Goal: Task Accomplishment & Management: Use online tool/utility

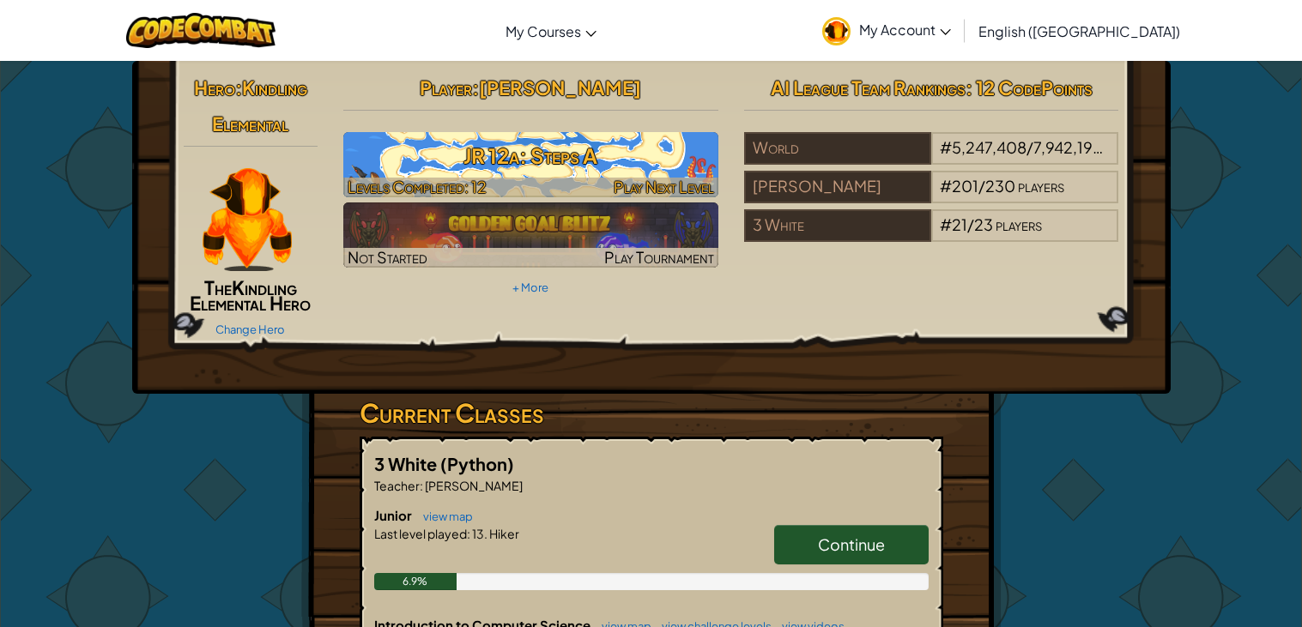
click at [565, 160] on h3 "JR 12a: Steps A" at bounding box center [530, 155] width 375 height 39
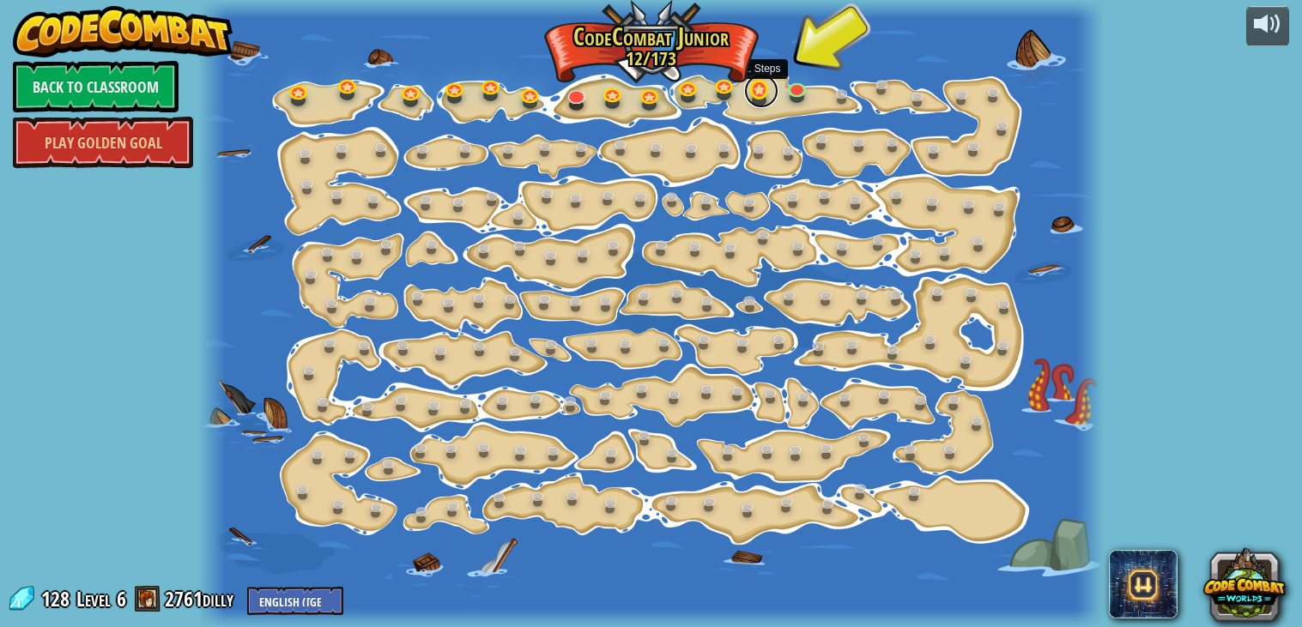
click at [762, 88] on link at bounding box center [761, 91] width 34 height 34
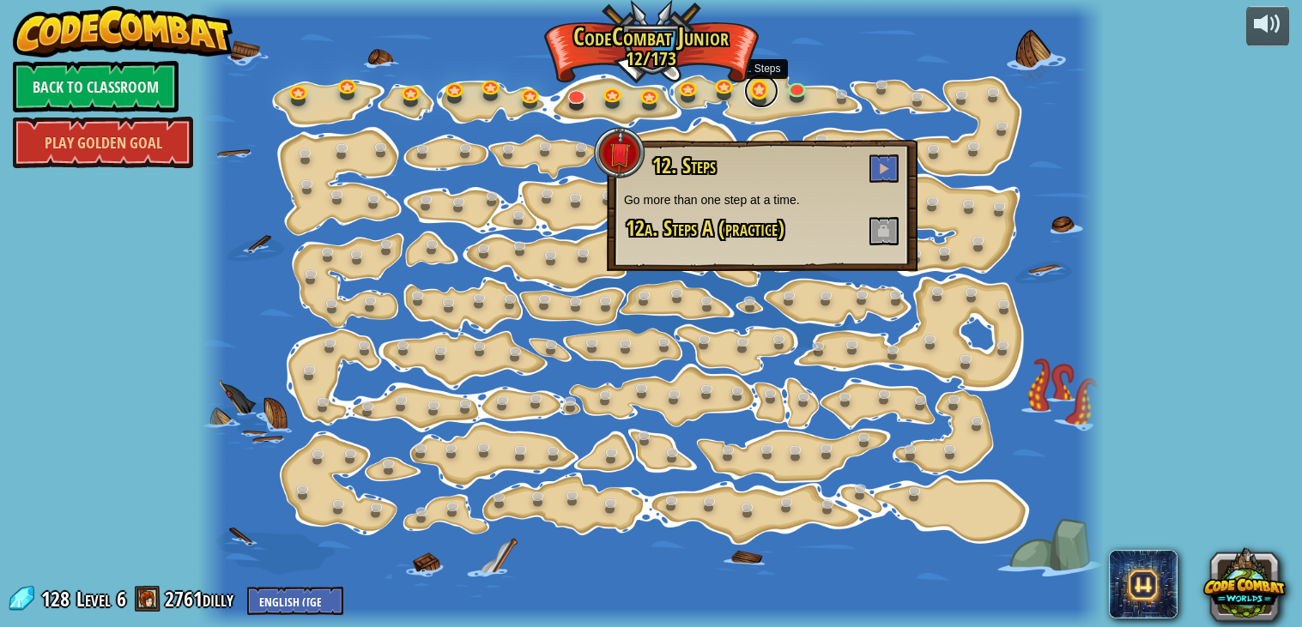
click at [758, 95] on link at bounding box center [761, 91] width 34 height 34
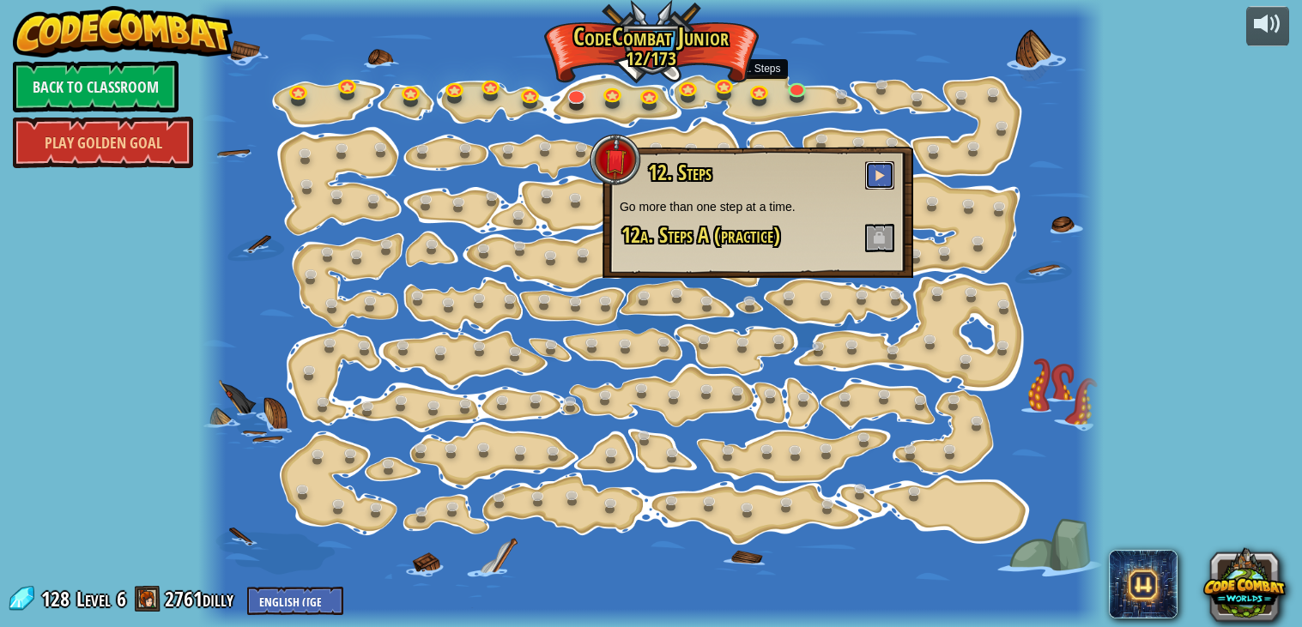
click at [882, 175] on span at bounding box center [879, 175] width 12 height 12
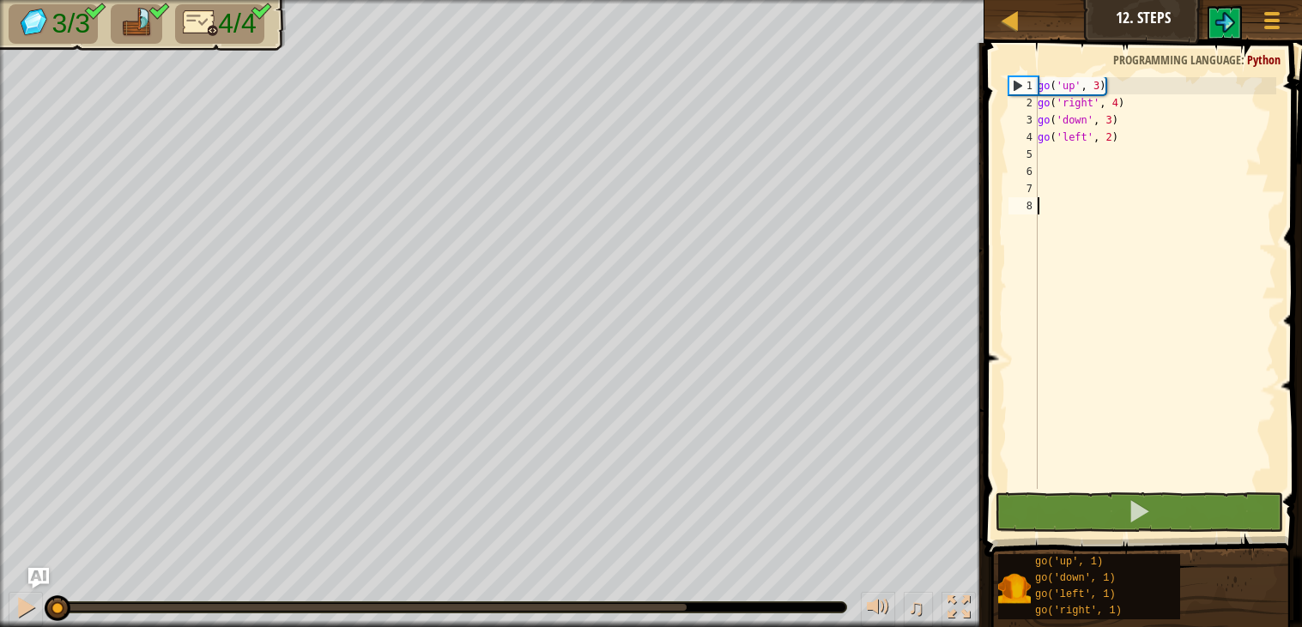
click at [1077, 86] on div "go ( 'up' , 3 ) go ( 'right' , 4 ) go ( 'down' , 3 ) go ( 'left' , 2 )" at bounding box center [1155, 300] width 242 height 446
click at [1015, 86] on div "1" at bounding box center [1023, 85] width 28 height 17
type textarea "go('up', 3)"
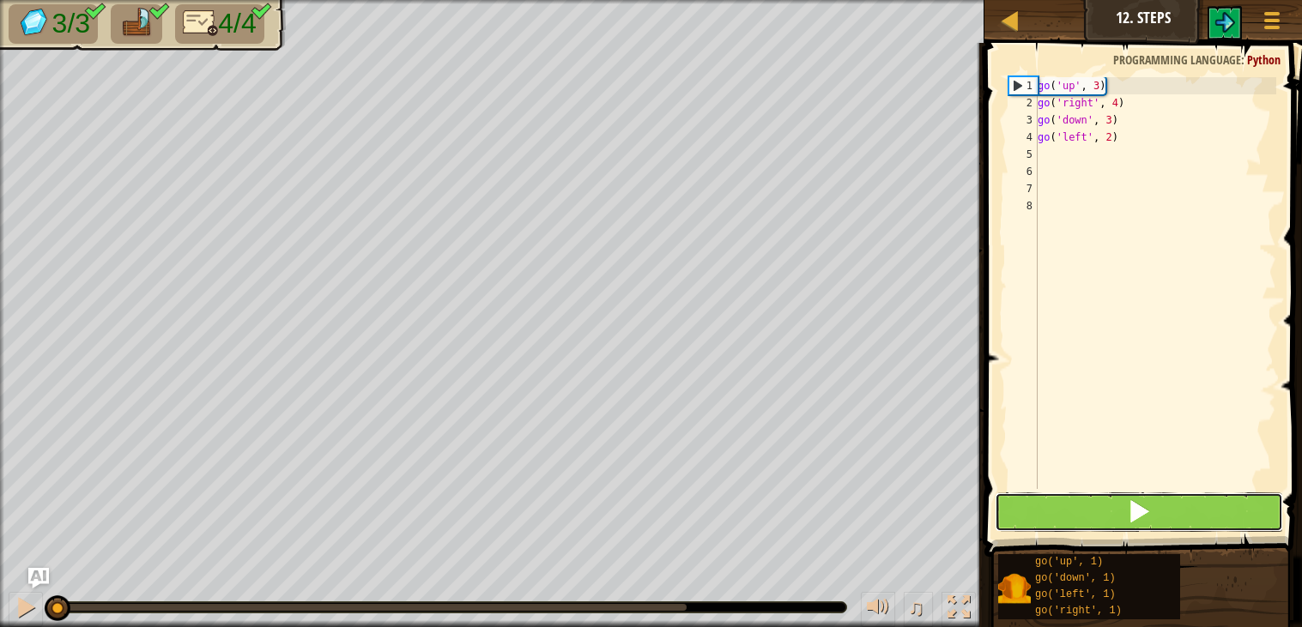
click at [1239, 516] on button at bounding box center [1138, 511] width 288 height 39
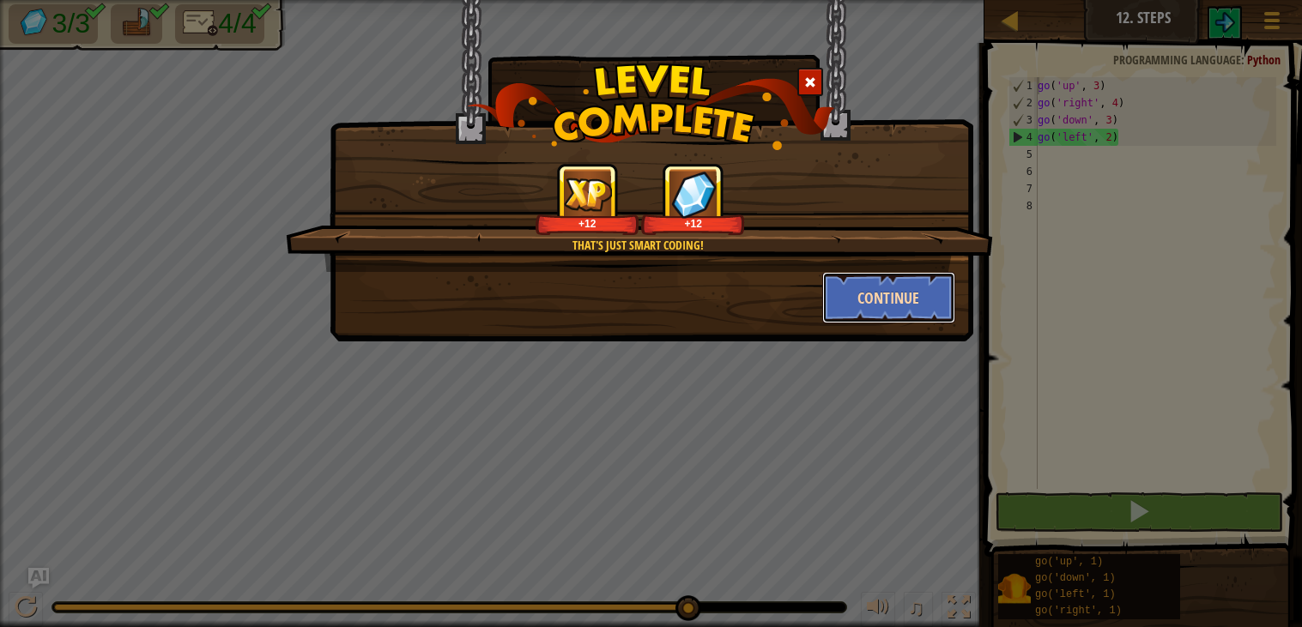
click at [890, 288] on button "Continue" at bounding box center [888, 297] width 133 height 51
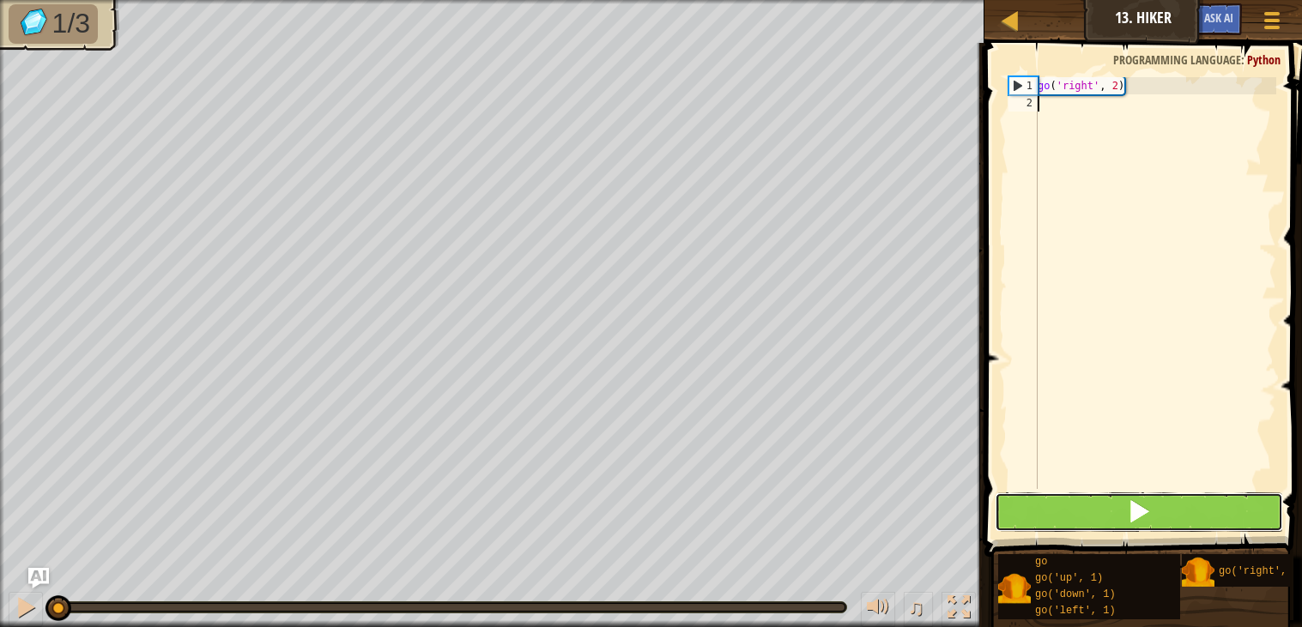
click at [1019, 505] on button at bounding box center [1138, 511] width 288 height 39
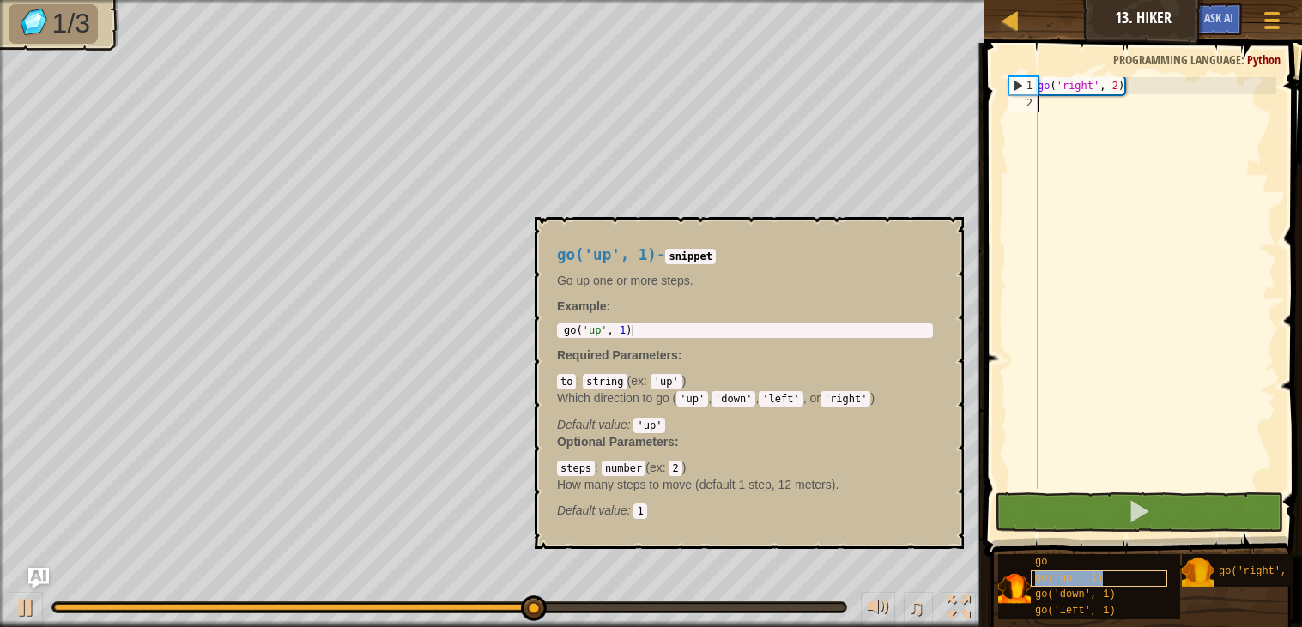
click at [1082, 572] on span "go('up', 1)" at bounding box center [1069, 578] width 68 height 12
type textarea "go('up', 1)"
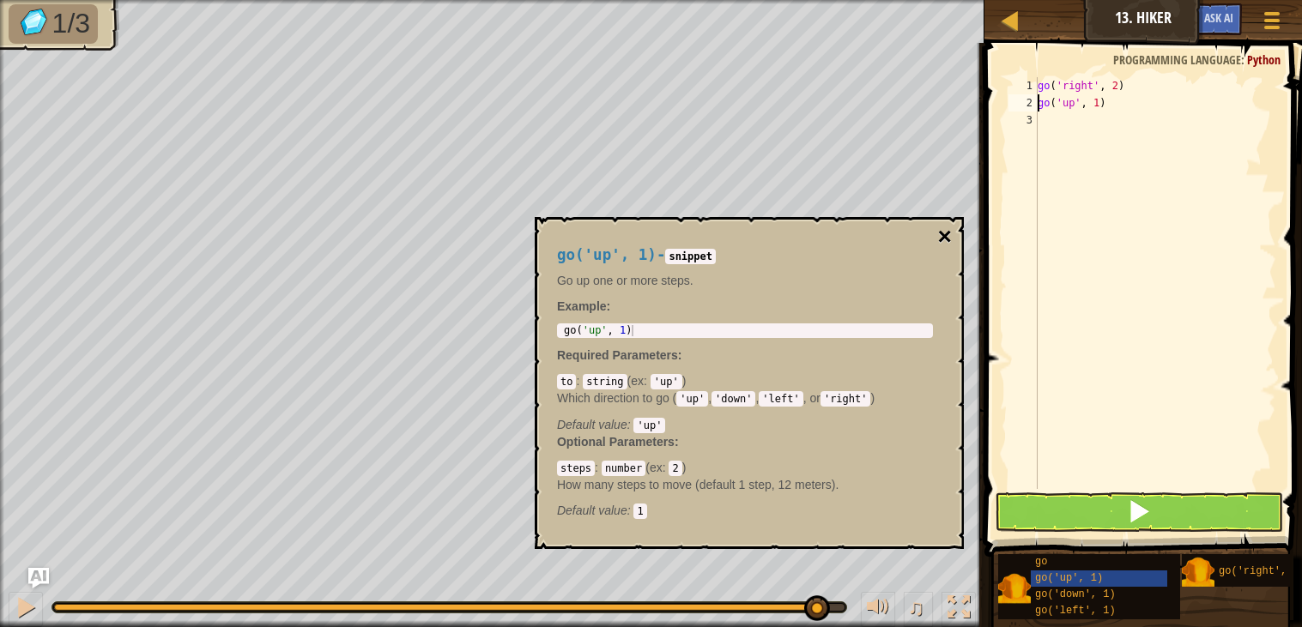
click at [949, 236] on button "×" at bounding box center [945, 237] width 14 height 24
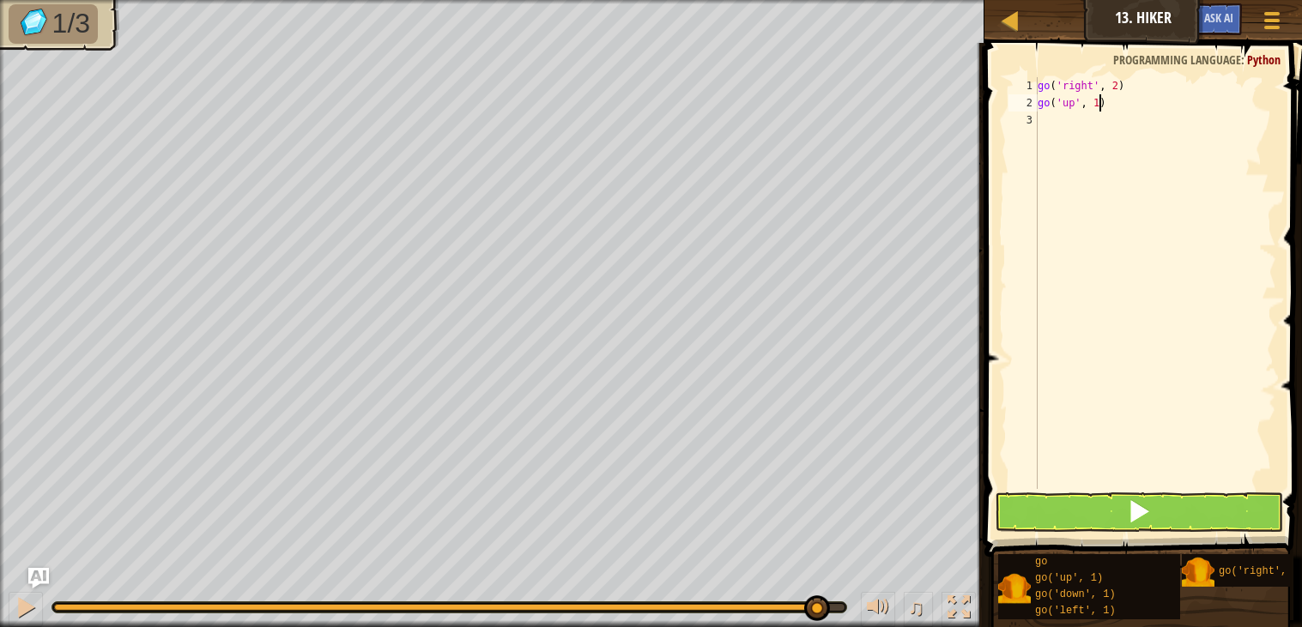
click at [1097, 102] on div "go ( 'right' , 2 ) go ( 'up' , 1 )" at bounding box center [1155, 300] width 242 height 446
click at [1102, 102] on div "go ( 'right' , 2 ) go ( 'up' , 1 )" at bounding box center [1155, 283] width 242 height 412
click at [1099, 102] on div "go ( 'right' , 2 ) go ( 'up' , 1 )" at bounding box center [1155, 300] width 242 height 446
click at [1093, 511] on button at bounding box center [1138, 511] width 288 height 39
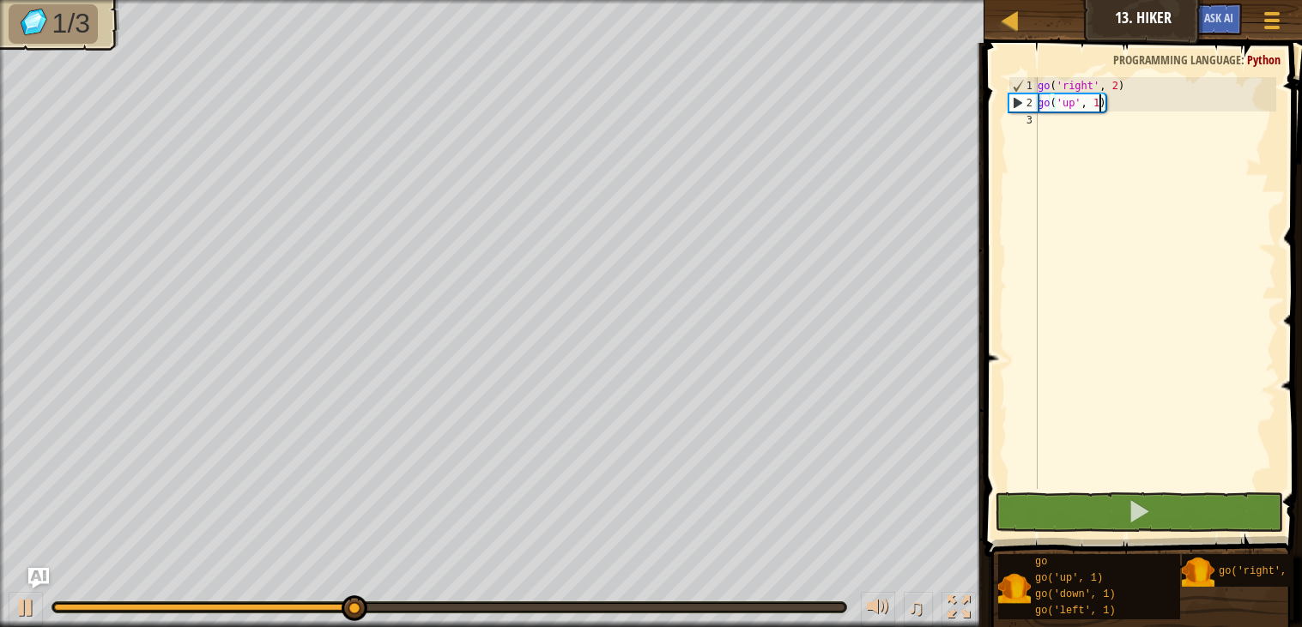
click at [1061, 341] on div "go ( 'right' , 2 ) go ( 'up' , 1 )" at bounding box center [1155, 300] width 242 height 446
click at [1097, 102] on div "go ( 'right' , 2 ) go ( 'up' , 1 )" at bounding box center [1155, 300] width 242 height 446
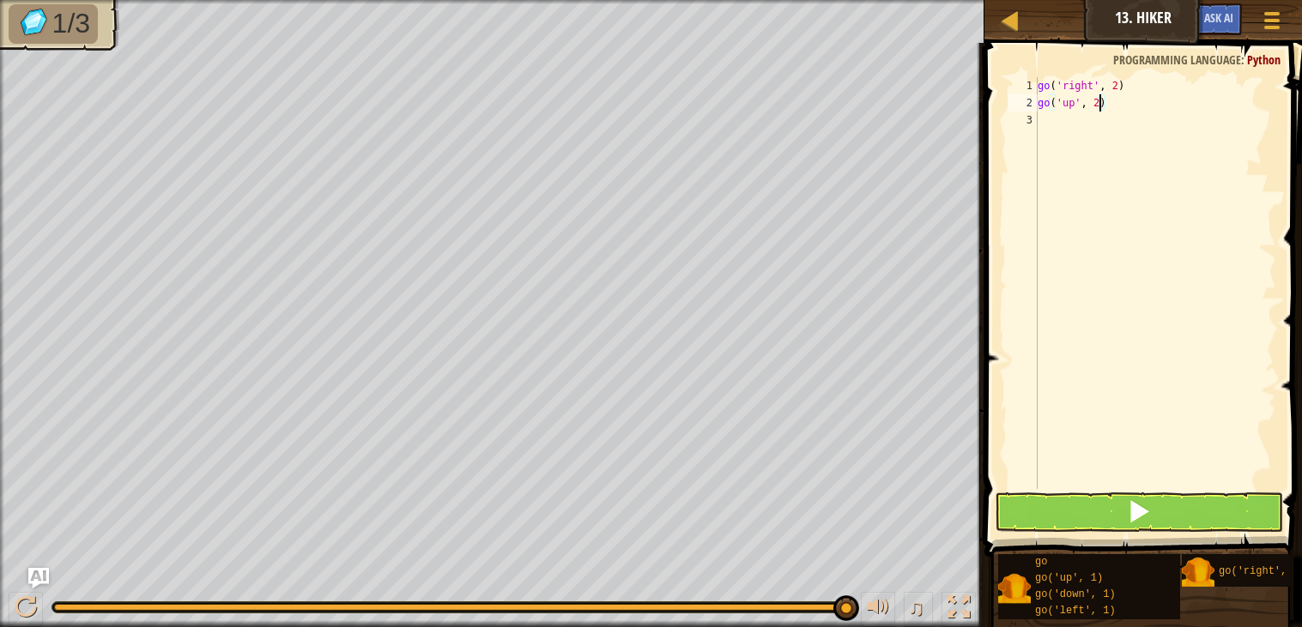
scroll to position [7, 3]
click at [1090, 512] on button at bounding box center [1138, 511] width 288 height 39
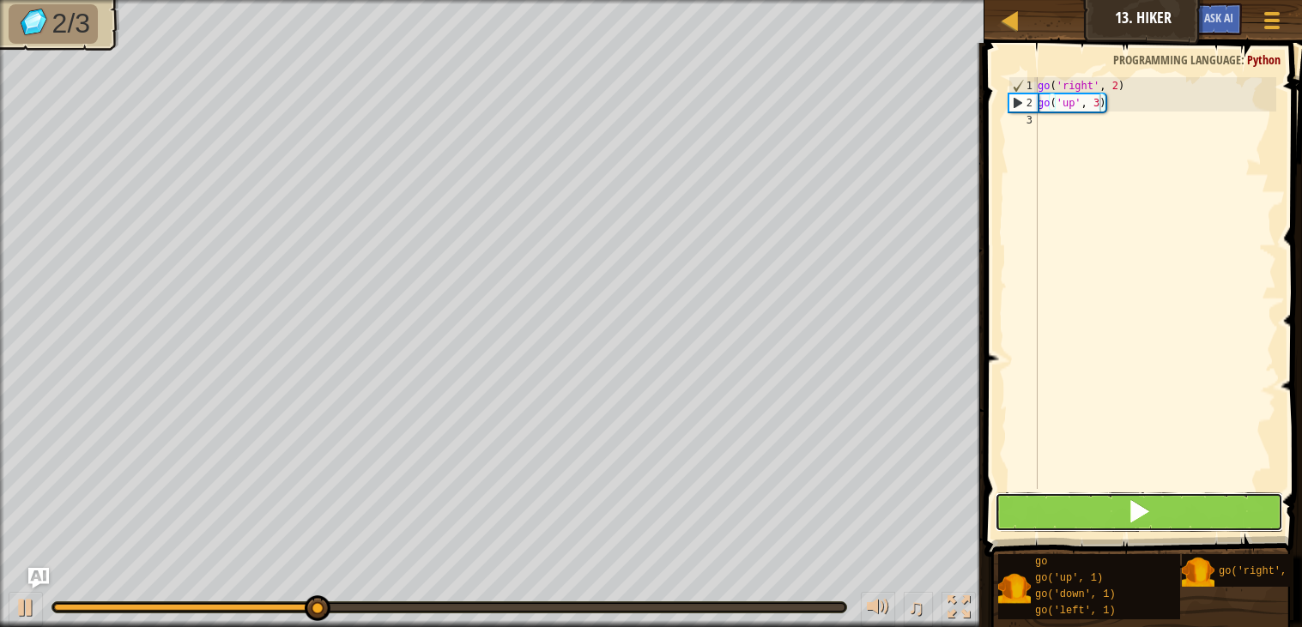
click at [1090, 512] on button at bounding box center [1138, 511] width 288 height 39
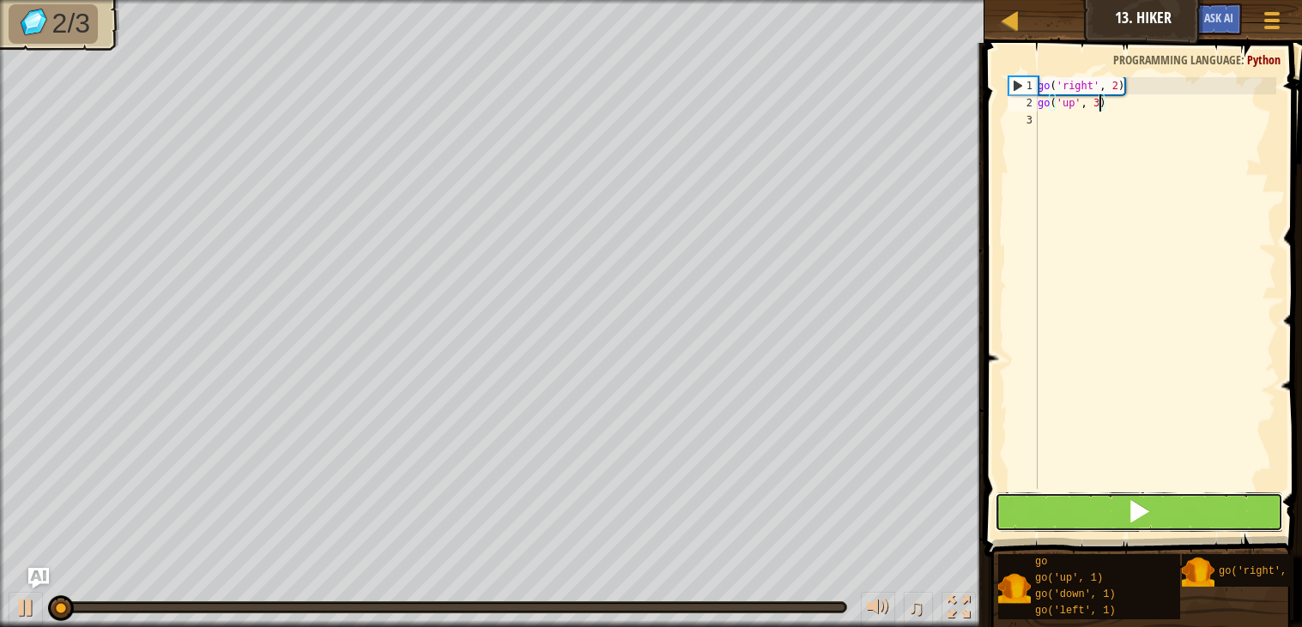
click at [1090, 512] on button at bounding box center [1138, 511] width 288 height 39
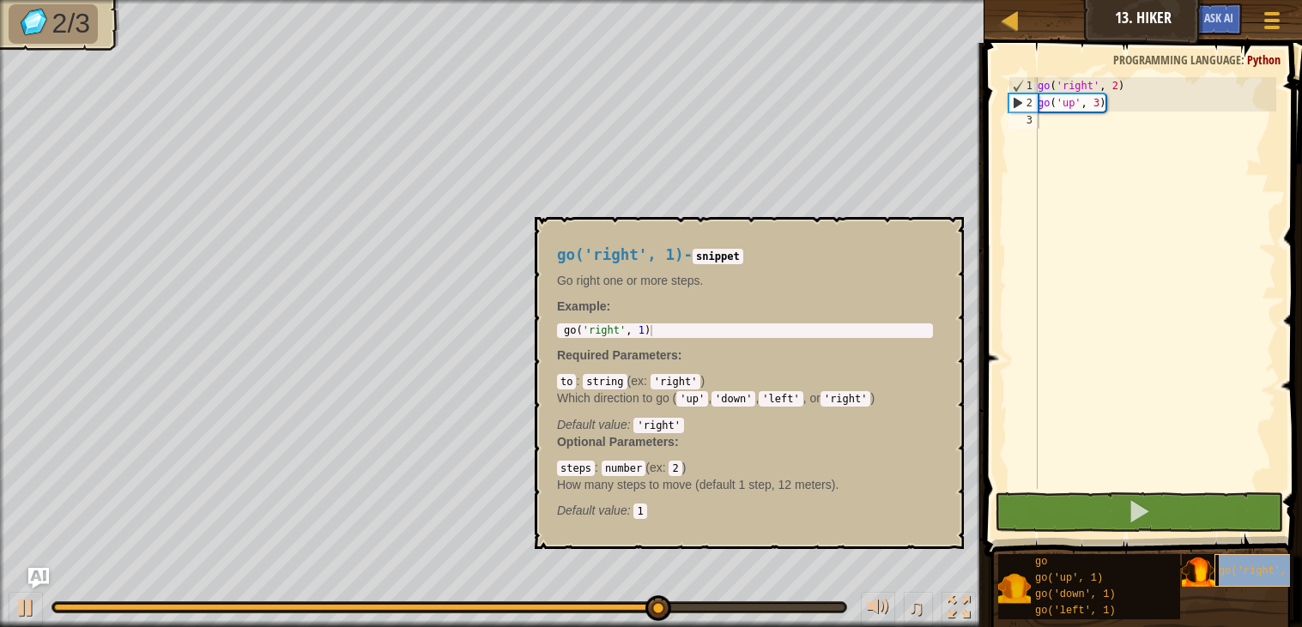
type textarea "go('right', 1)"
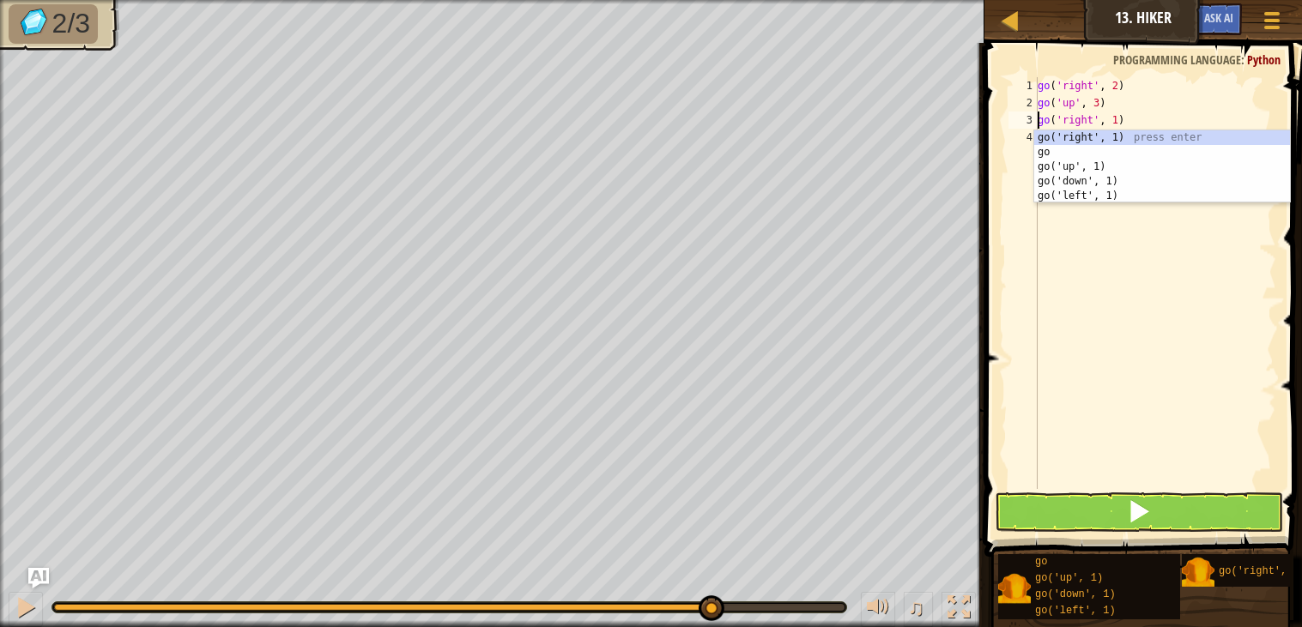
click at [1214, 341] on div "go ( 'right' , 2 ) go ( 'up' , 3 ) go ( 'right' , 1 )" at bounding box center [1155, 300] width 242 height 446
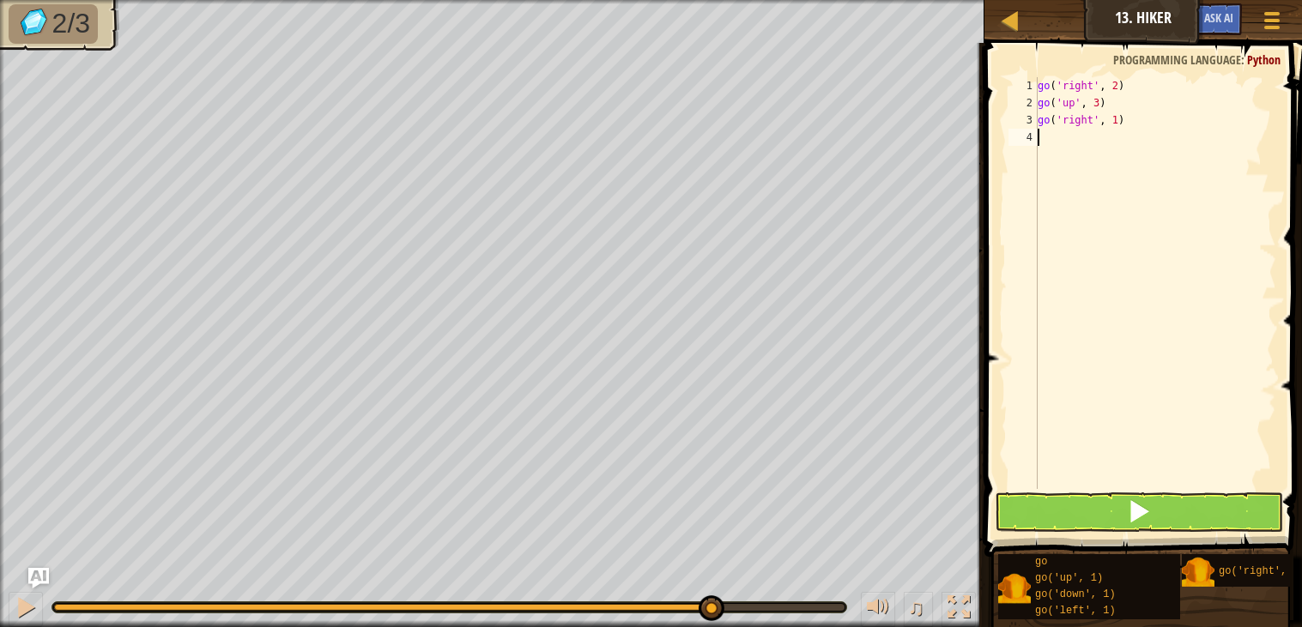
scroll to position [7, 0]
click at [1118, 119] on div "go ( 'right' , 2 ) go ( 'up' , 3 ) go ( 'right' , 1 )" at bounding box center [1155, 300] width 242 height 446
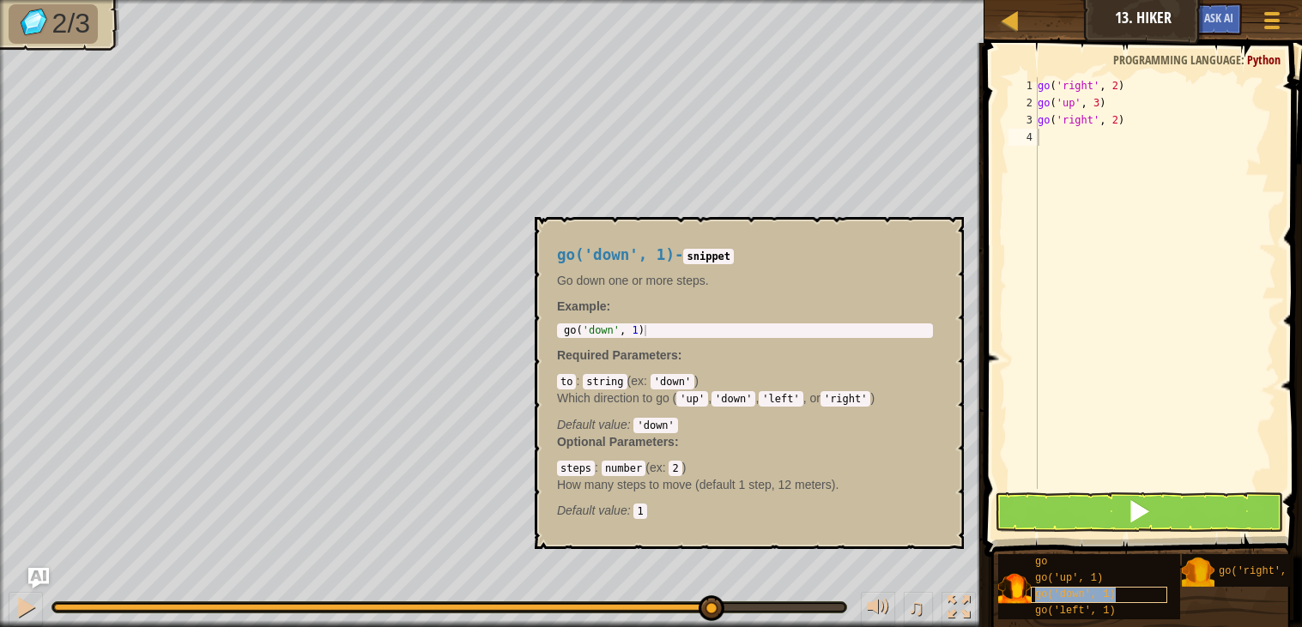
type textarea "go('down', 1)"
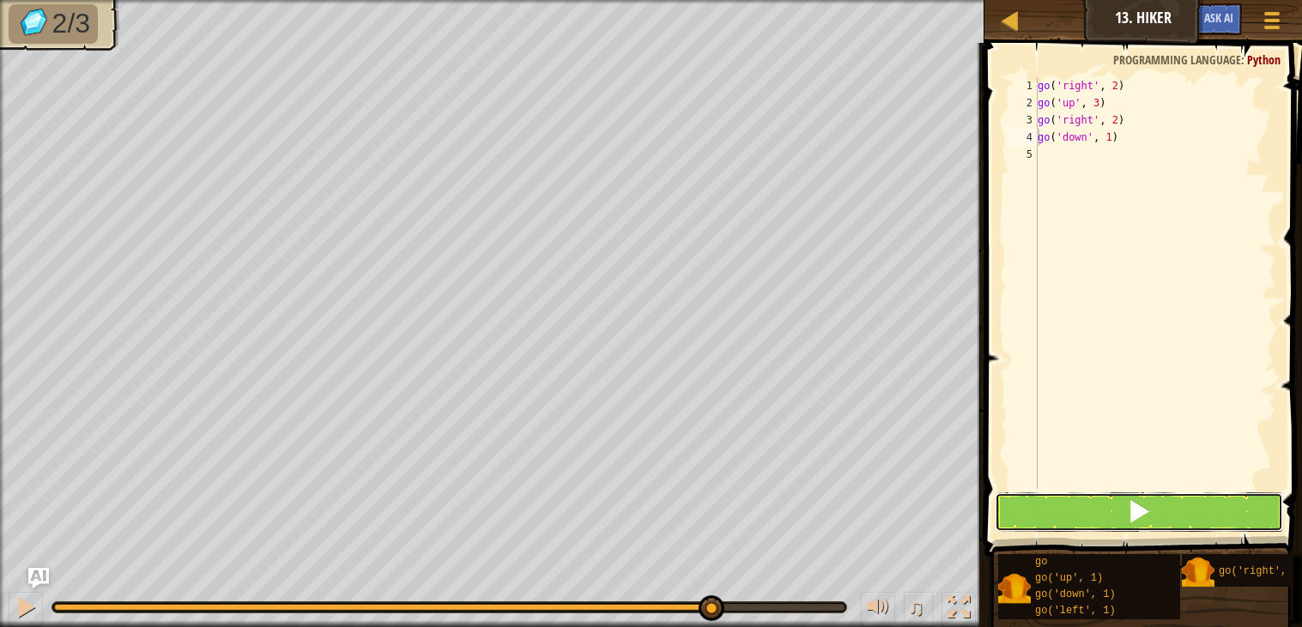
click at [1144, 515] on span at bounding box center [1139, 511] width 24 height 24
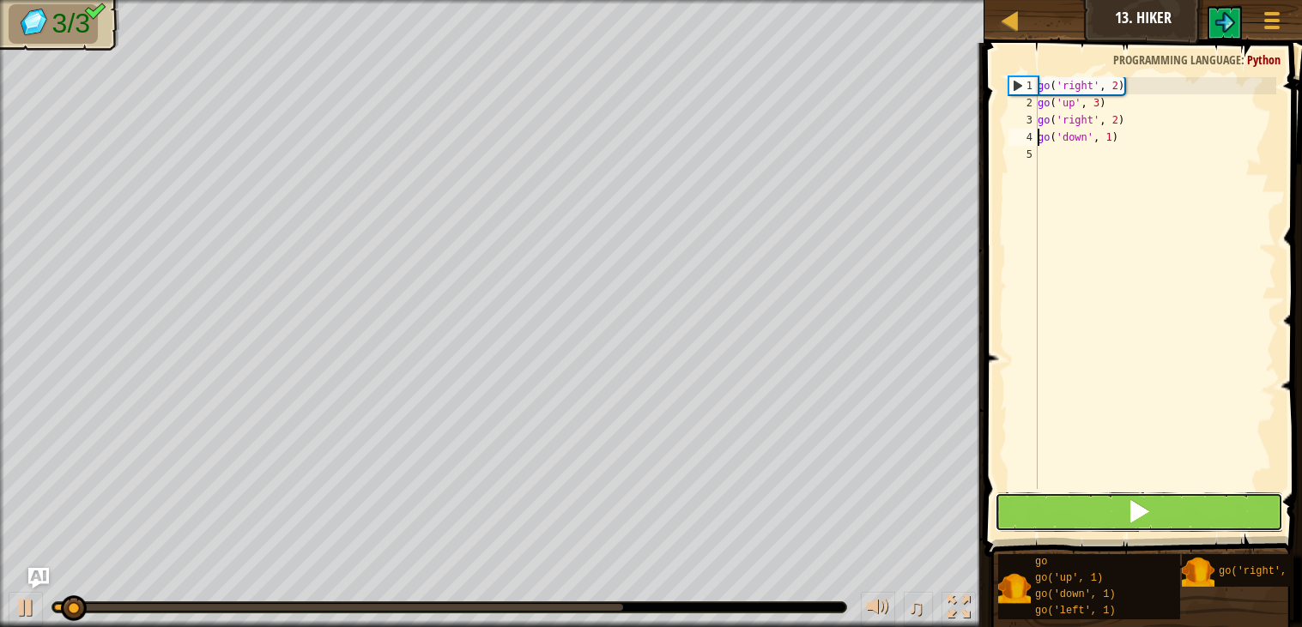
click at [1144, 515] on span at bounding box center [1139, 511] width 24 height 24
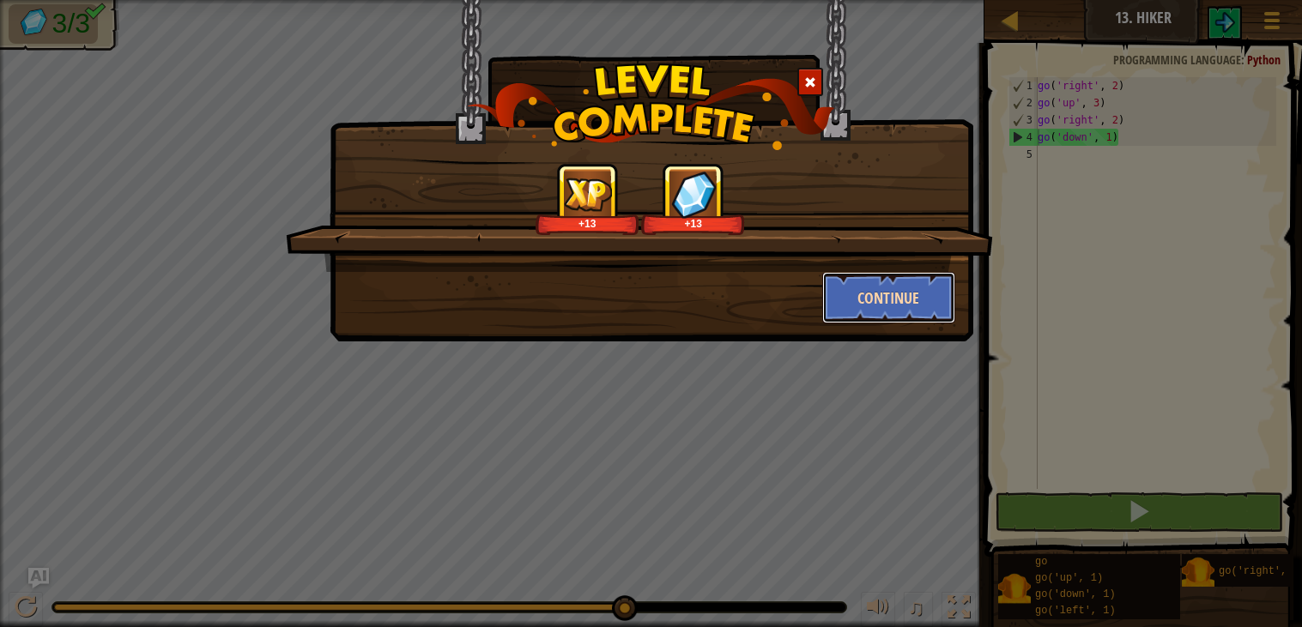
click at [920, 297] on button "Continue" at bounding box center [888, 297] width 133 height 51
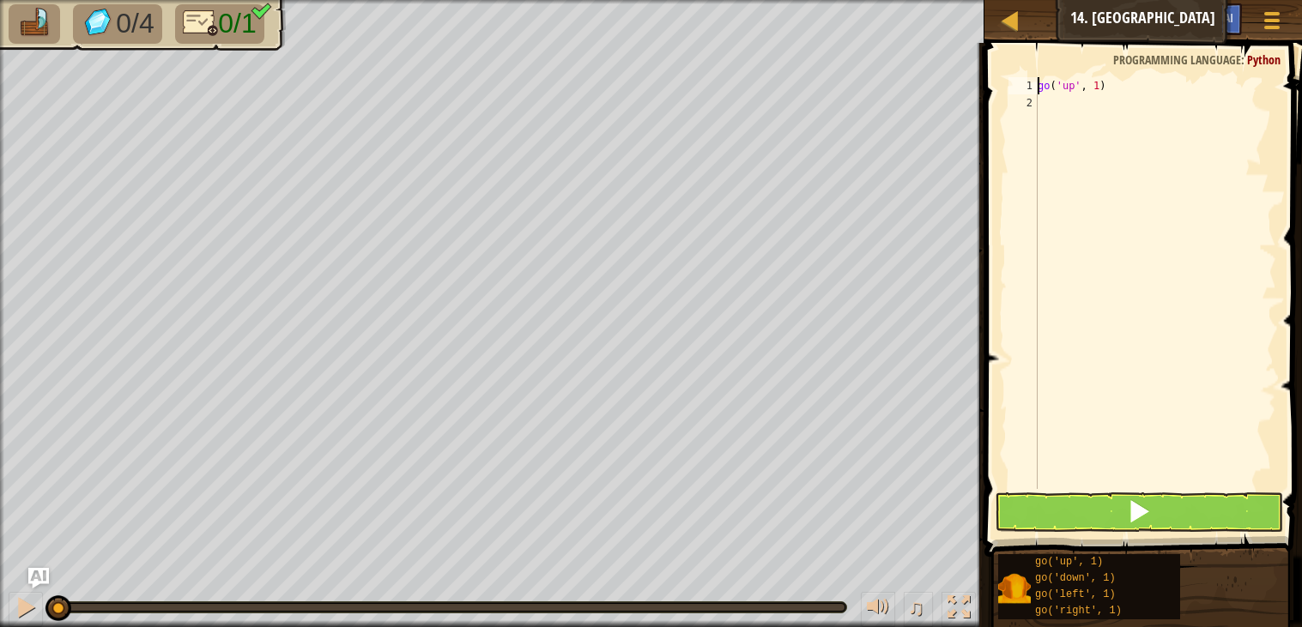
click at [1101, 82] on div "go ( 'up' , 1 )" at bounding box center [1155, 300] width 242 height 446
type textarea "go('up', 4)"
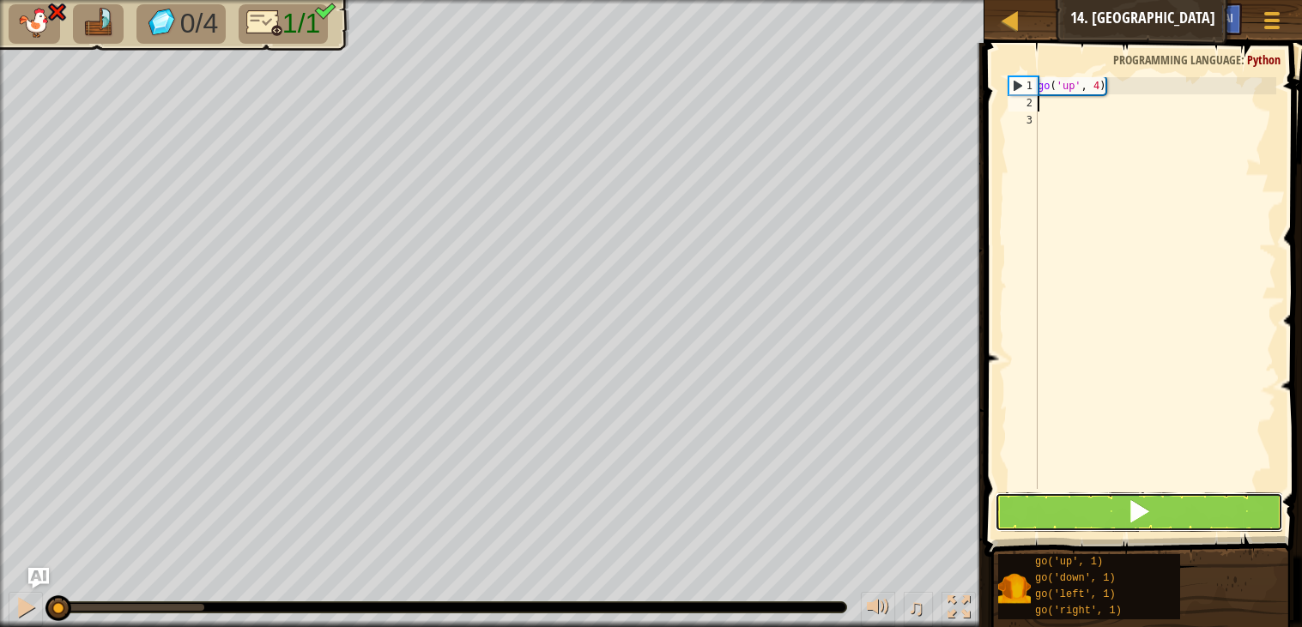
click at [1169, 514] on button at bounding box center [1138, 511] width 288 height 39
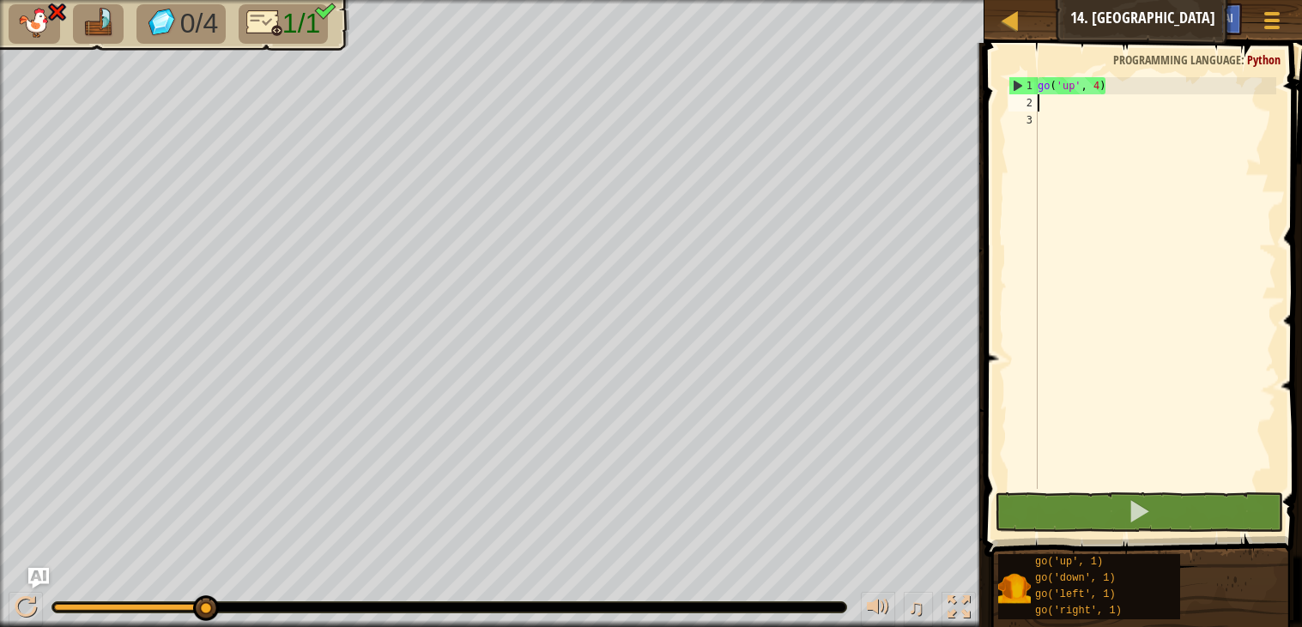
click at [1105, 84] on div "go ( 'up' , 4 )" at bounding box center [1155, 300] width 242 height 446
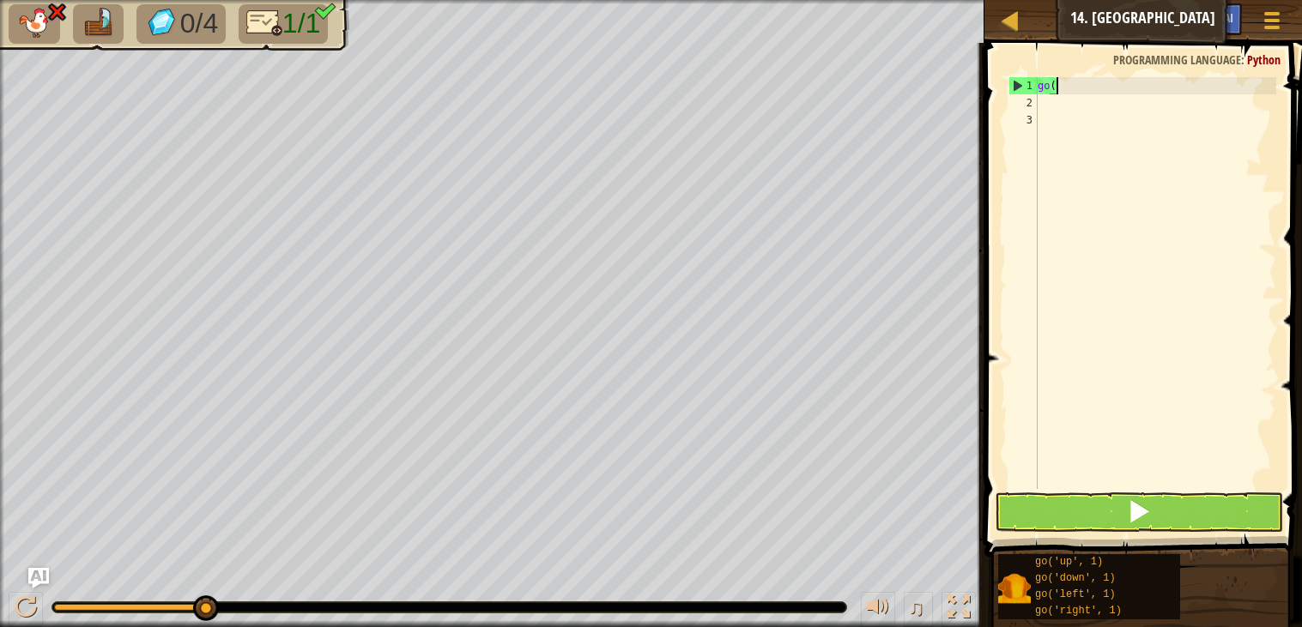
type textarea "g"
click at [1087, 515] on button at bounding box center [1138, 511] width 288 height 39
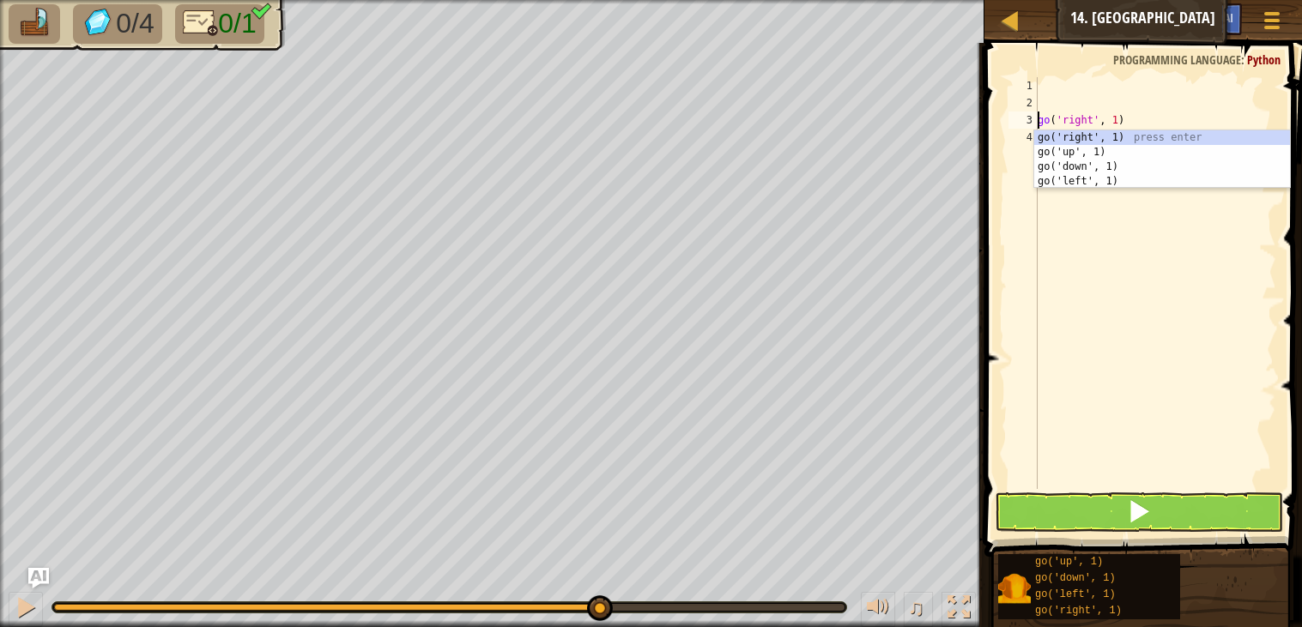
click at [1121, 118] on div "go ( 'right' , 1 )" at bounding box center [1155, 300] width 242 height 446
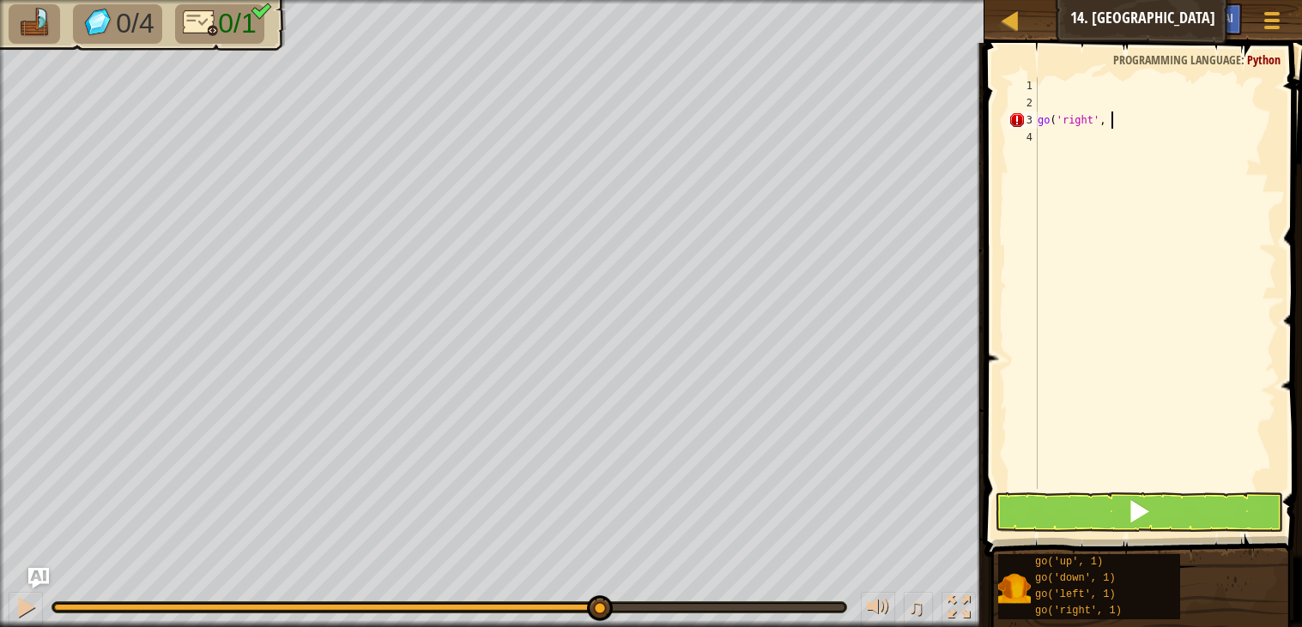
type textarea "go('right', 4"
click at [1121, 119] on div "go ( 'right' , 4" at bounding box center [1155, 300] width 242 height 446
type textarea "go('right', 4"
click at [1123, 118] on div "go ( 'right' , 4" at bounding box center [1155, 300] width 242 height 446
type textarea "g"
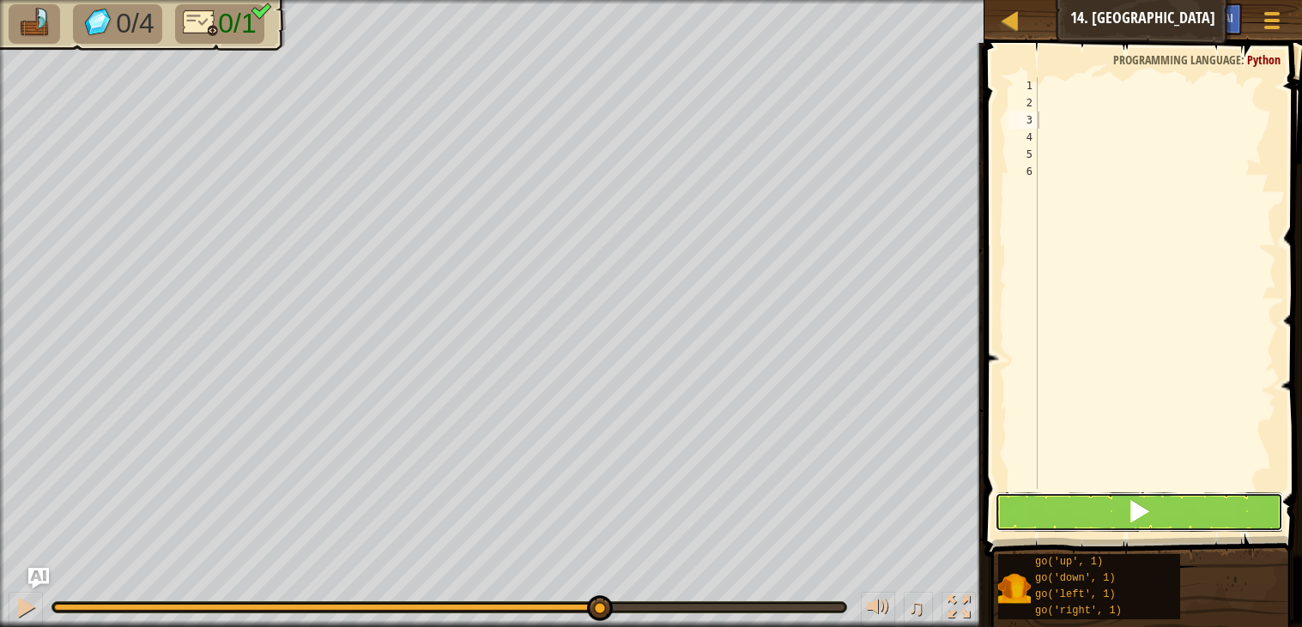
click at [1109, 512] on button at bounding box center [1138, 511] width 288 height 39
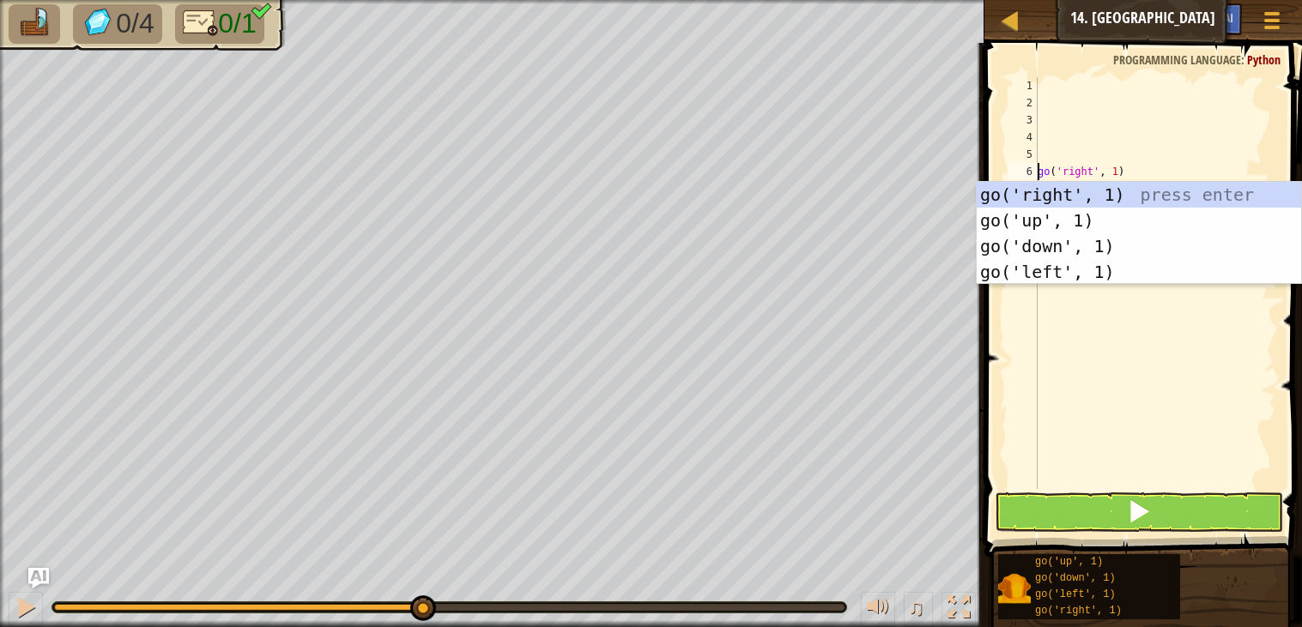
click at [1118, 168] on div "go ( 'right' , 1 )" at bounding box center [1155, 300] width 242 height 446
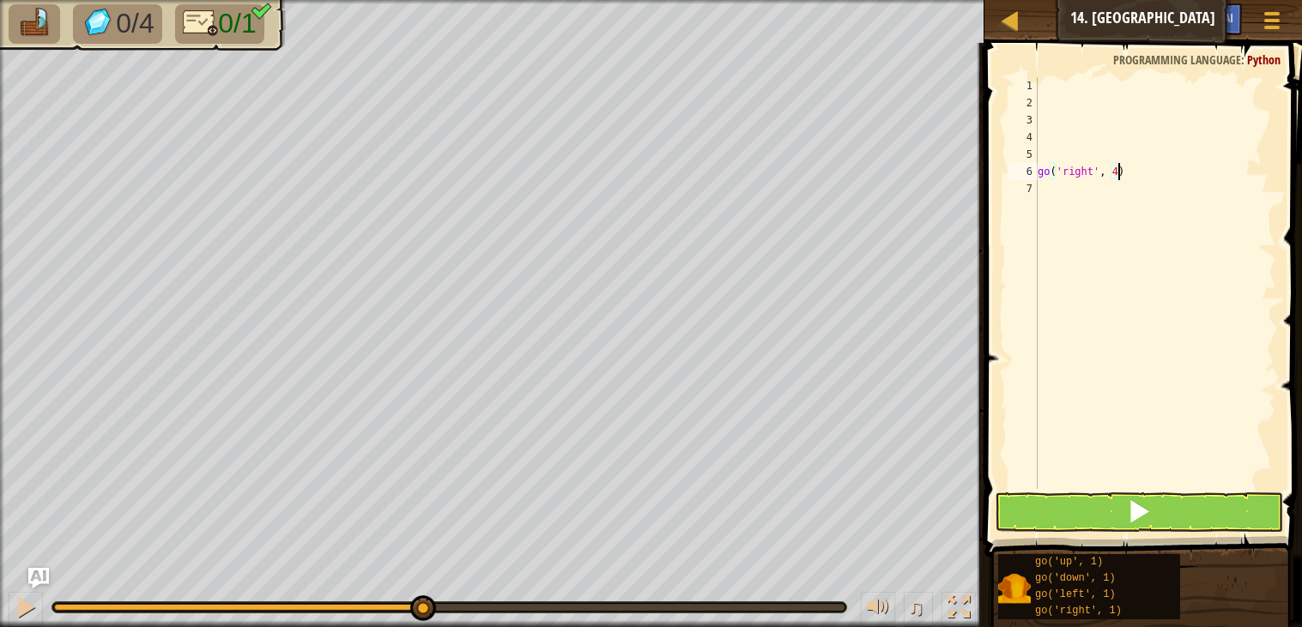
scroll to position [7, 5]
click at [1228, 510] on button at bounding box center [1138, 511] width 288 height 39
type textarea "go('right', 5)"
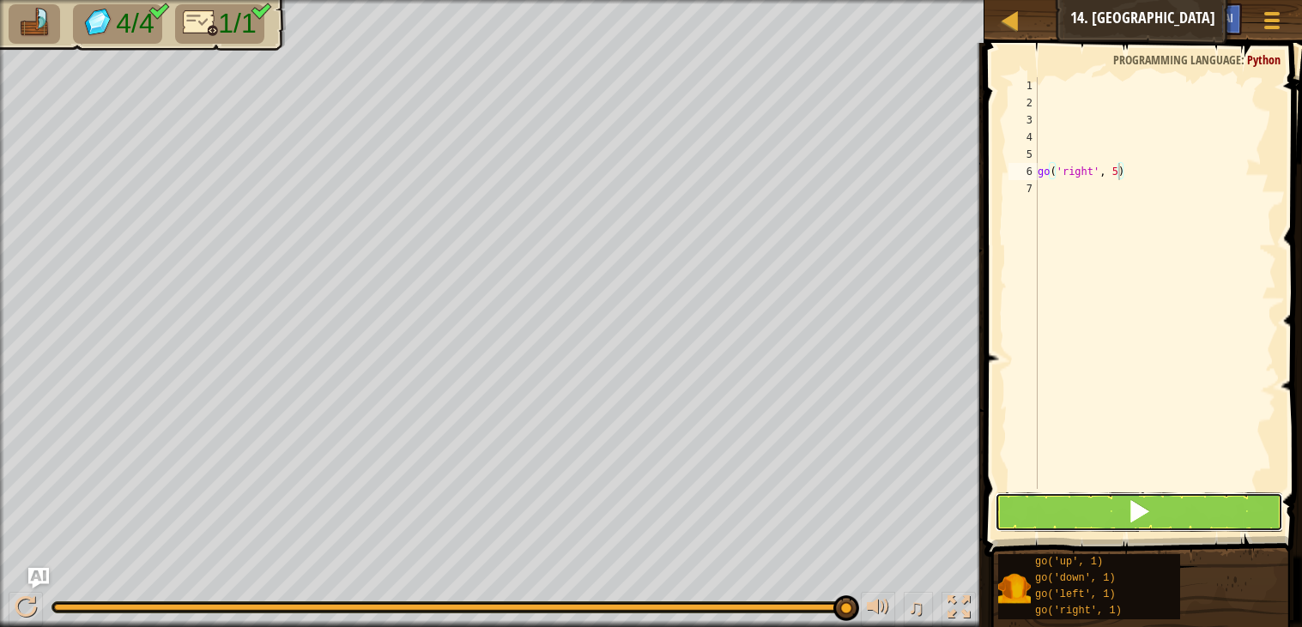
click at [1204, 516] on button at bounding box center [1138, 511] width 288 height 39
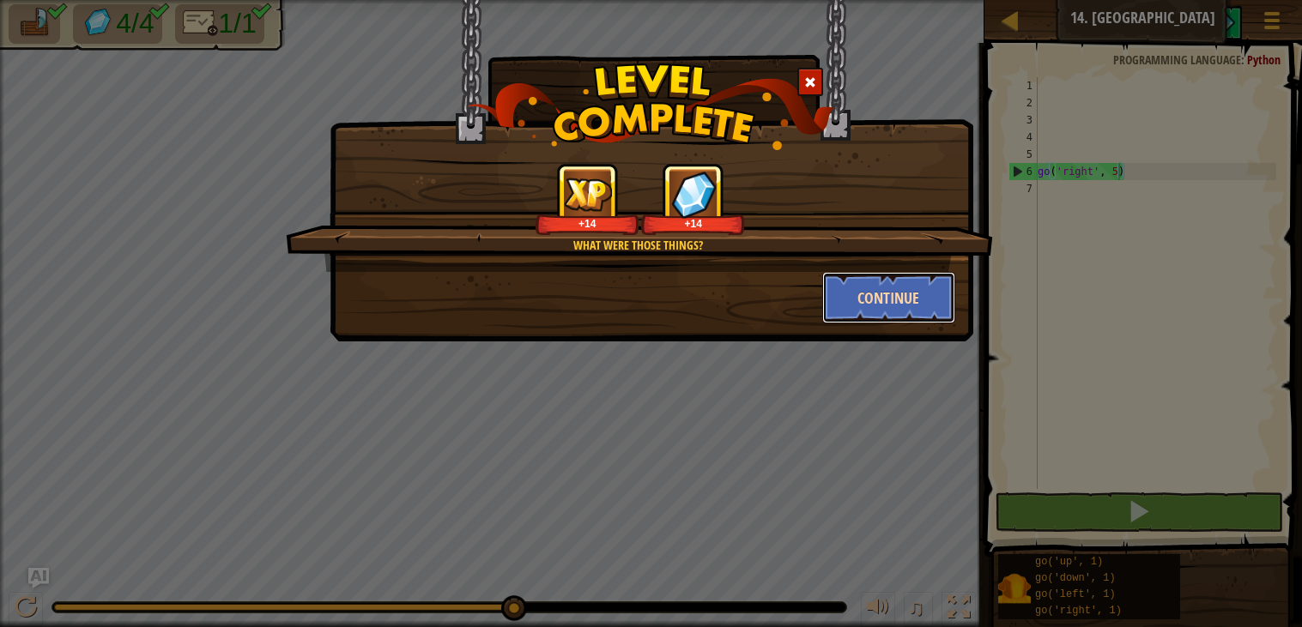
click at [917, 292] on button "Continue" at bounding box center [888, 297] width 133 height 51
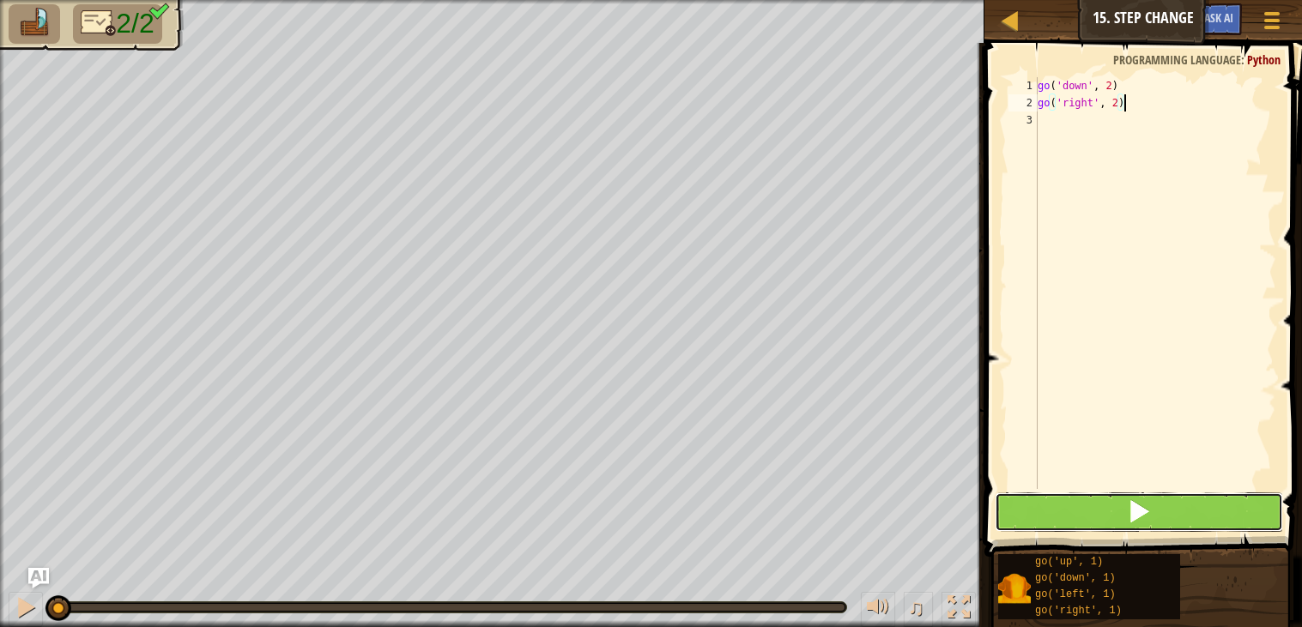
click at [1103, 520] on button at bounding box center [1138, 511] width 288 height 39
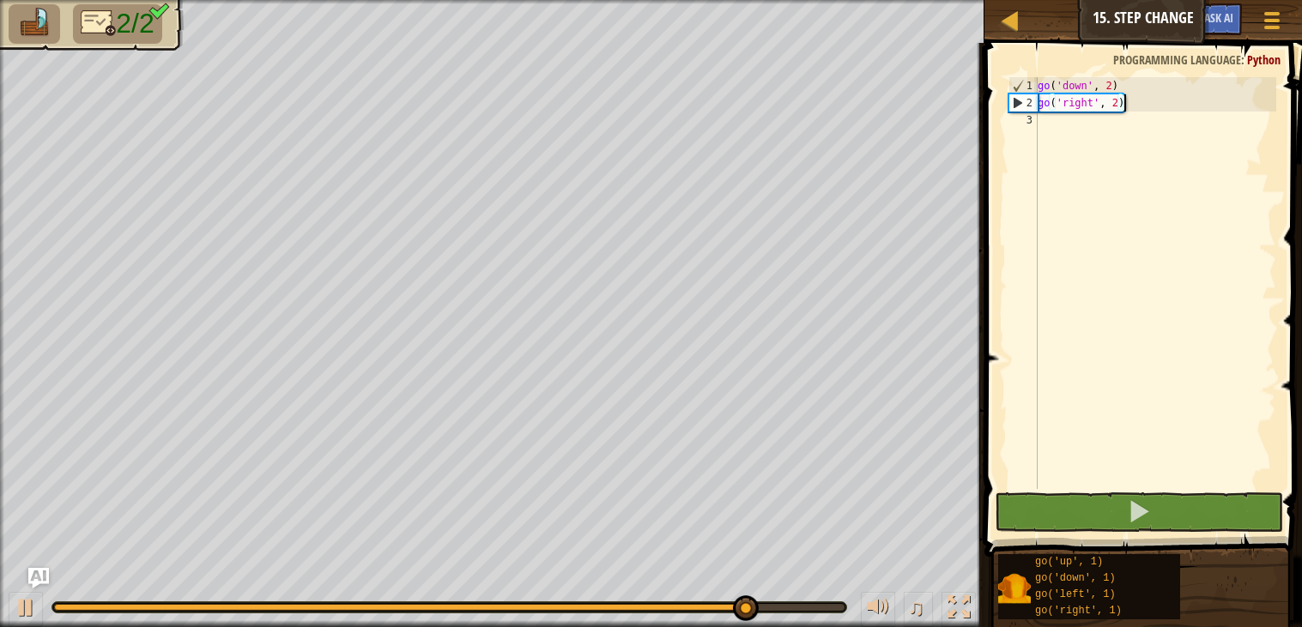
click at [1115, 103] on div "go ( 'down' , 2 ) go ( 'right' , 2 )" at bounding box center [1155, 300] width 242 height 446
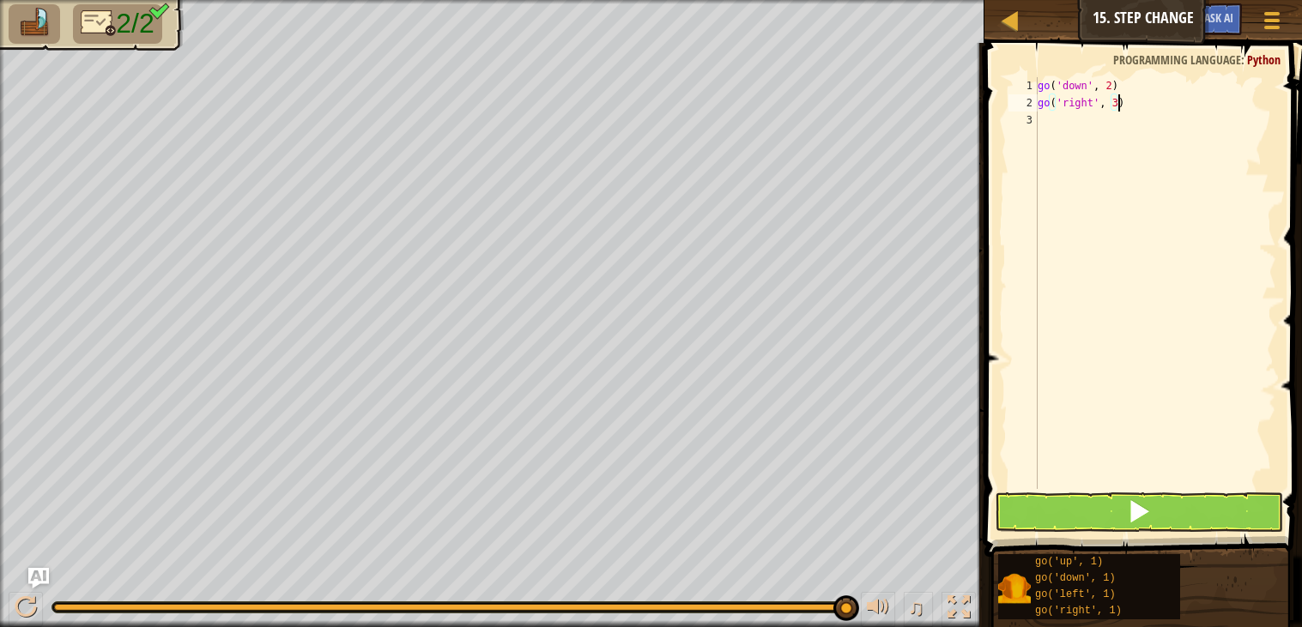
scroll to position [7, 5]
click at [1203, 523] on button at bounding box center [1138, 511] width 288 height 39
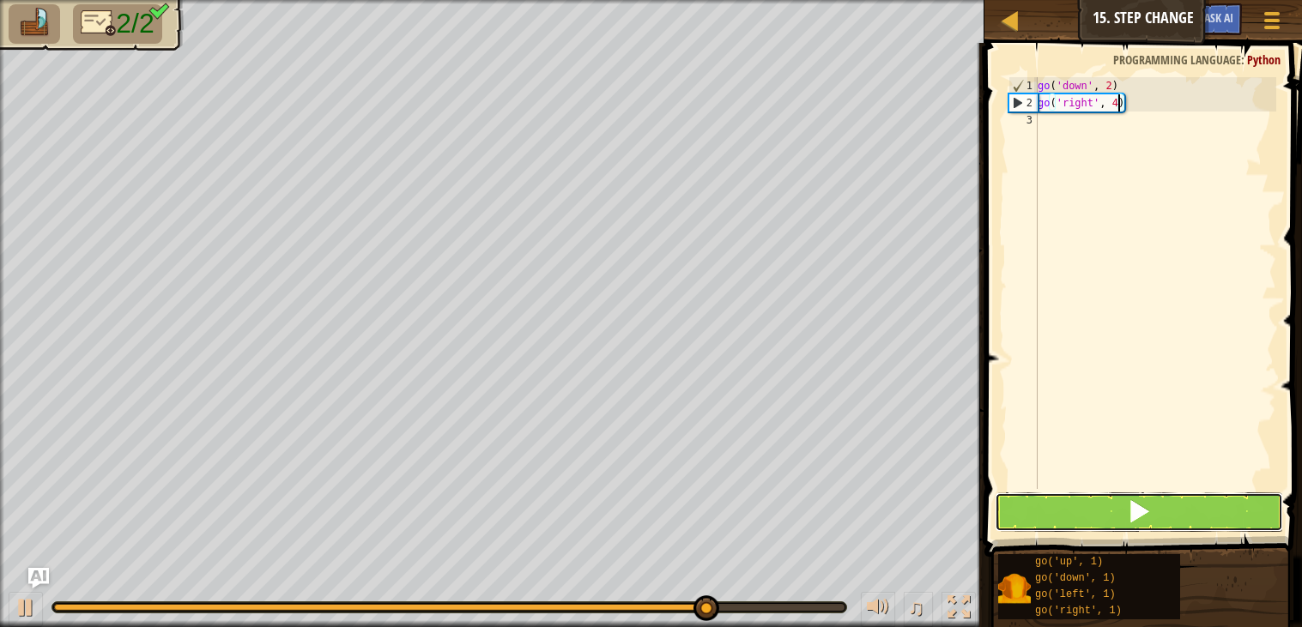
click at [1175, 511] on button at bounding box center [1138, 511] width 288 height 39
type textarea "go('right', 5)"
click at [1175, 496] on button at bounding box center [1138, 511] width 288 height 39
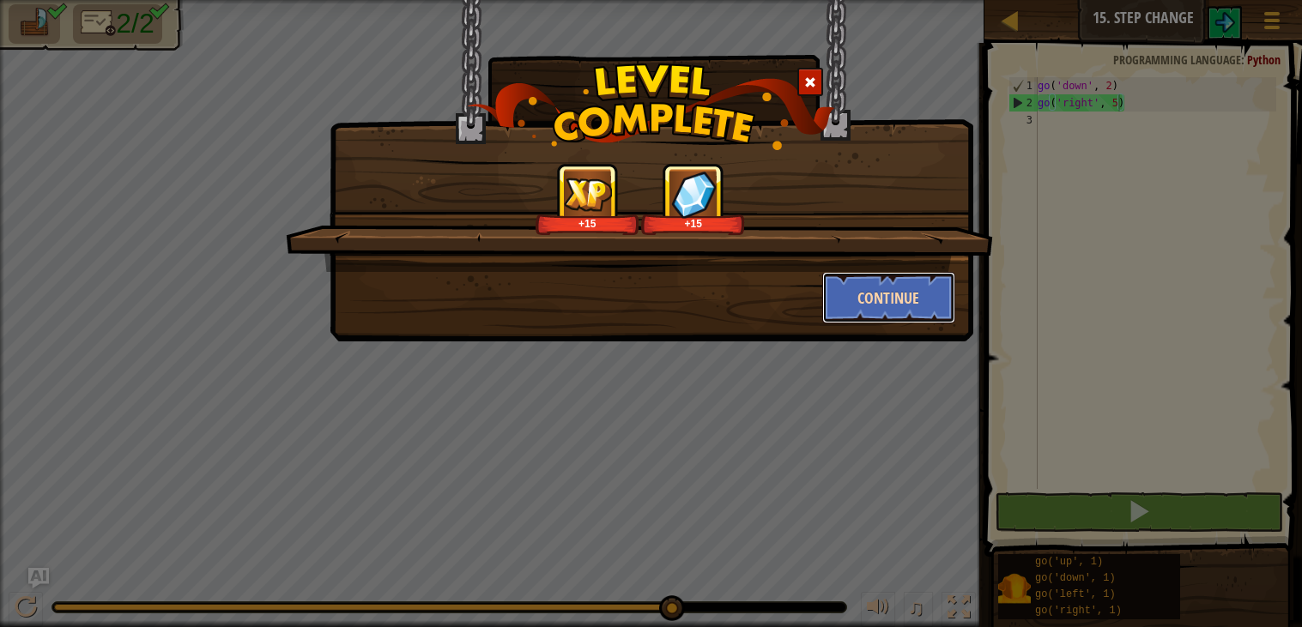
click at [898, 306] on button "Continue" at bounding box center [888, 297] width 133 height 51
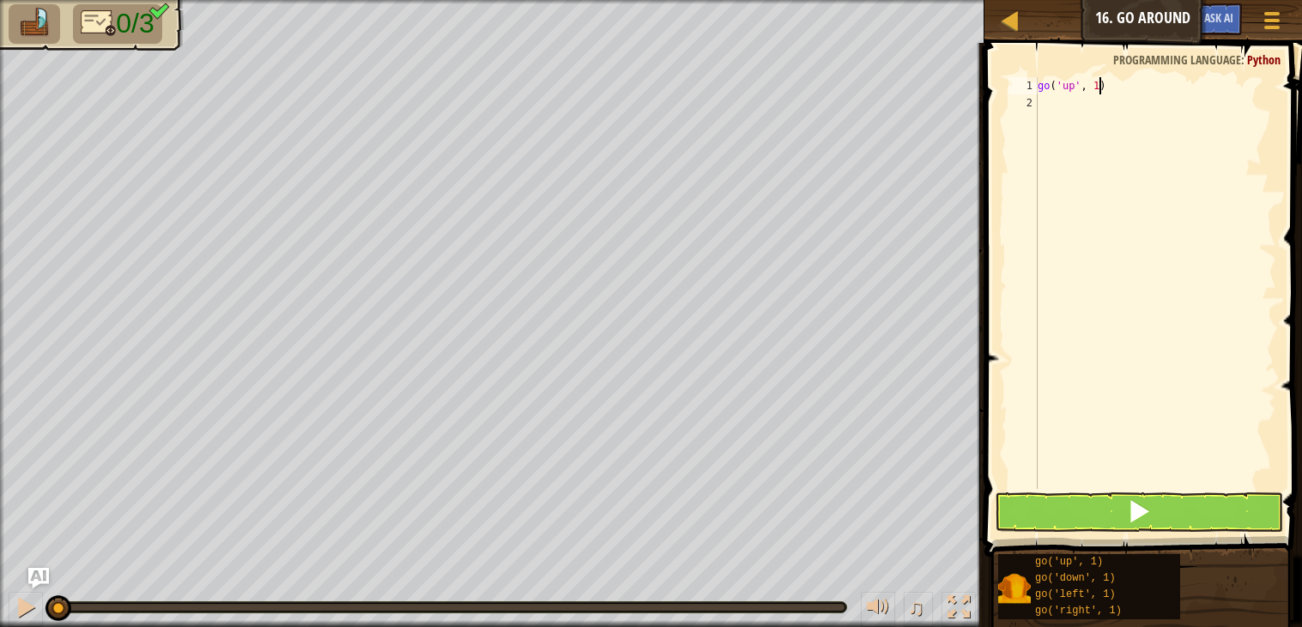
click at [1100, 83] on div "go ( 'up' , 1 )" at bounding box center [1155, 300] width 242 height 446
click at [1118, 102] on div "go ( 'up' , 2 ) go ( 'left' , 1 )" at bounding box center [1155, 300] width 242 height 446
type textarea "g"
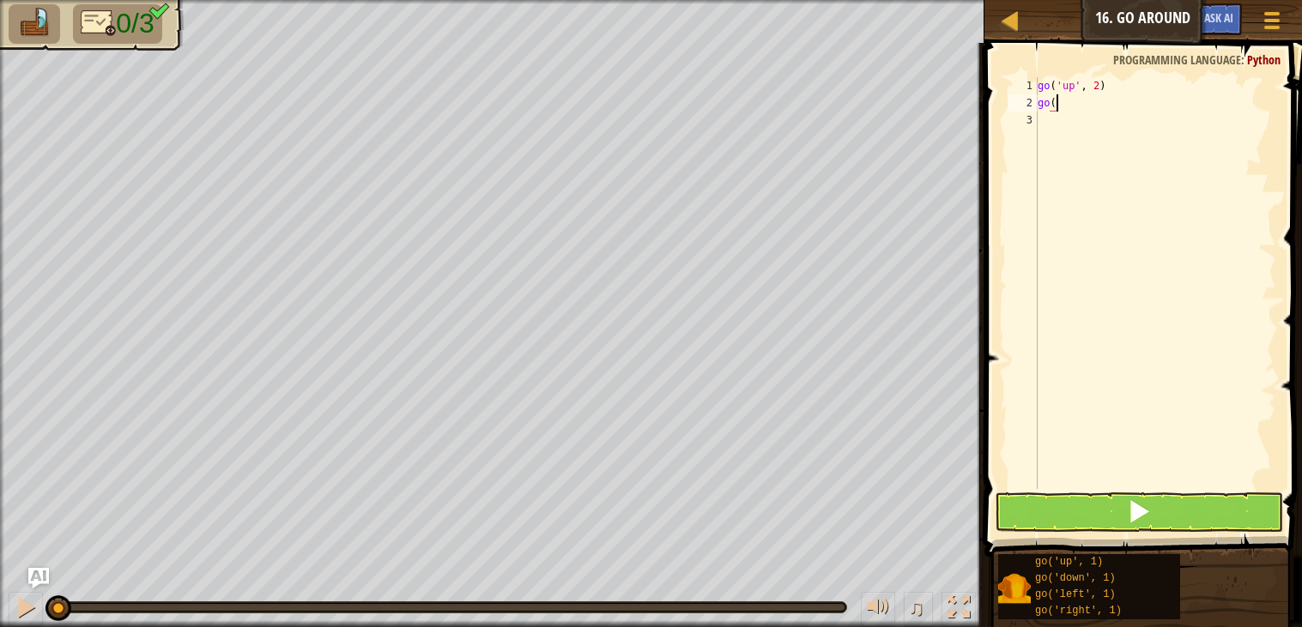
scroll to position [7, 0]
drag, startPoint x: 1092, startPoint y: 121, endPoint x: 1096, endPoint y: 98, distance: 23.4
click at [1096, 98] on div "go ( 'up' , 2 ) go ( 'right' , 1 )" at bounding box center [1155, 300] width 242 height 446
type textarea "go('right', 1)"
click at [1140, 221] on div "go ( 'up' , 2 ) go ( 'right' , 1 )" at bounding box center [1155, 300] width 242 height 446
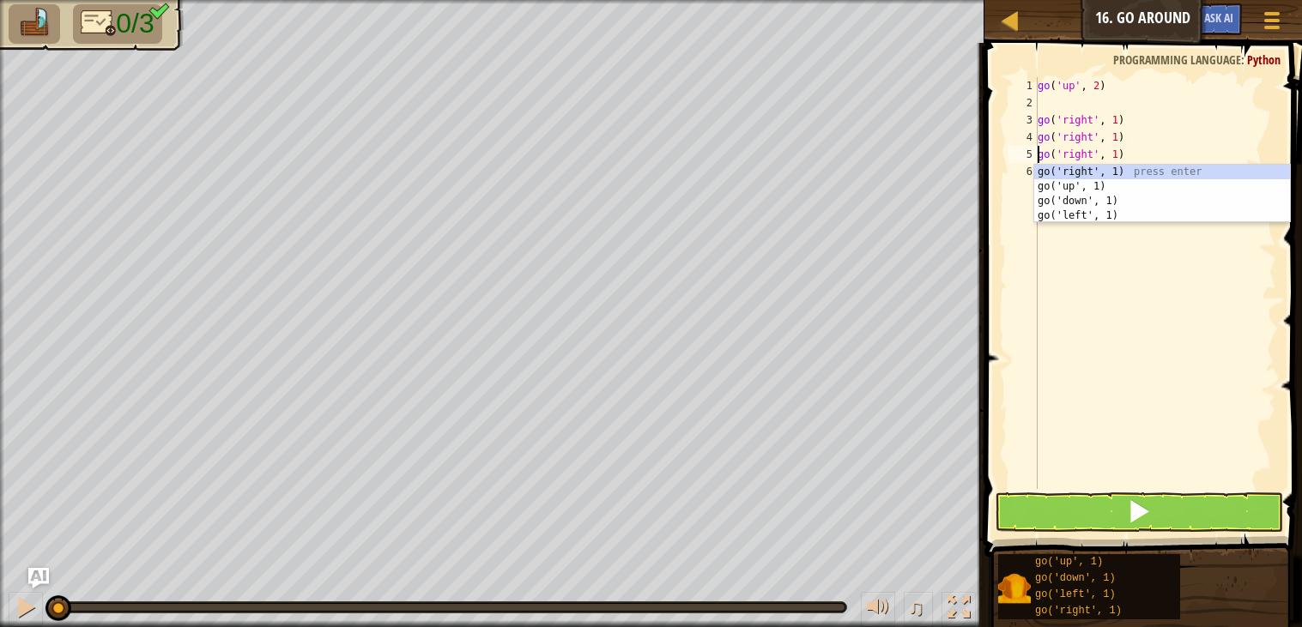
click at [1127, 118] on div "go ( 'up' , 2 ) go ( 'right' , 1 ) go ( 'right' , 1 ) go ( 'right' , 1 )" at bounding box center [1155, 300] width 242 height 446
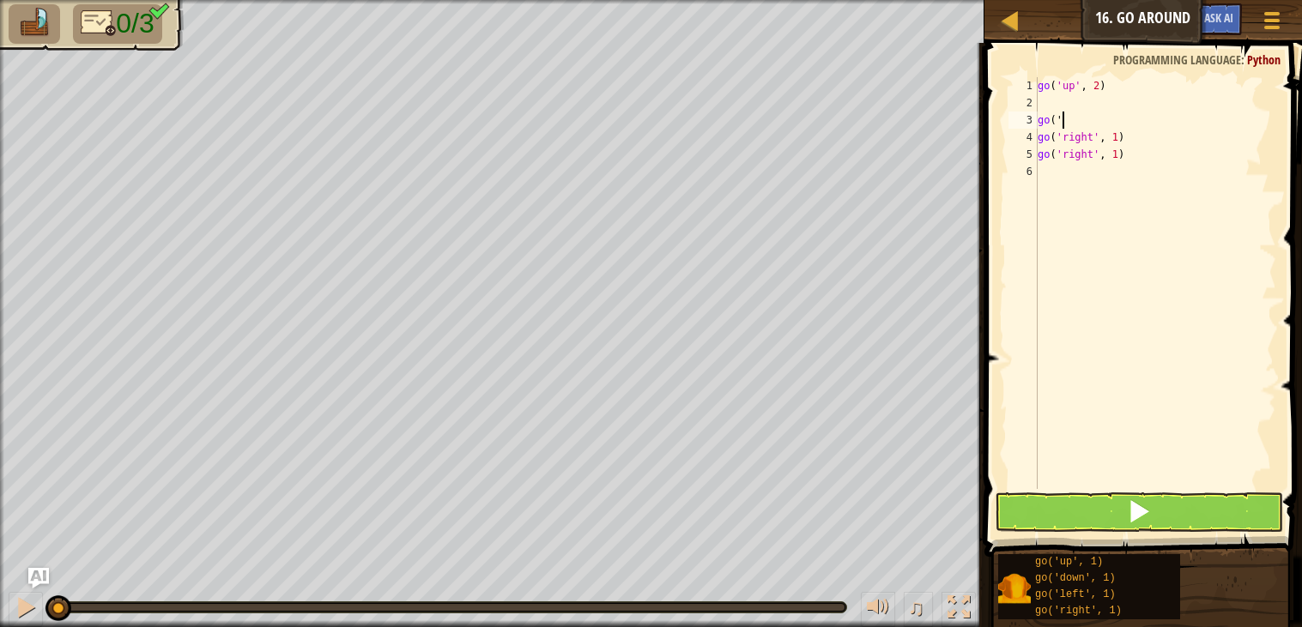
type textarea "g"
click at [1130, 138] on div "go ( 'up' , 2 ) go ( 'right' , 1 ) go ( 'right' , 1 )" at bounding box center [1155, 300] width 242 height 446
type textarea "g"
click at [1125, 118] on div "go ( 'up' , 2 ) go ( 'right' , 1 )" at bounding box center [1155, 300] width 242 height 446
type textarea "g"
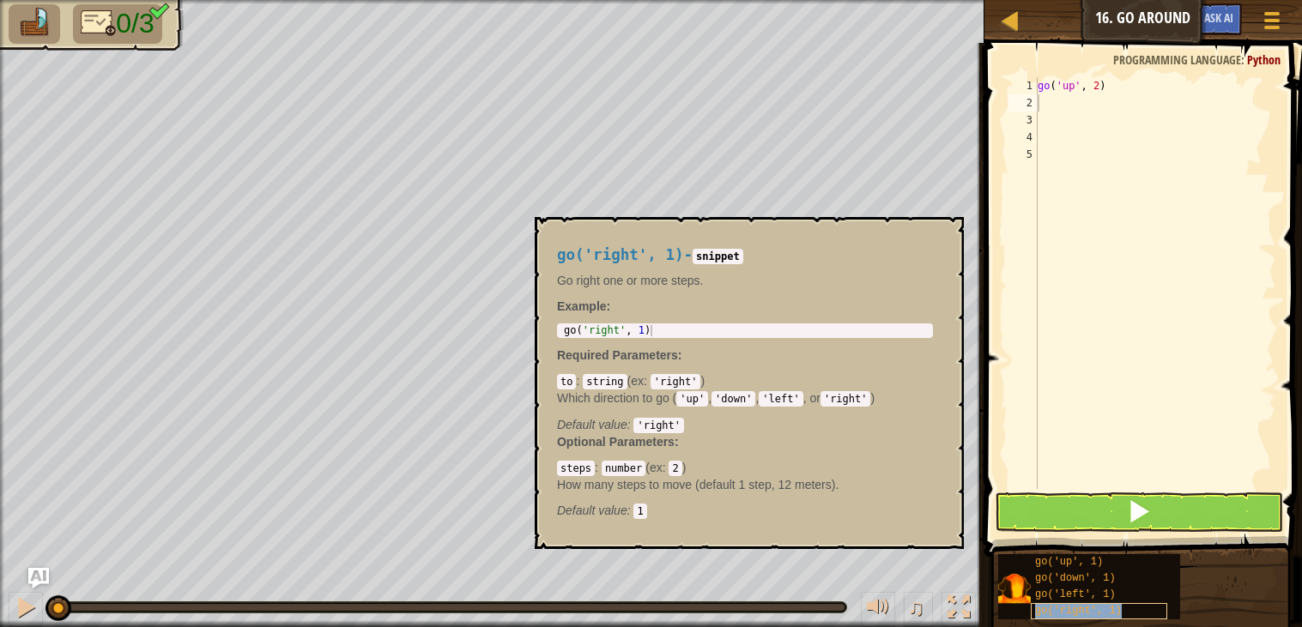
type textarea "go('right', 1)"
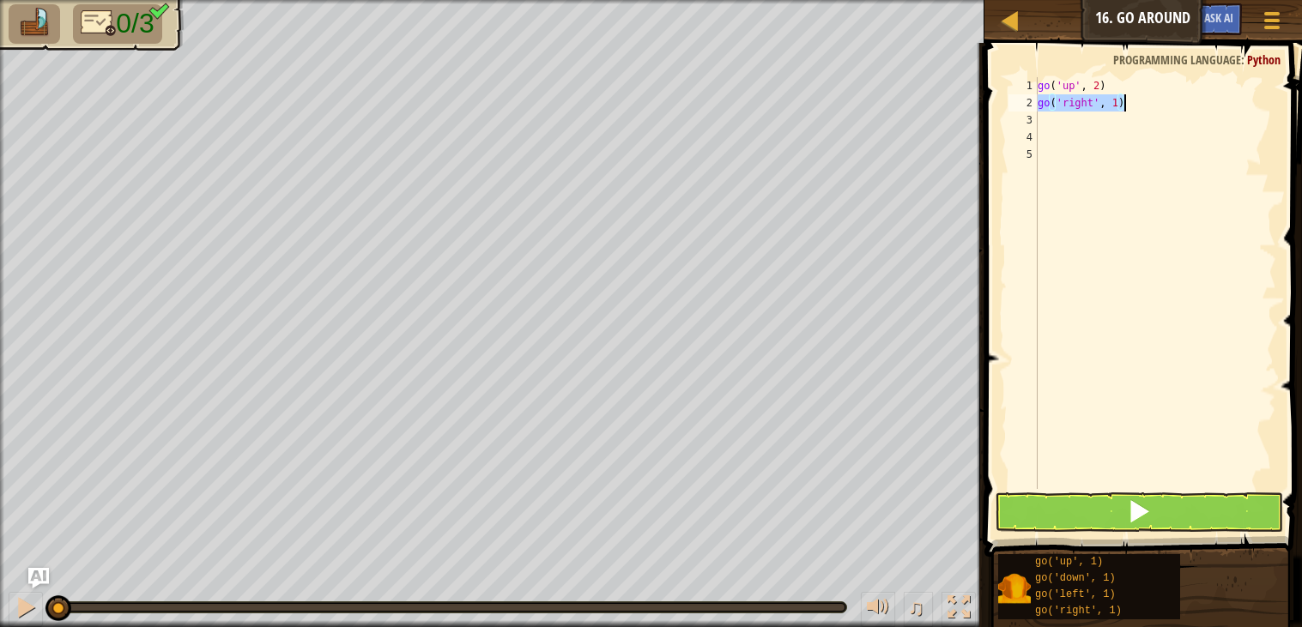
click at [1133, 183] on div "go ( 'up' , 2 ) go ( 'right' , 1 )" at bounding box center [1155, 300] width 242 height 446
click at [1121, 169] on div "go ( 'up' , 2 ) go ( 'right' , 1 )" at bounding box center [1155, 300] width 242 height 446
click at [1120, 100] on div "go ( 'up' , 2 ) go ( 'right' , 1 )" at bounding box center [1155, 300] width 242 height 446
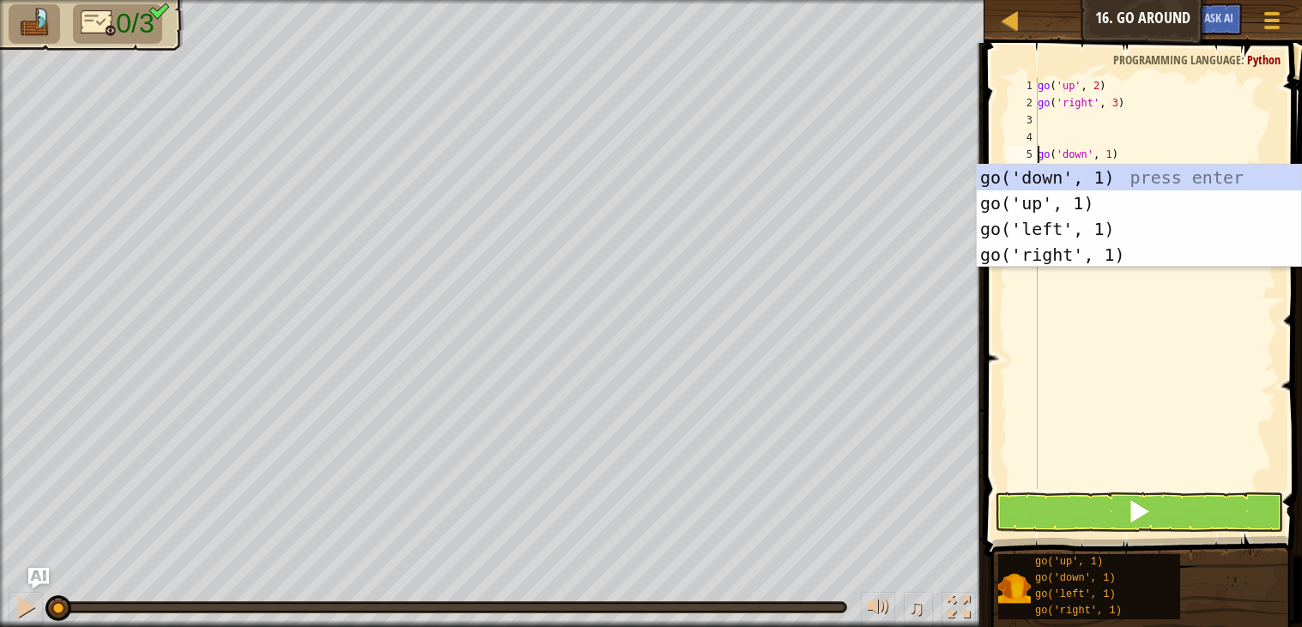
click at [1123, 150] on div "go ( 'up' , 2 ) go ( 'right' , 3 ) go ( 'down' , 1 )" at bounding box center [1155, 300] width 242 height 446
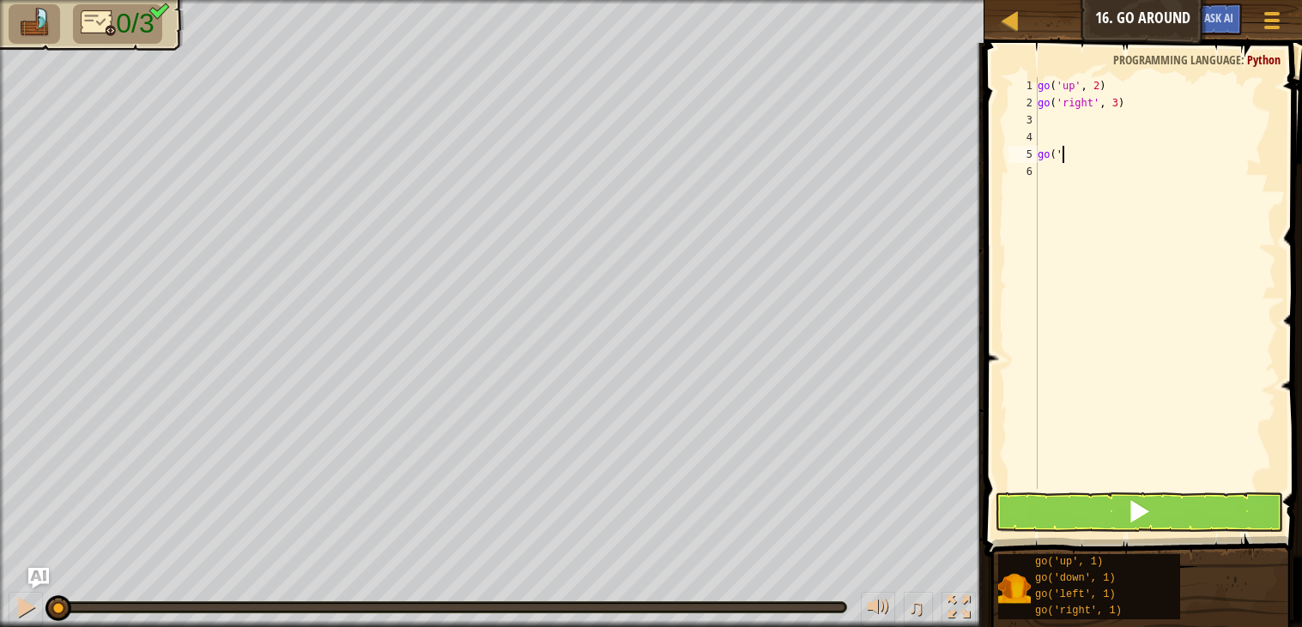
scroll to position [7, 0]
type textarea "g"
click at [1143, 127] on div "go ( 'up' , 2 ) go ( 'right' , 3 ) go ( 'down' , 1 )" at bounding box center [1155, 283] width 242 height 412
click at [1108, 116] on div "go ( 'up' , 2 ) go ( 'right' , 3 ) go ( 'down' , 1 )" at bounding box center [1155, 300] width 242 height 446
click at [1114, 118] on div "go ( 'up' , 2 ) go ( 'right' , 3 ) go ( 'down' , 1 )" at bounding box center [1155, 300] width 242 height 446
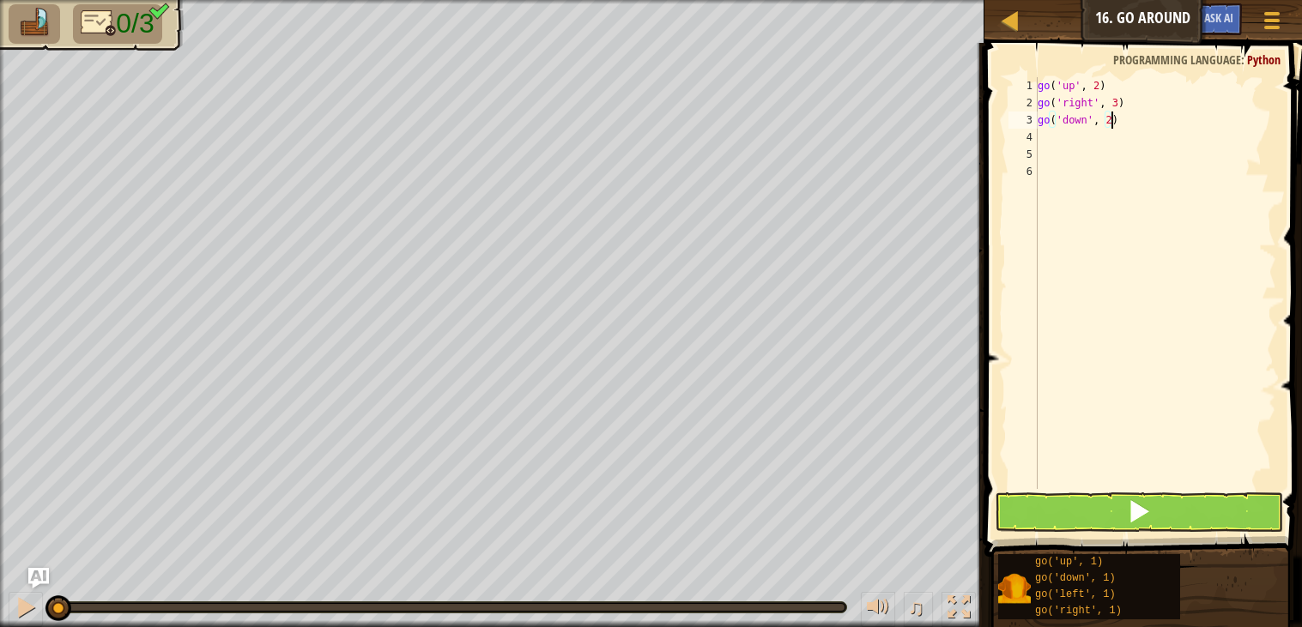
scroll to position [7, 4]
type textarea "go('down', 2)"
click at [1243, 500] on button at bounding box center [1138, 511] width 288 height 39
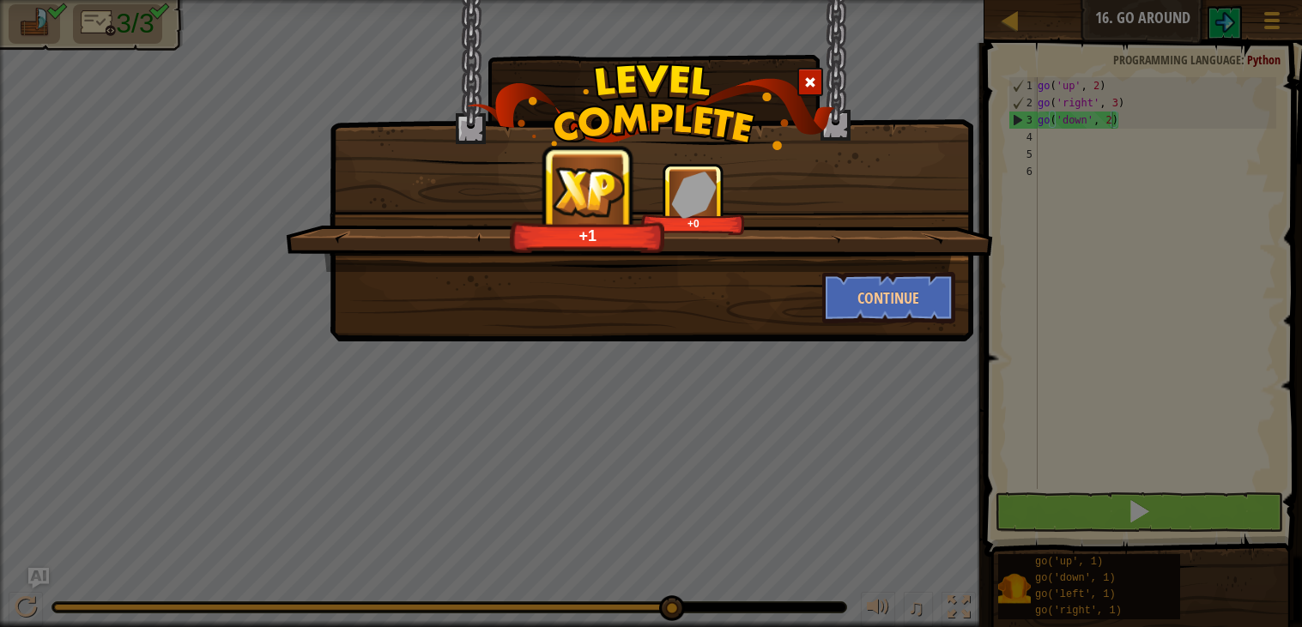
click at [1243, 500] on div "+1 +0 Continue" at bounding box center [651, 313] width 1302 height 627
click at [1243, 500] on div "+15 +0 Continue" at bounding box center [651, 313] width 1302 height 627
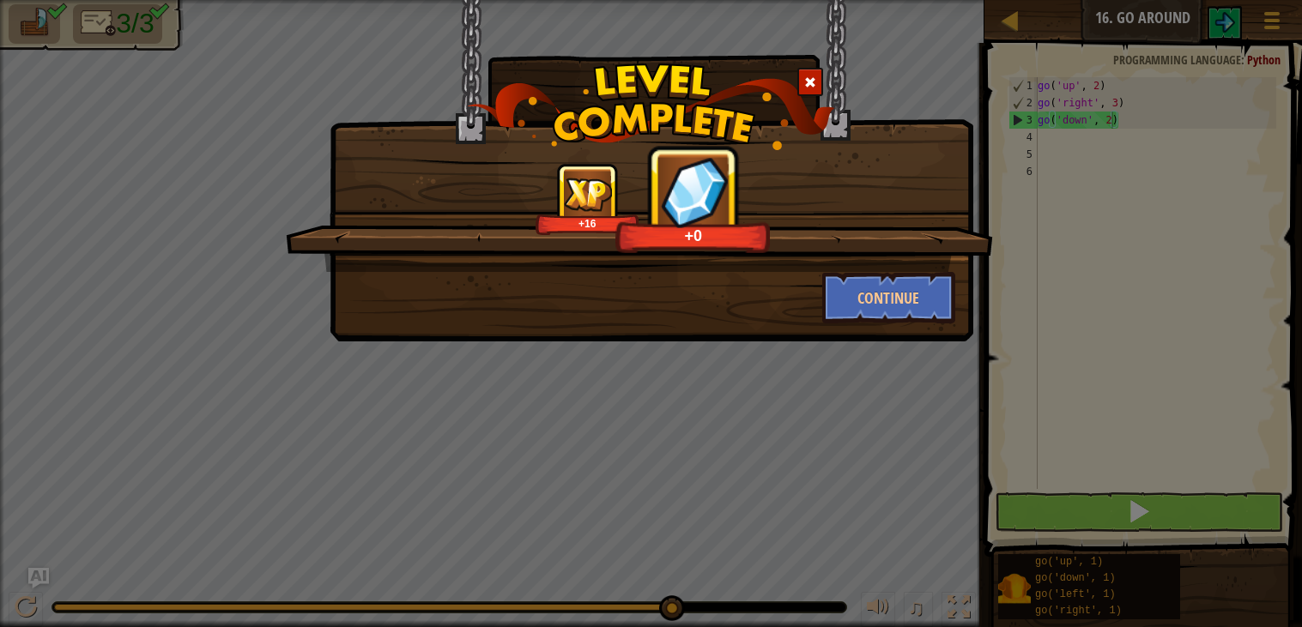
click at [1243, 500] on div "+16 +0 Continue" at bounding box center [651, 313] width 1302 height 627
click at [1243, 500] on div "+16 +1 Continue" at bounding box center [651, 313] width 1302 height 627
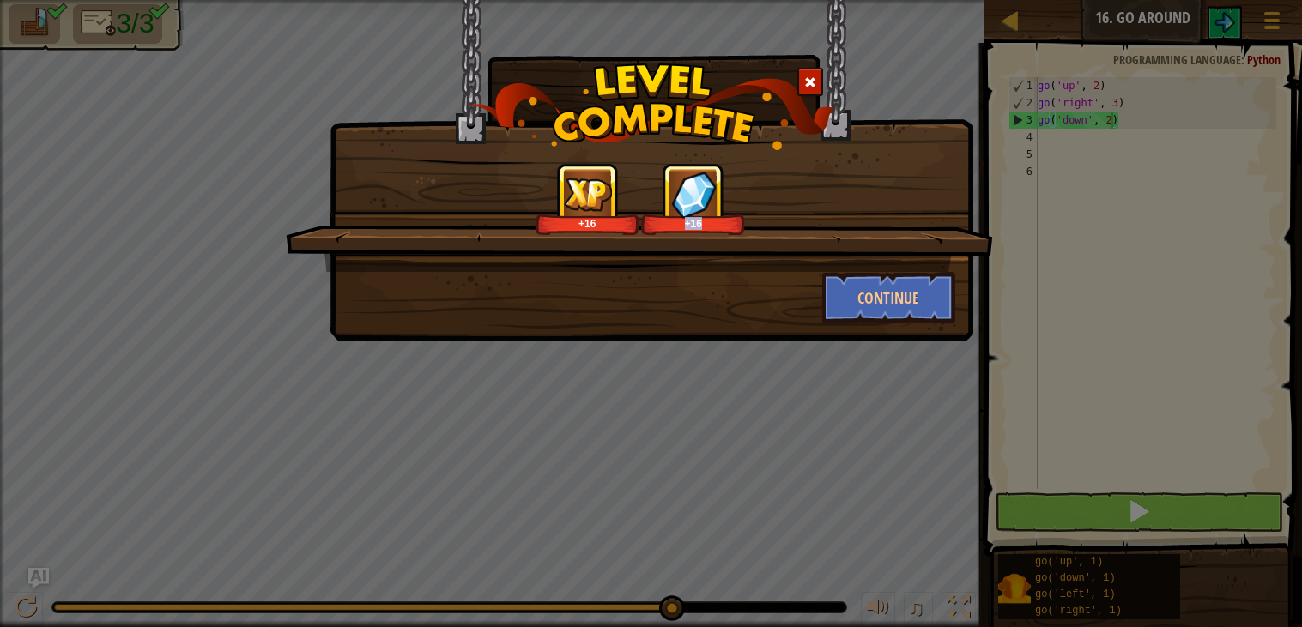
click at [1243, 500] on div "+16 +16 Continue" at bounding box center [651, 313] width 1302 height 627
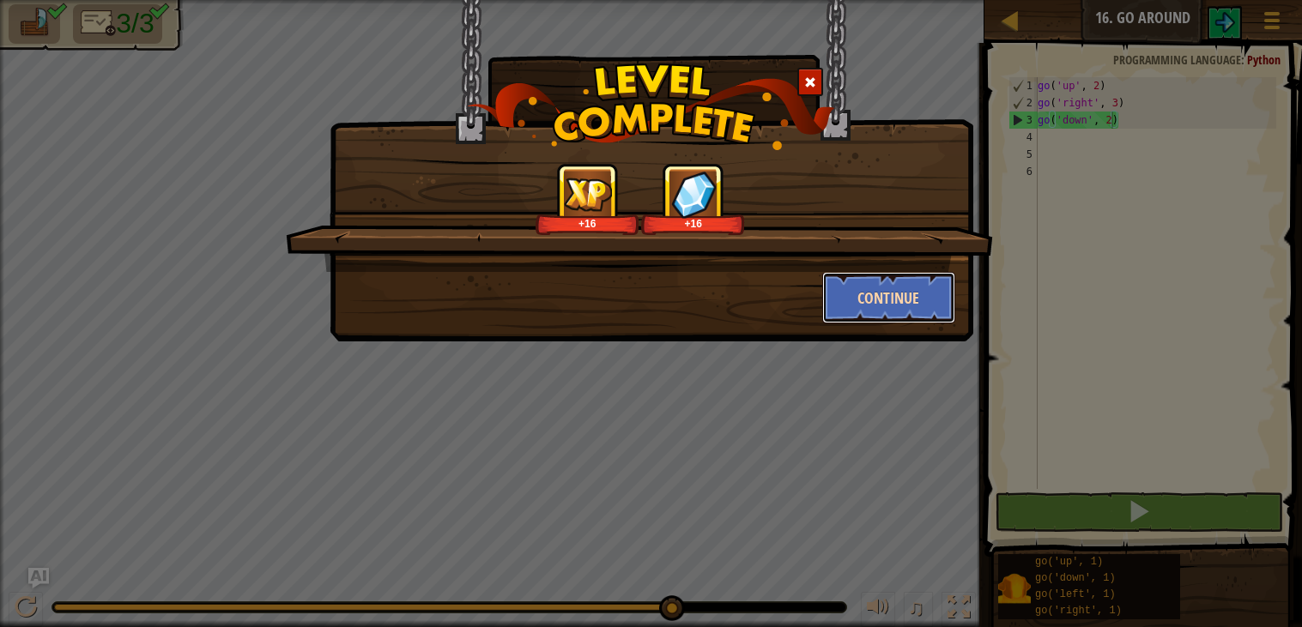
click at [856, 295] on button "Continue" at bounding box center [888, 297] width 133 height 51
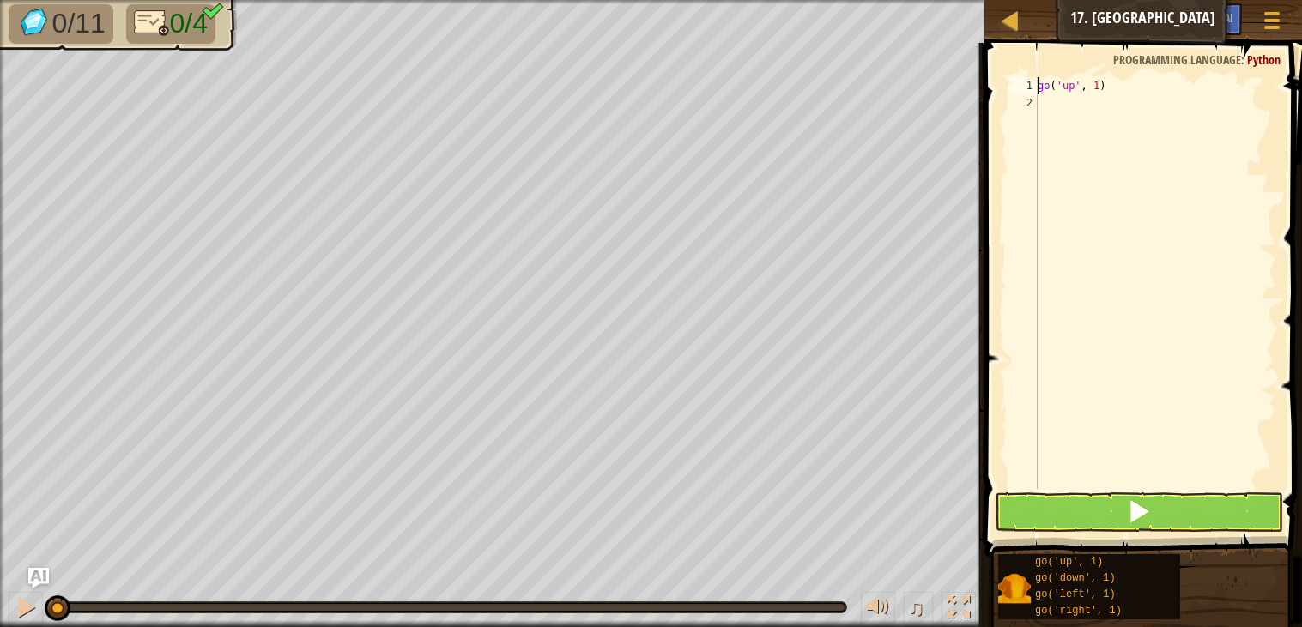
click at [1100, 85] on div "go ( 'up' , 1 )" at bounding box center [1155, 300] width 242 height 446
click at [1116, 100] on div "go ( 'up' , 3 ) go ( 'right' , 1 )" at bounding box center [1155, 300] width 242 height 446
click at [1111, 118] on div "go ( 'up' , 3 ) go ( 'right' , 3 ) go ( 'down' , 1 )" at bounding box center [1155, 300] width 242 height 446
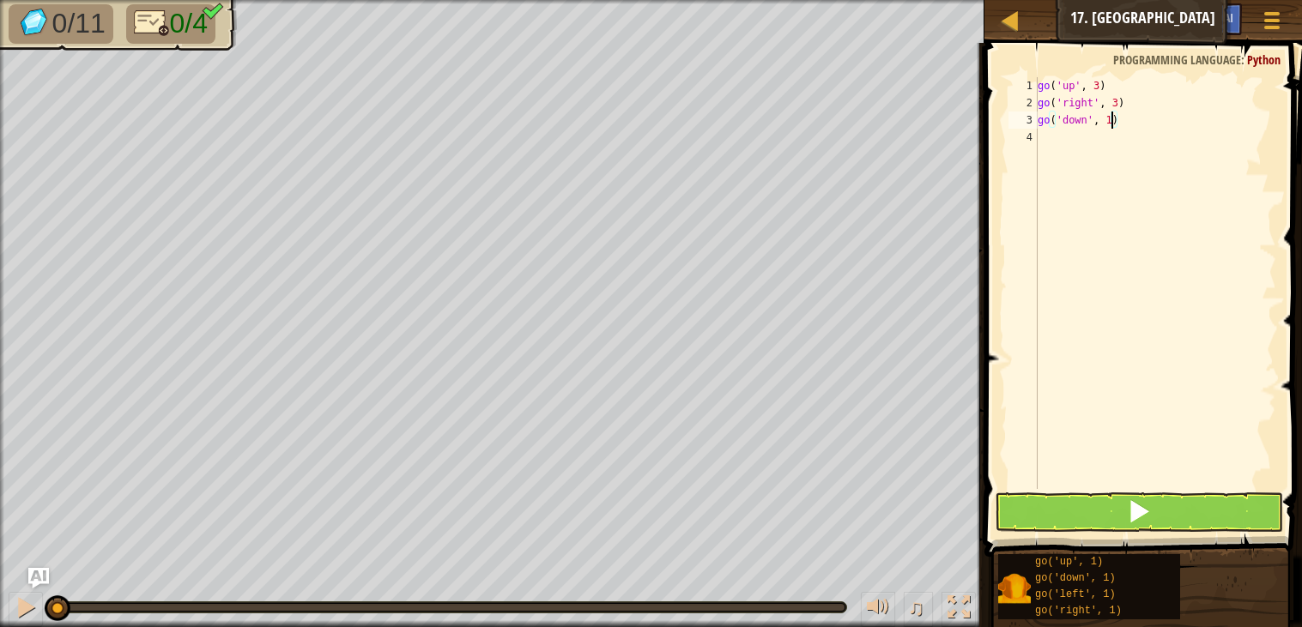
scroll to position [7, 4]
click at [1112, 134] on div "go ( 'up' , 3 ) go ( 'right' , 3 ) go ( 'down' , 3 ) go ( 'left' , 1 )" at bounding box center [1155, 300] width 242 height 446
type textarea "go('left', 2)"
click at [1199, 516] on button at bounding box center [1138, 511] width 288 height 39
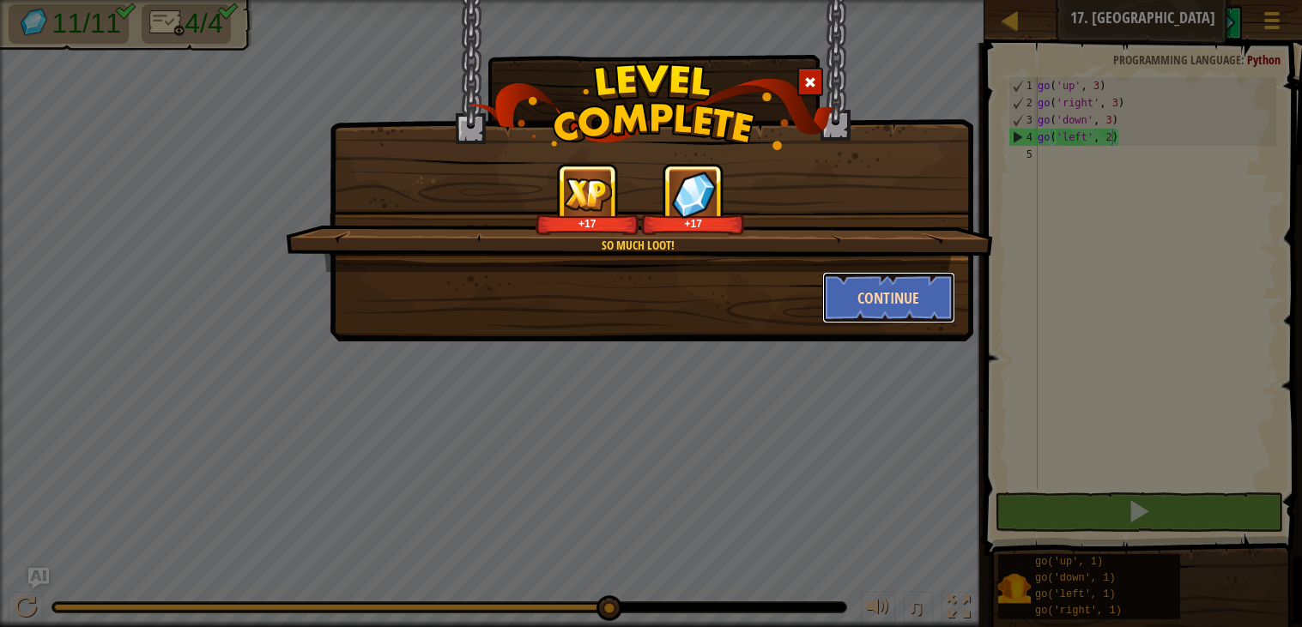
click at [894, 295] on button "Continue" at bounding box center [888, 297] width 133 height 51
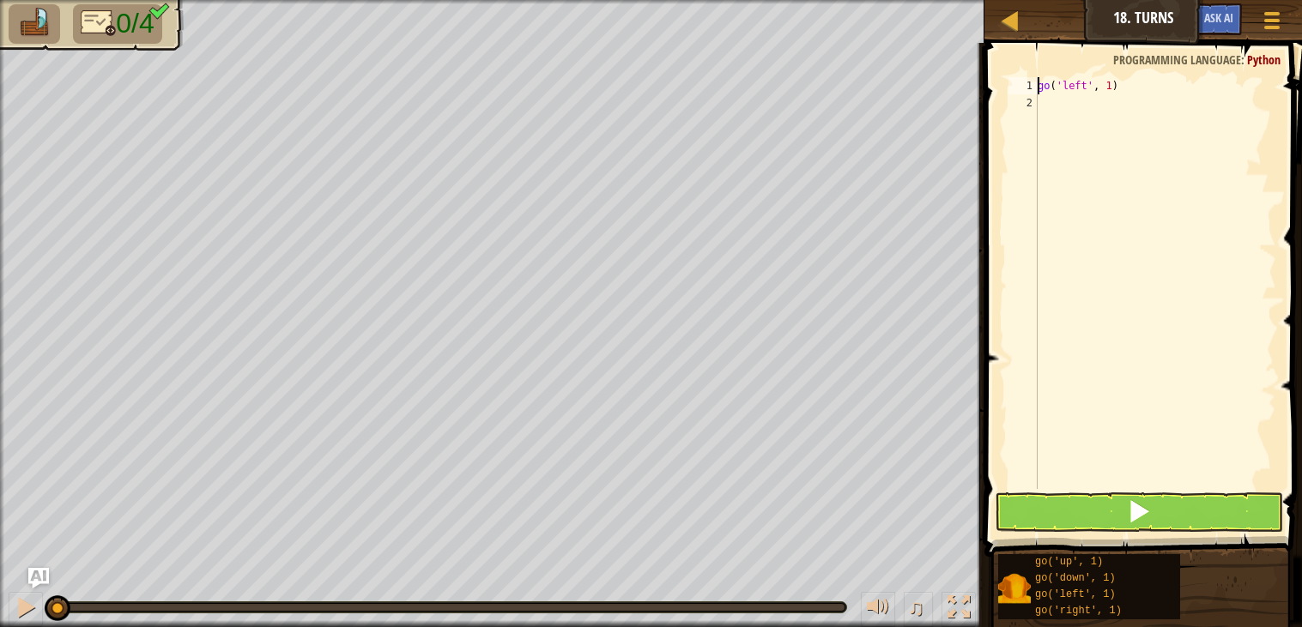
click at [1113, 84] on div "go ( 'left' , 1 )" at bounding box center [1155, 300] width 242 height 446
click at [1111, 100] on div "go ( 'left' , 2 ) go ( 'down' , 1 )" at bounding box center [1155, 300] width 242 height 446
type textarea "go('down', 2)"
click at [1042, 121] on div "go ( 'left' , 2 ) go ( 'down' , 2 )" at bounding box center [1155, 300] width 242 height 446
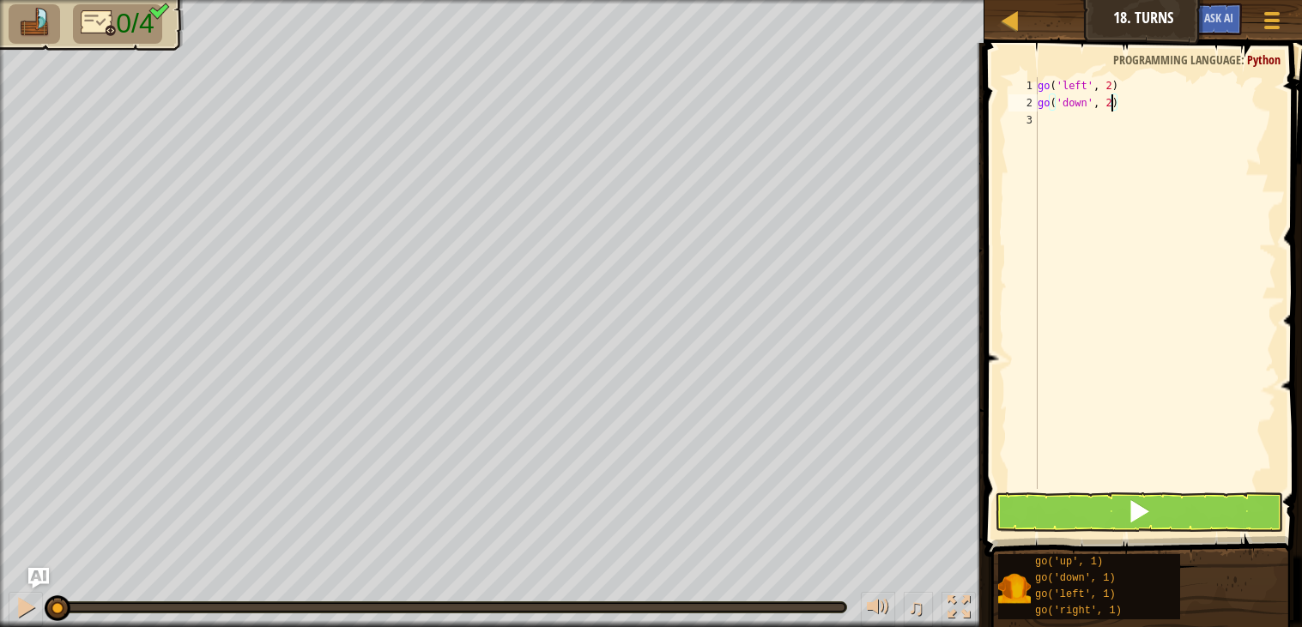
scroll to position [7, 0]
type textarea "r"
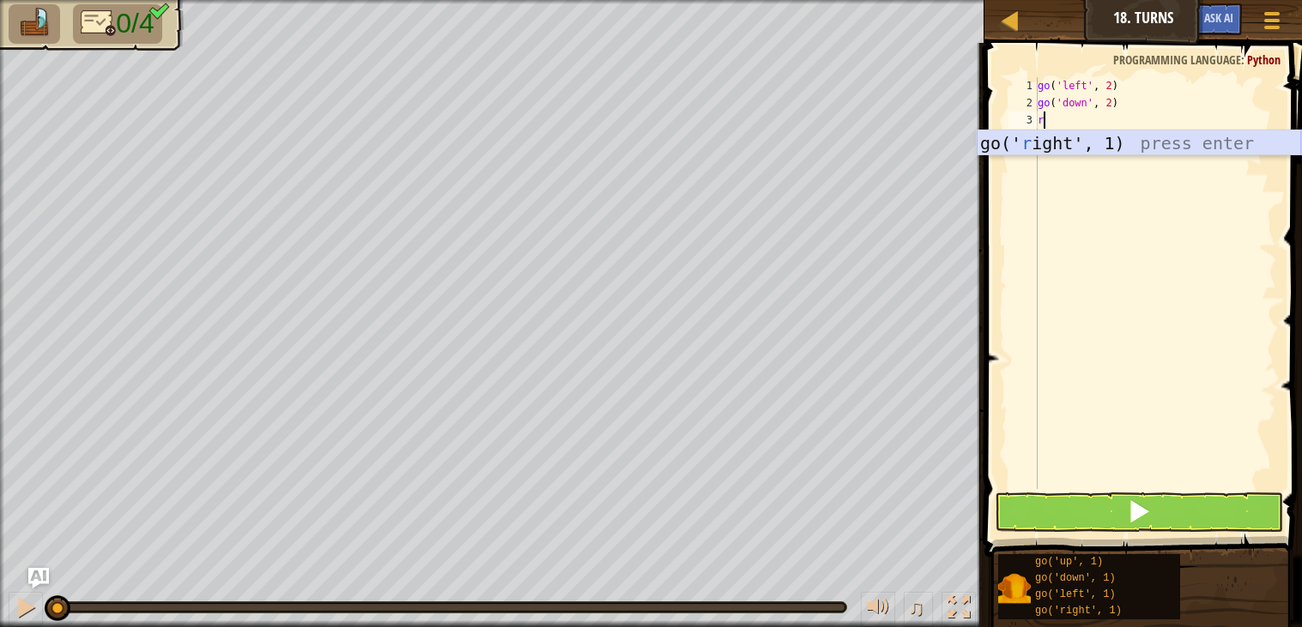
click at [1090, 142] on div "go(' r ight', 1) press enter" at bounding box center [1138, 168] width 324 height 77
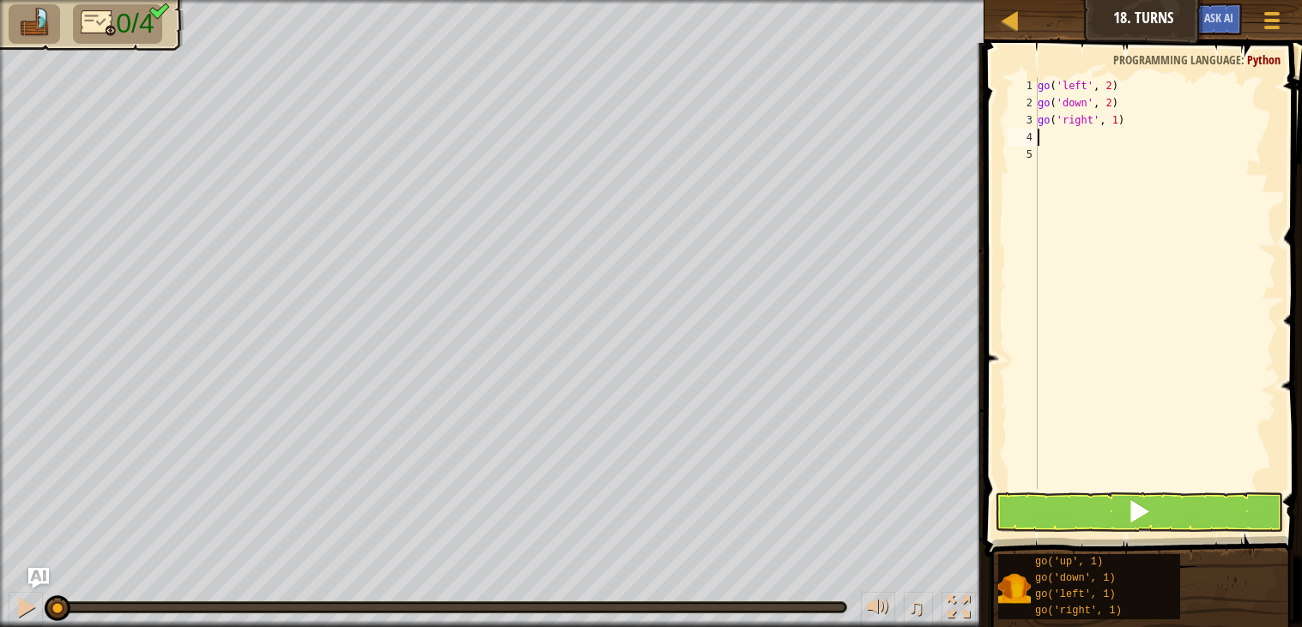
click at [1117, 118] on div "go ( 'left' , 2 ) go ( 'down' , 2 ) go ( 'right' , 1 )" at bounding box center [1155, 300] width 242 height 446
type textarea "go('right', 4)"
click at [1045, 133] on div "go ( 'left' , 2 ) go ( 'down' , 2 ) go ( 'right' , 4 )" at bounding box center [1155, 300] width 242 height 446
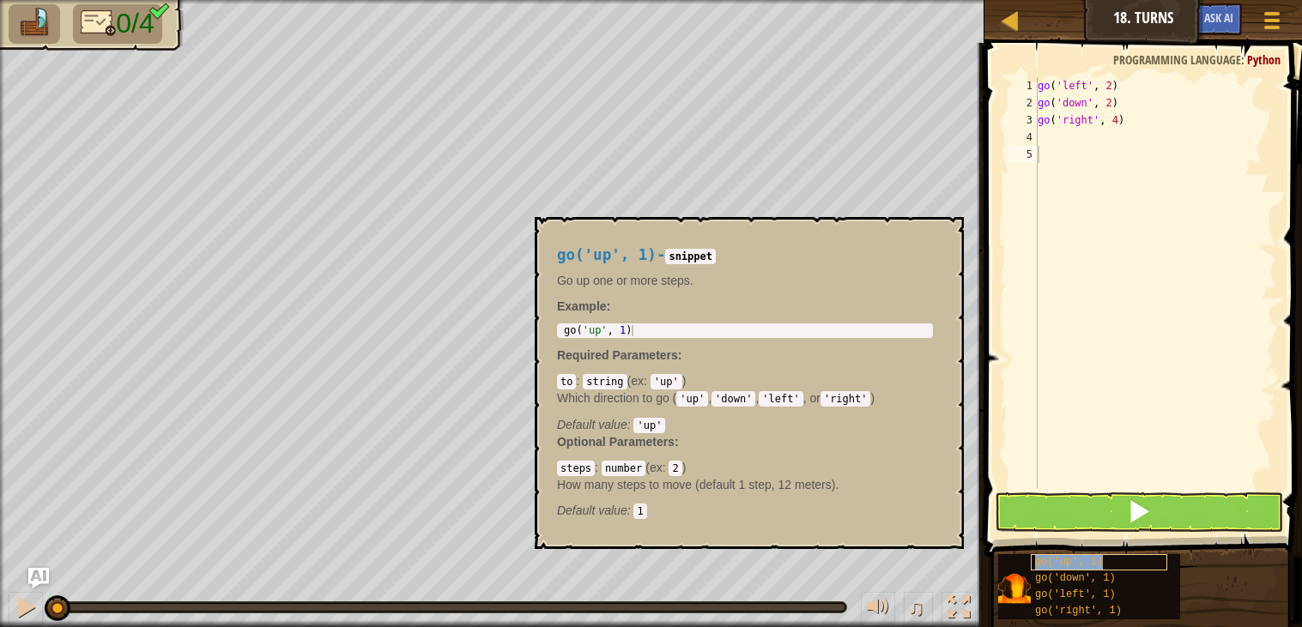
type textarea "go('up', 1)"
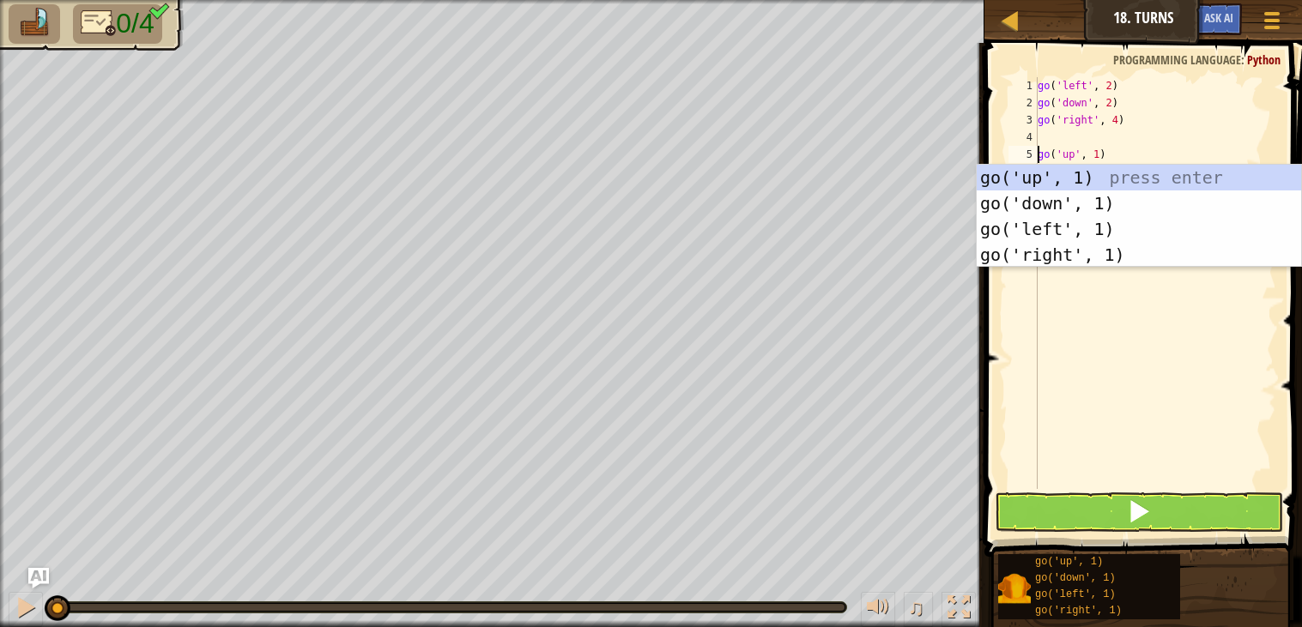
click at [1100, 154] on div "go ( 'left' , 2 ) go ( 'down' , 2 ) go ( 'right' , 4 ) go ( 'up' , 1 )" at bounding box center [1155, 300] width 242 height 446
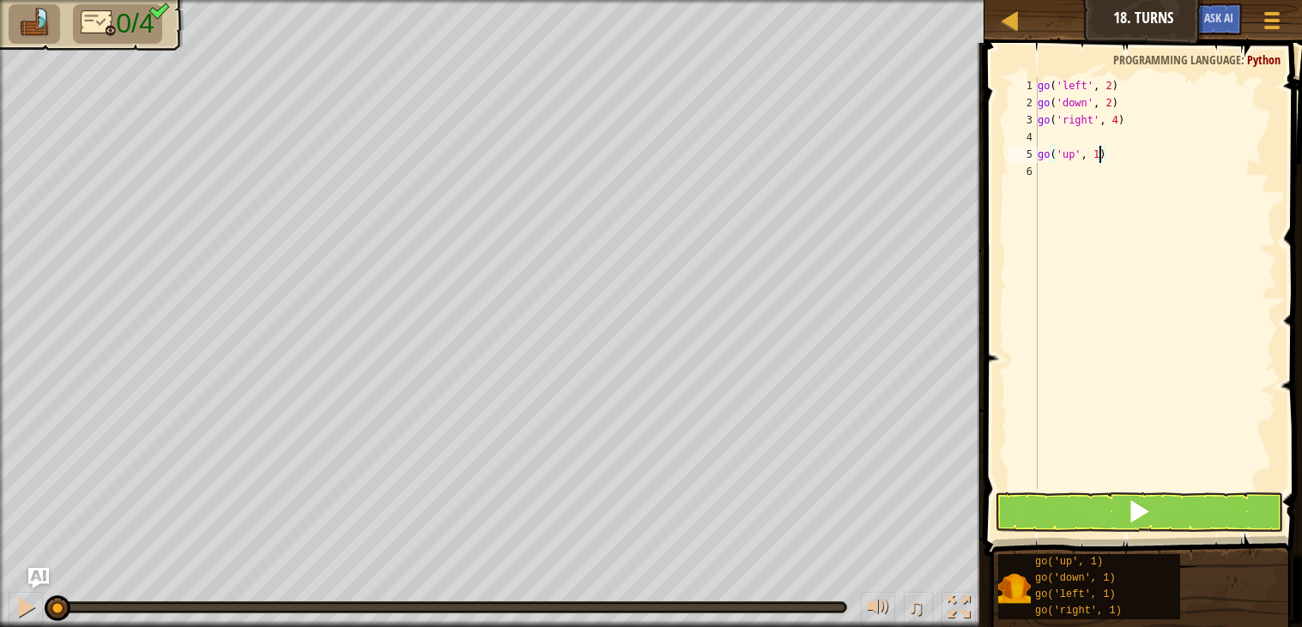
click at [1044, 135] on div "go ( 'left' , 2 ) go ( 'down' , 2 ) go ( 'right' , 4 ) go ( 'up' , 1 )" at bounding box center [1155, 300] width 242 height 446
type textarea "u"
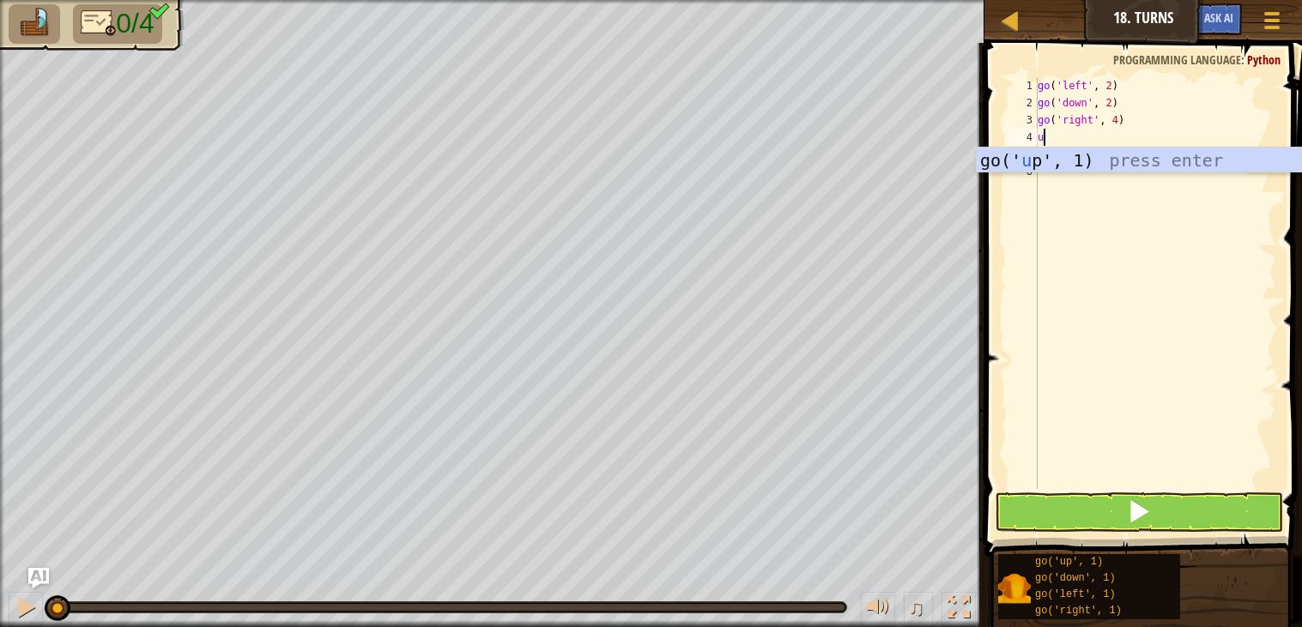
click at [1118, 169] on div "go(' u p', 1) press enter" at bounding box center [1138, 186] width 324 height 77
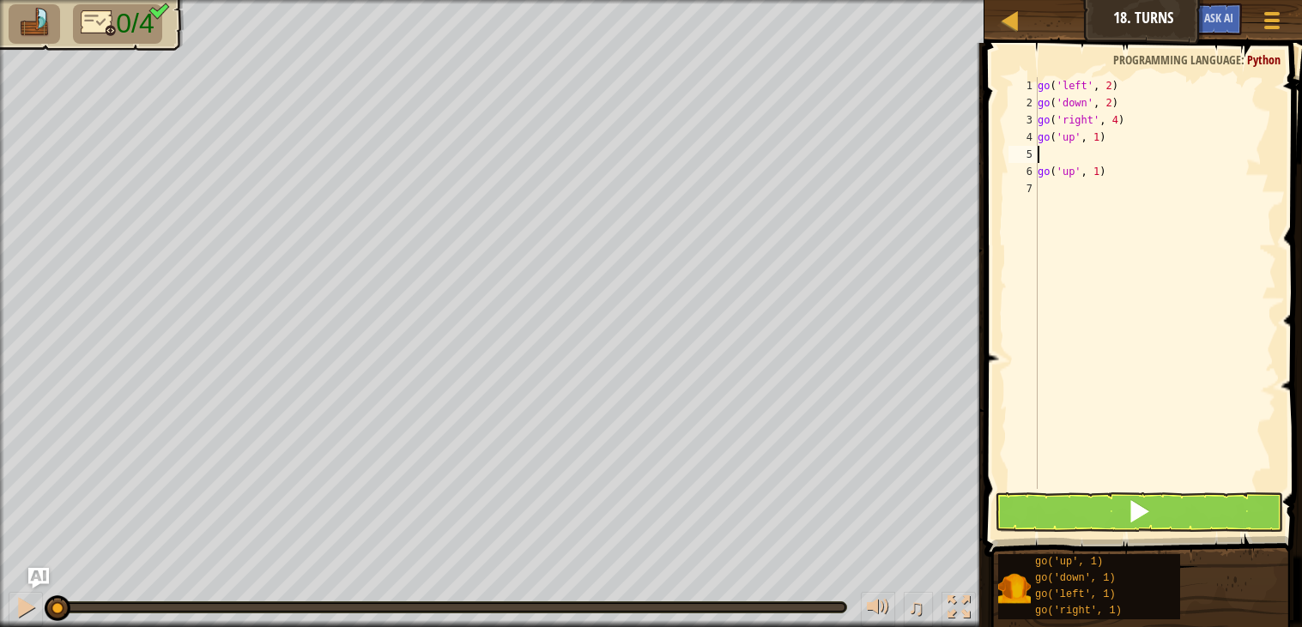
click at [1103, 122] on div "go ( 'left' , 2 ) go ( 'down' , 2 ) go ( 'right' , 4 ) go ( 'up' , 1 ) go ( 'up…" at bounding box center [1155, 300] width 242 height 446
click at [1100, 142] on div "go ( 'left' , 2 ) go ( 'down' , 2 ) go ( 'right' , 4 ) go ( 'up' , 1 ) go ( 'up…" at bounding box center [1155, 300] width 242 height 446
drag, startPoint x: 1111, startPoint y: 169, endPoint x: 1040, endPoint y: 167, distance: 71.2
click at [1040, 167] on div "go ( 'left' , 2 ) go ( 'down' , 2 ) go ( 'right' , 4 ) go ( 'up' , 3 ) go ( 'up…" at bounding box center [1155, 300] width 242 height 446
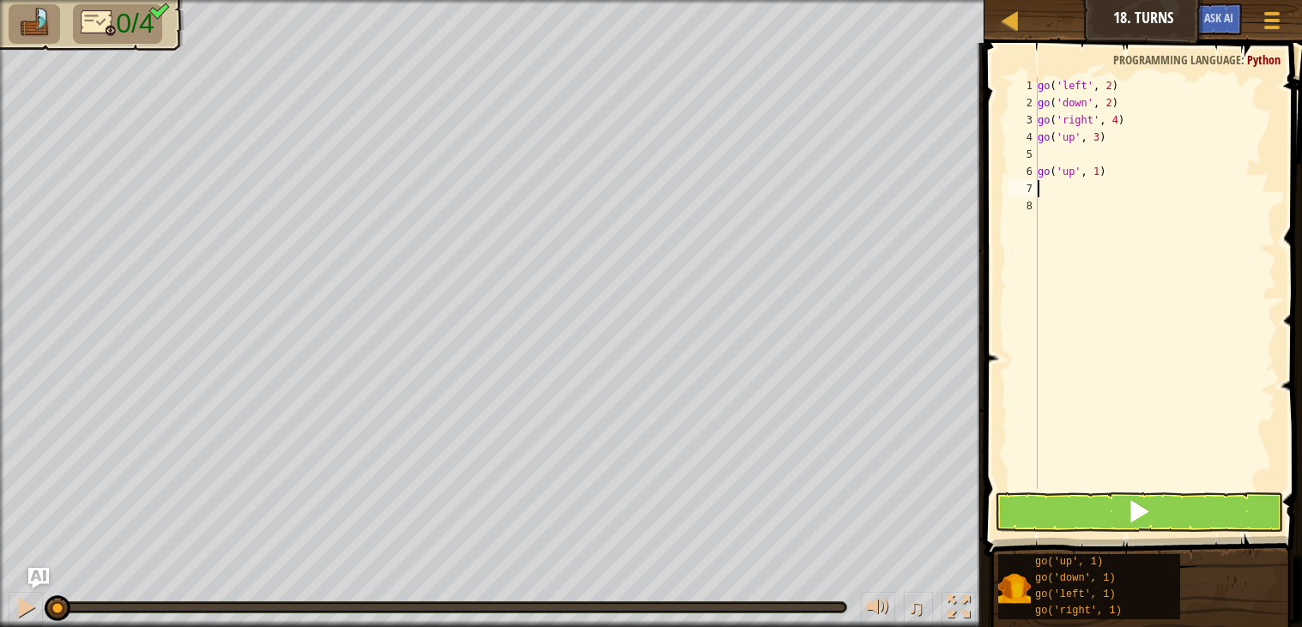
click at [1116, 164] on div "go ( 'left' , 2 ) go ( 'down' , 2 ) go ( 'right' , 4 ) go ( 'up' , 3 ) go ( 'up…" at bounding box center [1155, 300] width 242 height 446
drag, startPoint x: 1103, startPoint y: 171, endPoint x: 1042, endPoint y: 168, distance: 60.1
click at [1042, 168] on div "go ( 'left' , 2 ) go ( 'down' , 2 ) go ( 'right' , 4 ) go ( 'up' , 3 ) go ( 'up…" at bounding box center [1155, 300] width 242 height 446
type textarea "g"
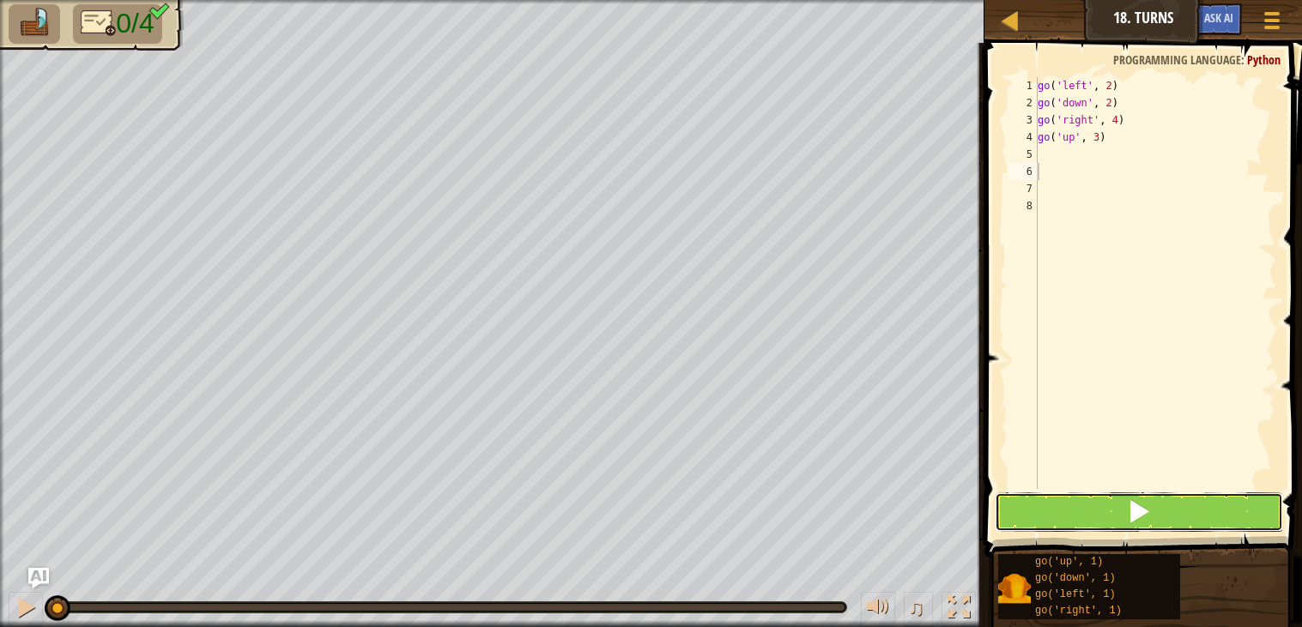
click at [1131, 503] on span at bounding box center [1139, 511] width 24 height 24
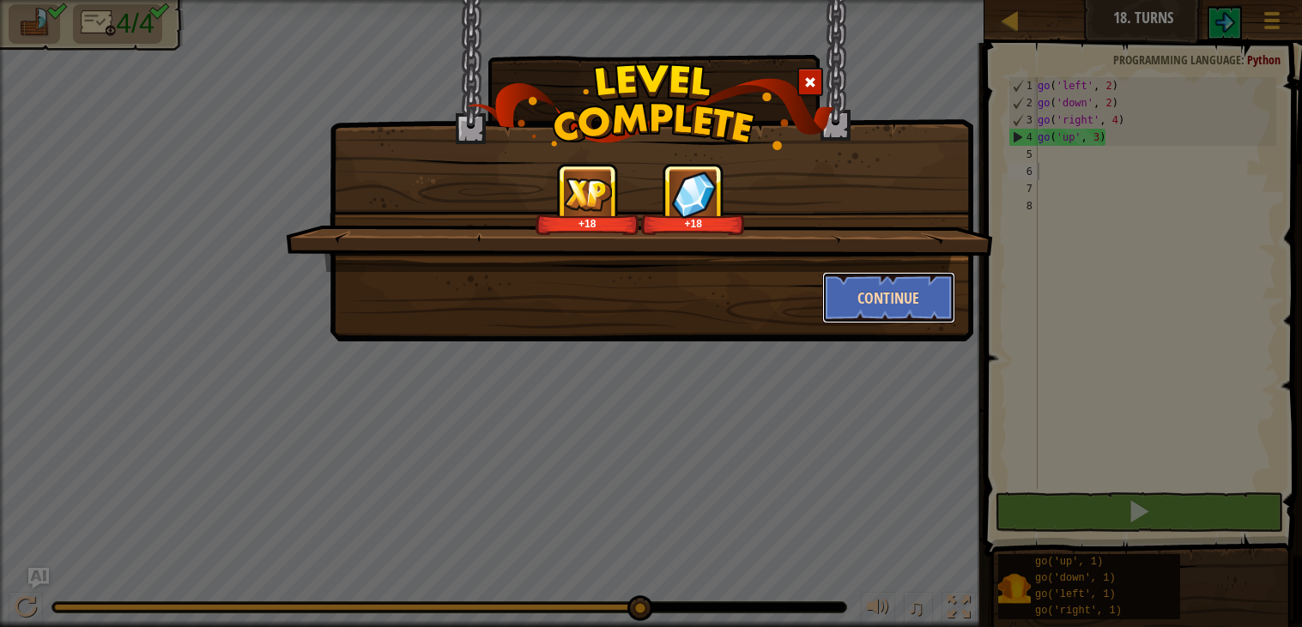
click at [920, 295] on button "Continue" at bounding box center [888, 297] width 133 height 51
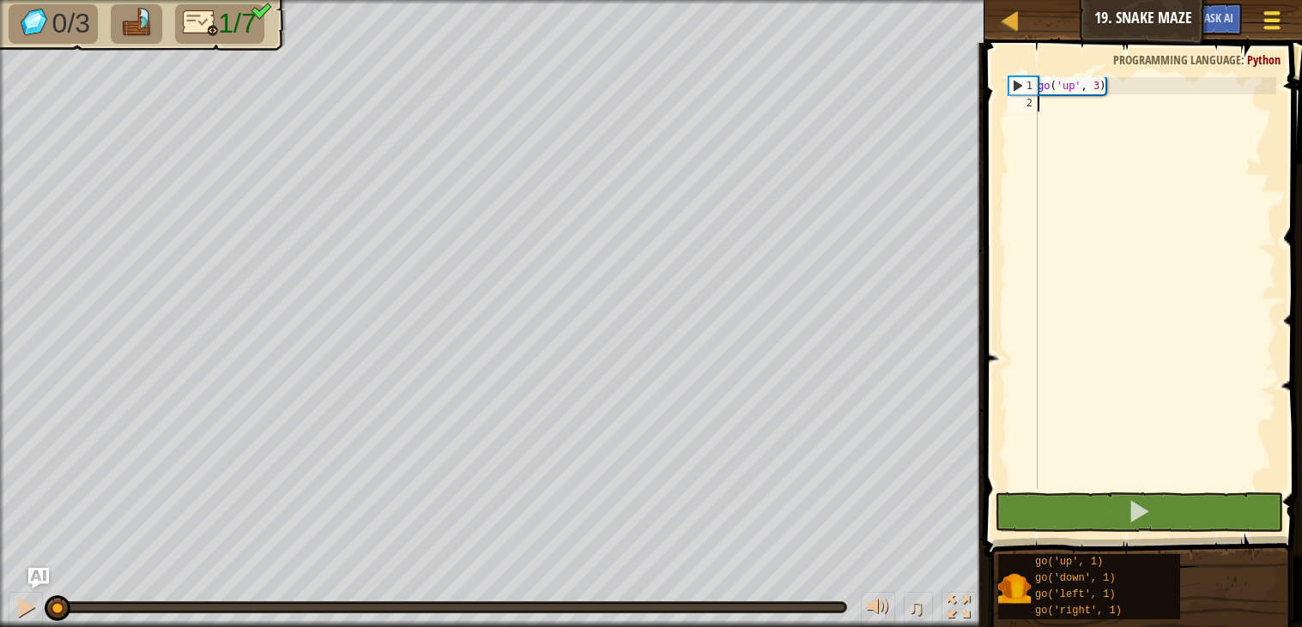
click at [1260, 13] on div at bounding box center [1271, 20] width 23 height 25
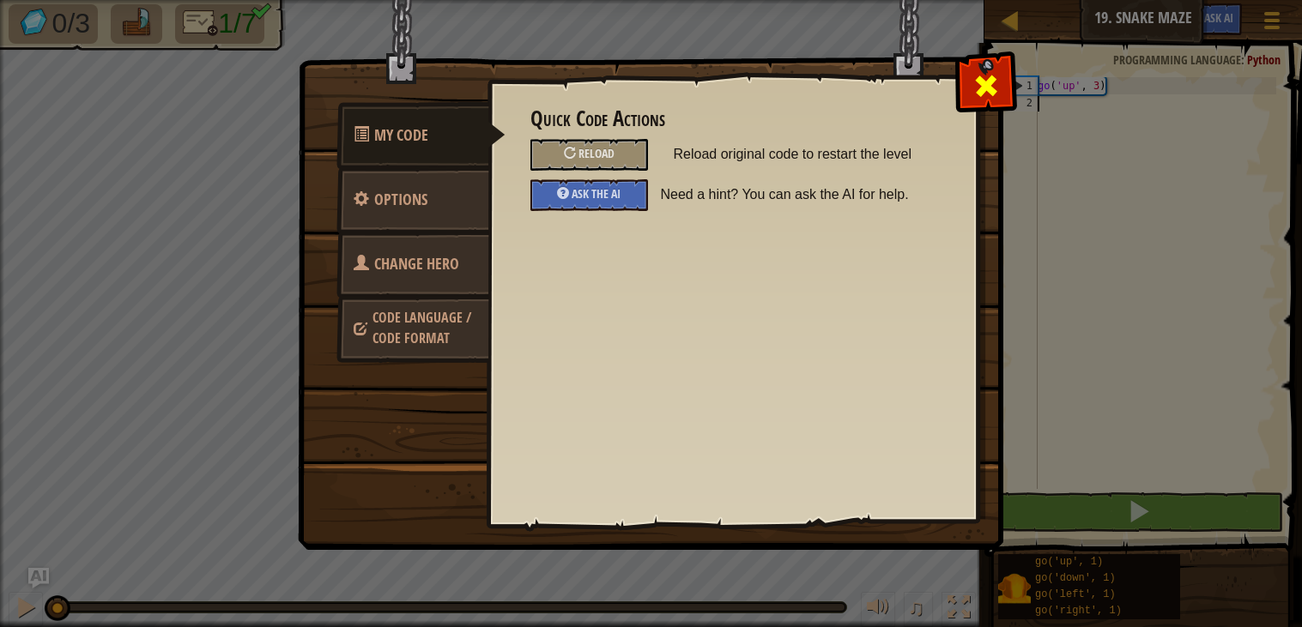
click at [988, 90] on span at bounding box center [985, 85] width 27 height 27
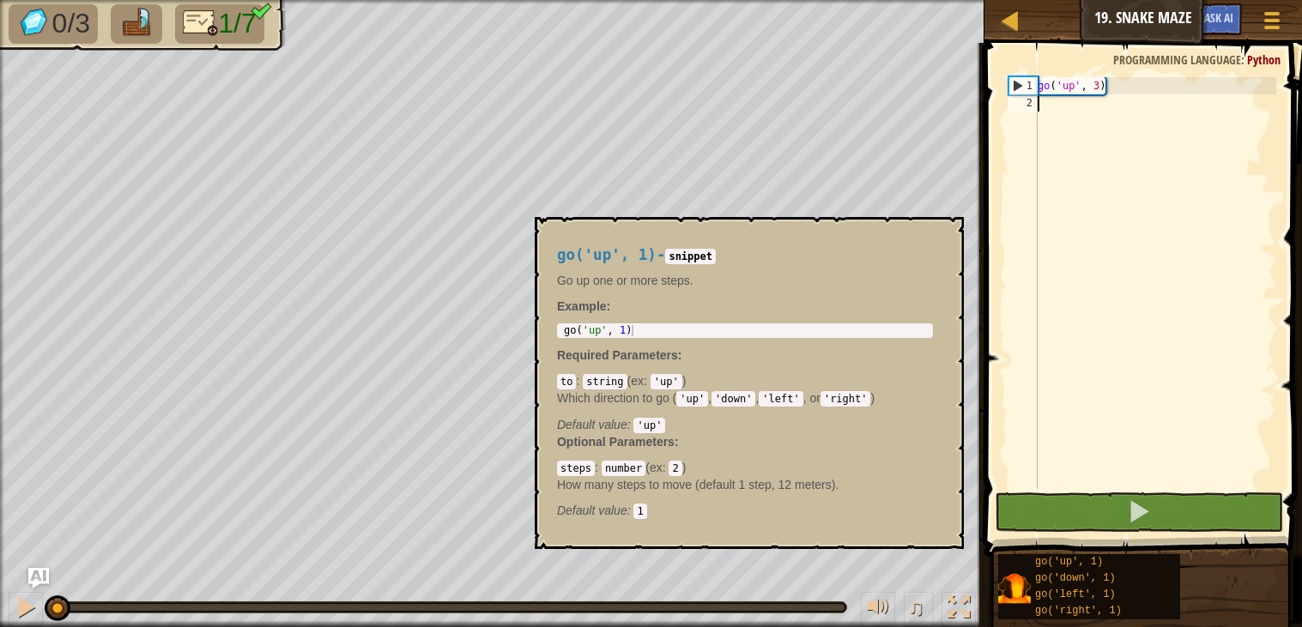
click at [1009, 585] on img at bounding box center [1014, 588] width 33 height 33
click at [1012, 586] on img at bounding box center [1014, 588] width 33 height 33
click at [1012, 585] on img at bounding box center [1014, 588] width 33 height 33
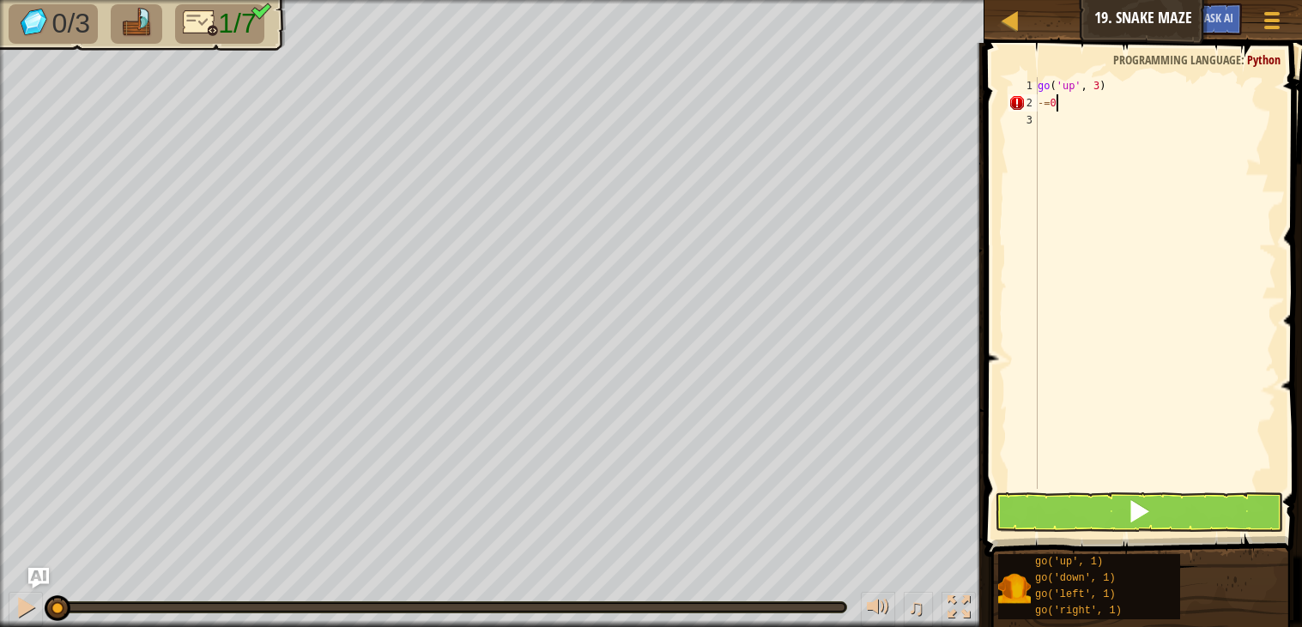
scroll to position [7, 1]
type textarea "-=0="
click at [1278, 19] on span at bounding box center [1272, 20] width 16 height 3
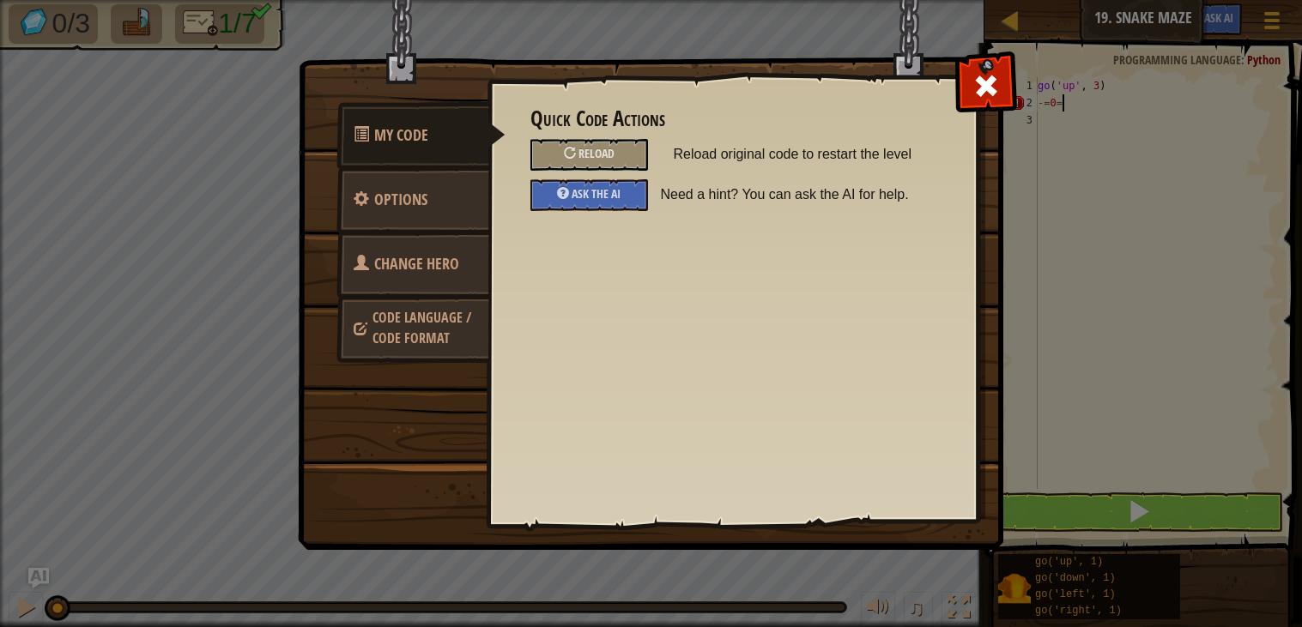
click at [421, 356] on link "Code Language / Code Format" at bounding box center [412, 327] width 153 height 65
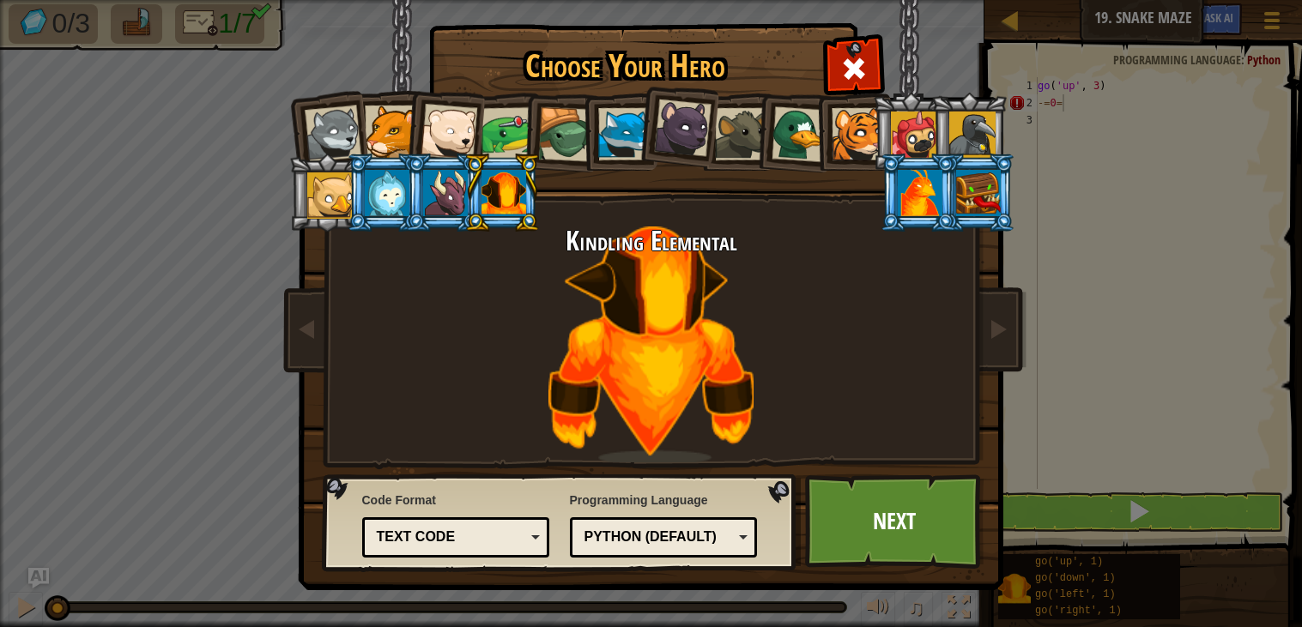
click at [372, 181] on div at bounding box center [387, 193] width 45 height 46
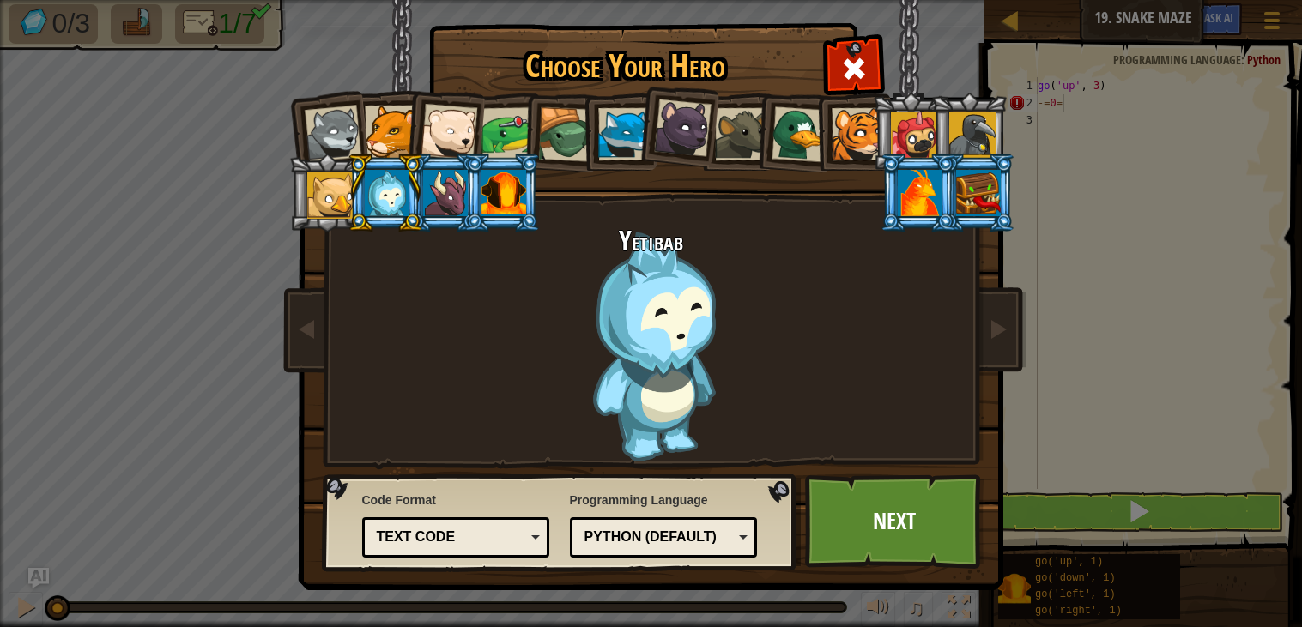
click at [380, 189] on div at bounding box center [387, 193] width 45 height 46
click at [340, 183] on div at bounding box center [330, 195] width 46 height 46
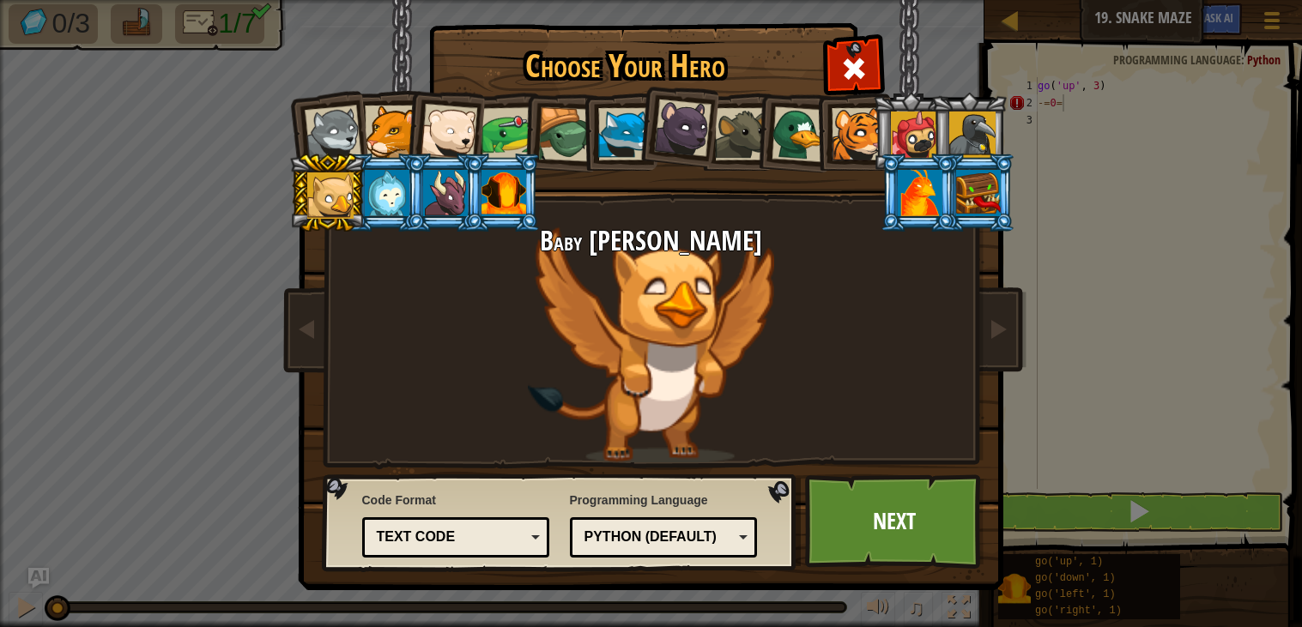
click at [926, 204] on div at bounding box center [919, 193] width 45 height 46
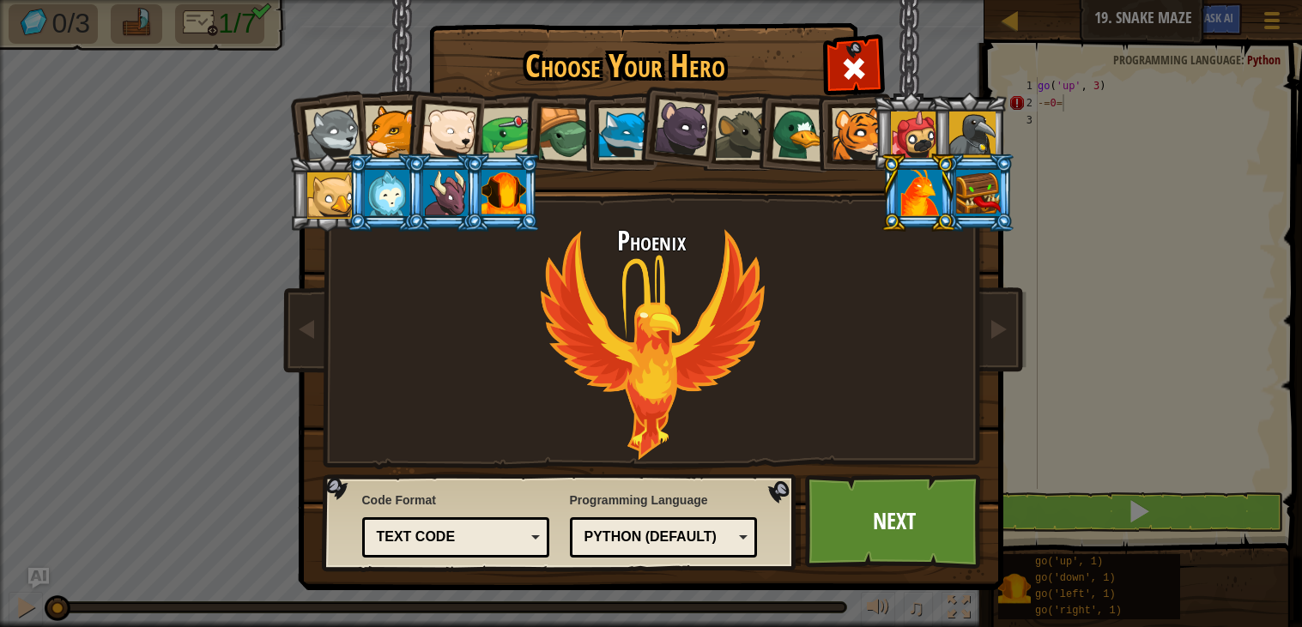
click at [982, 208] on div at bounding box center [978, 193] width 45 height 46
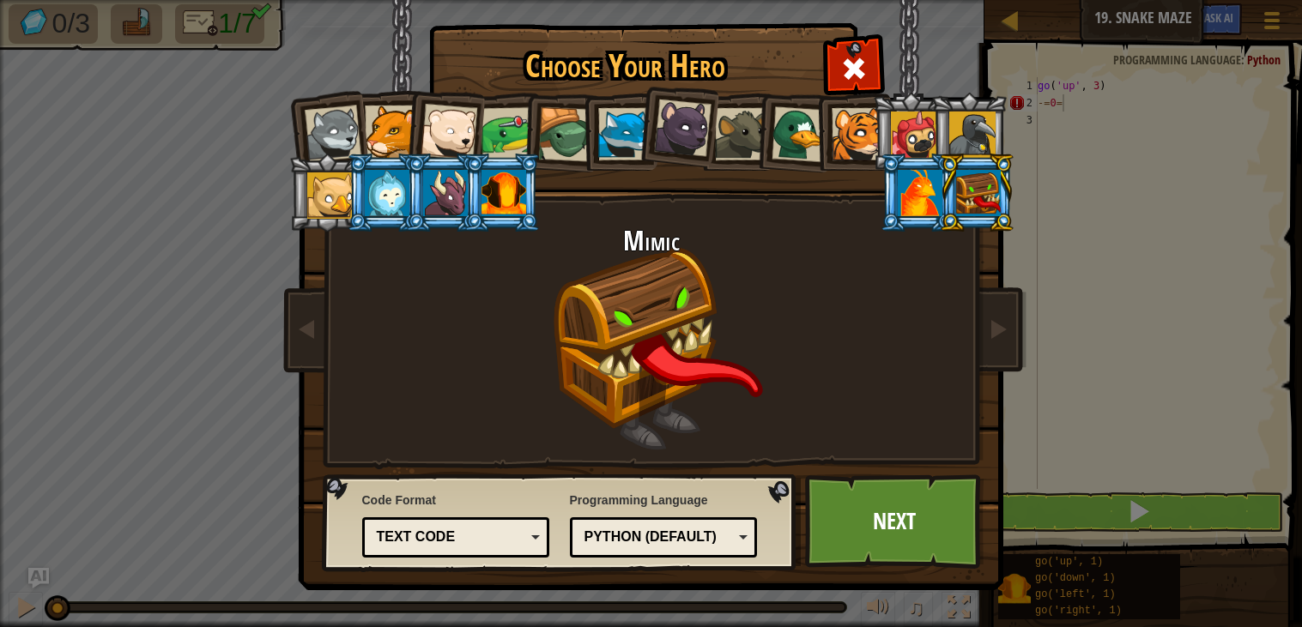
click at [976, 126] on div at bounding box center [972, 135] width 46 height 46
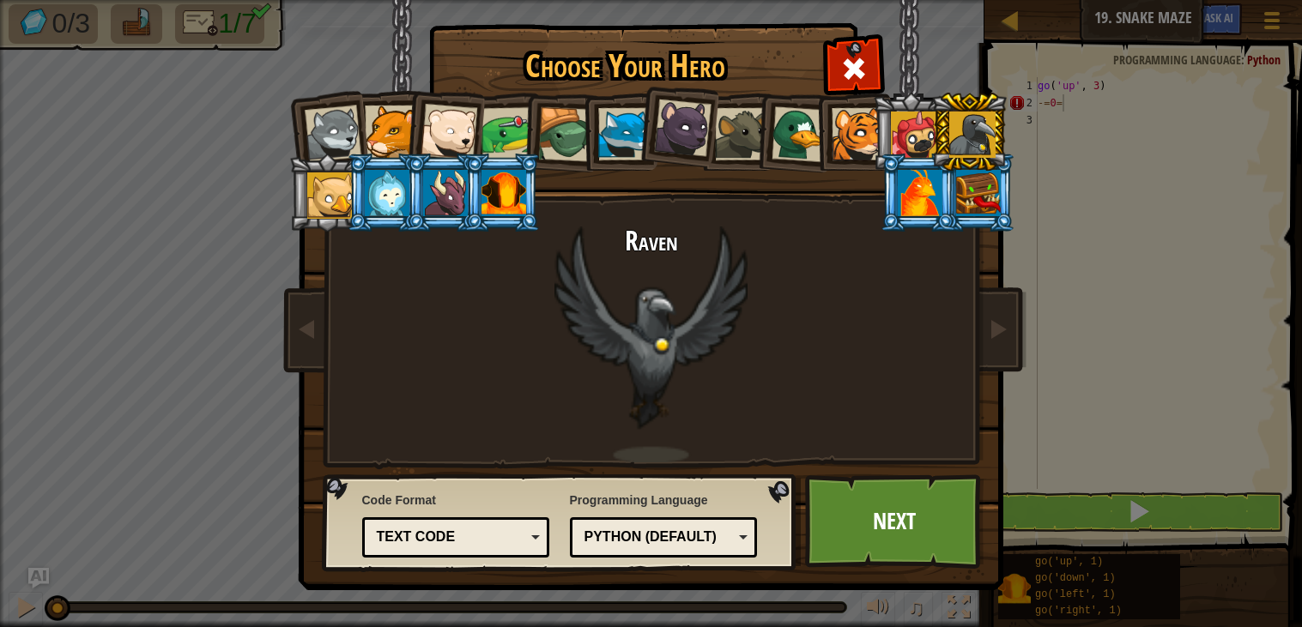
click at [856, 139] on div at bounding box center [857, 134] width 52 height 52
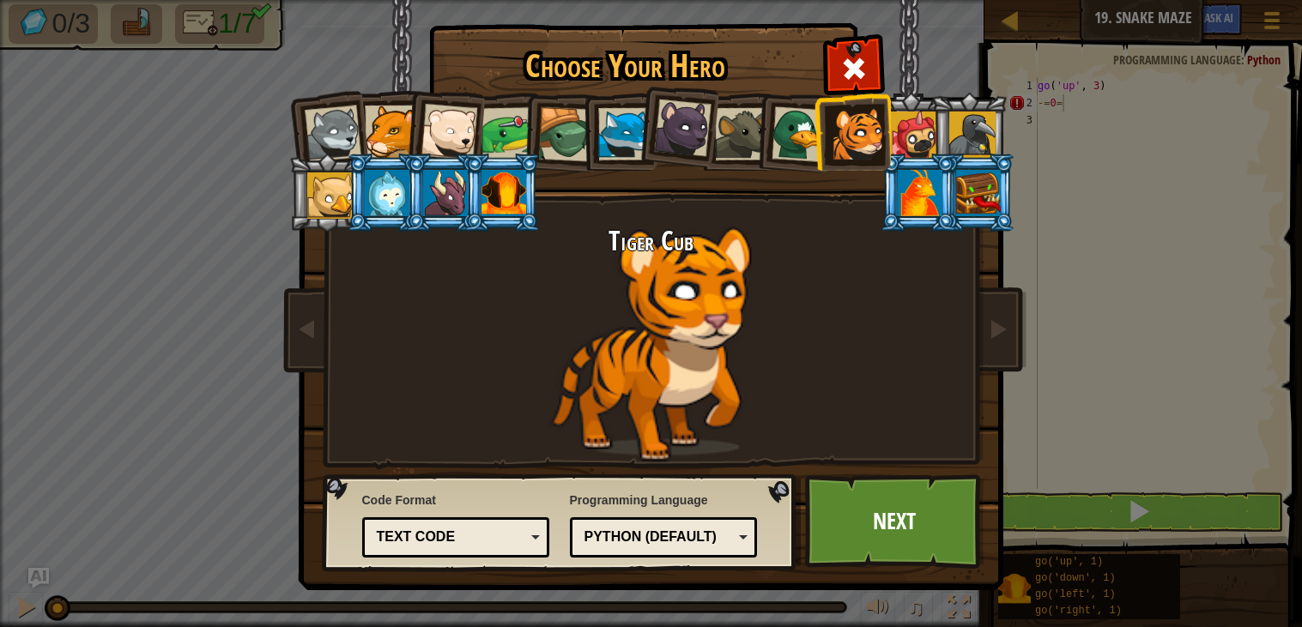
click at [615, 153] on div at bounding box center [624, 134] width 52 height 52
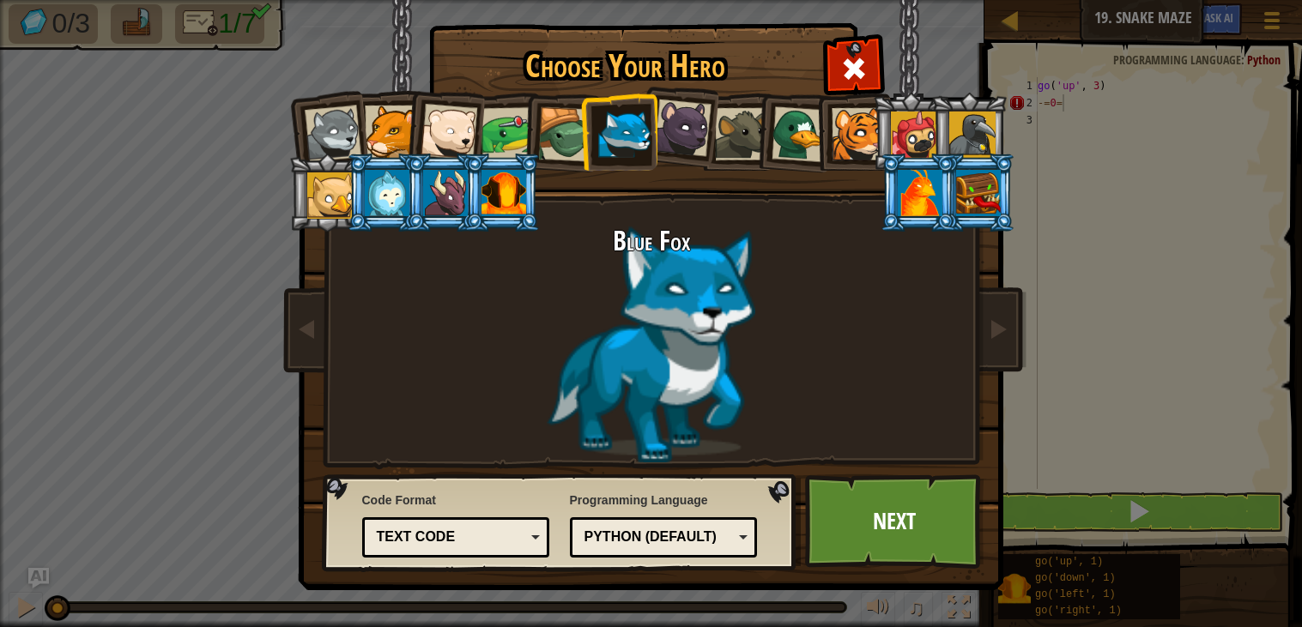
click at [505, 148] on div at bounding box center [506, 133] width 53 height 53
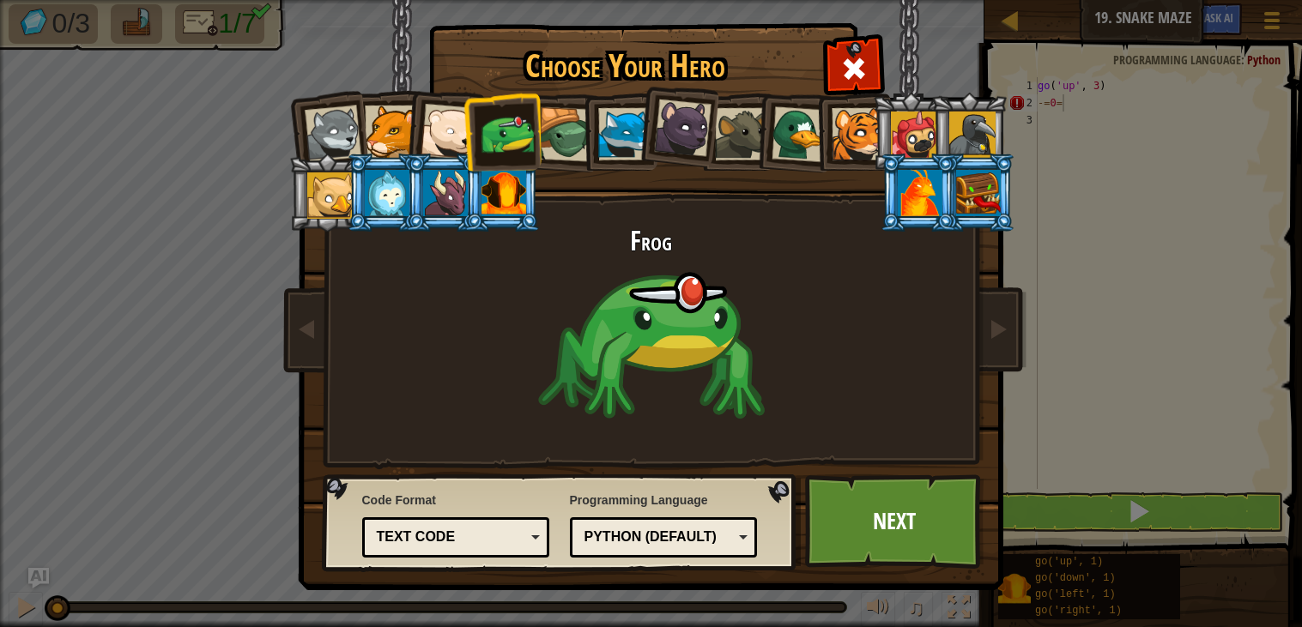
click at [987, 134] on div at bounding box center [972, 135] width 46 height 46
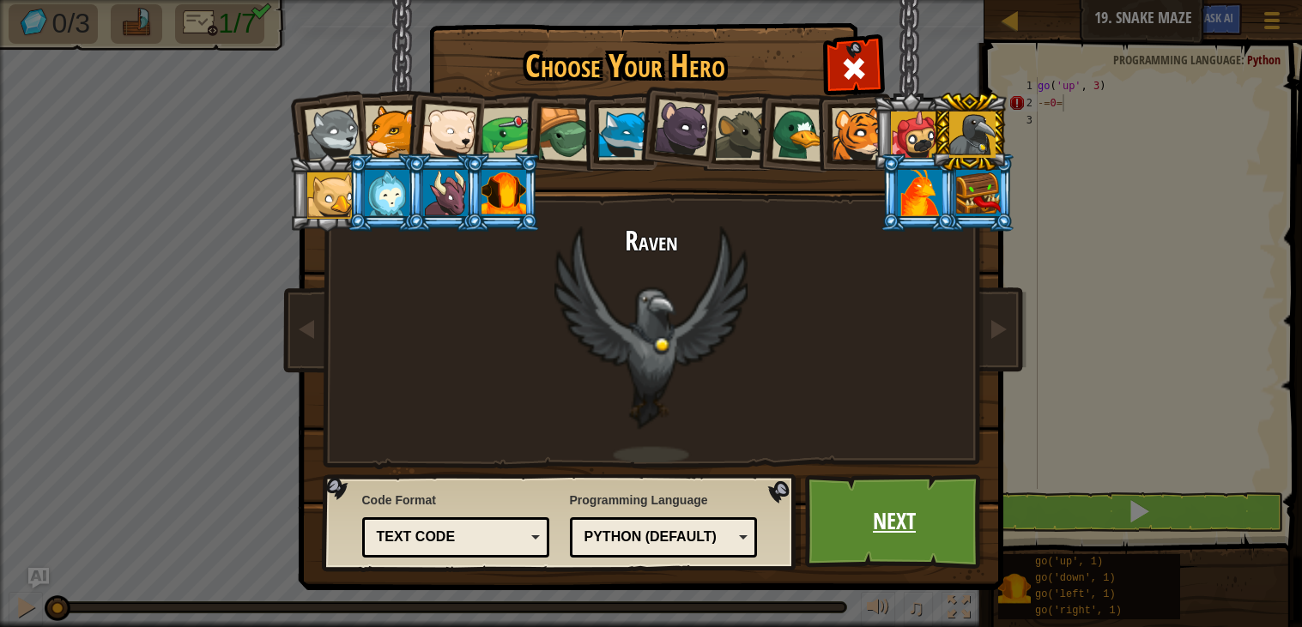
click at [909, 535] on link "Next" at bounding box center [894, 521] width 179 height 94
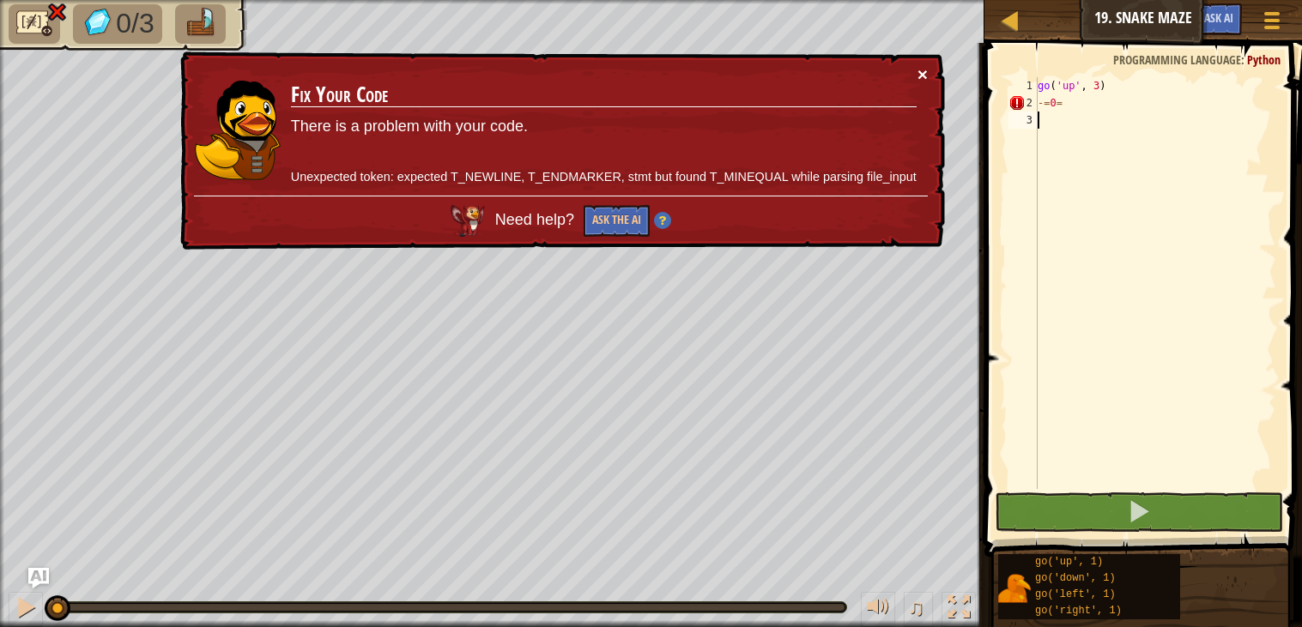
click at [922, 73] on button "×" at bounding box center [922, 74] width 10 height 18
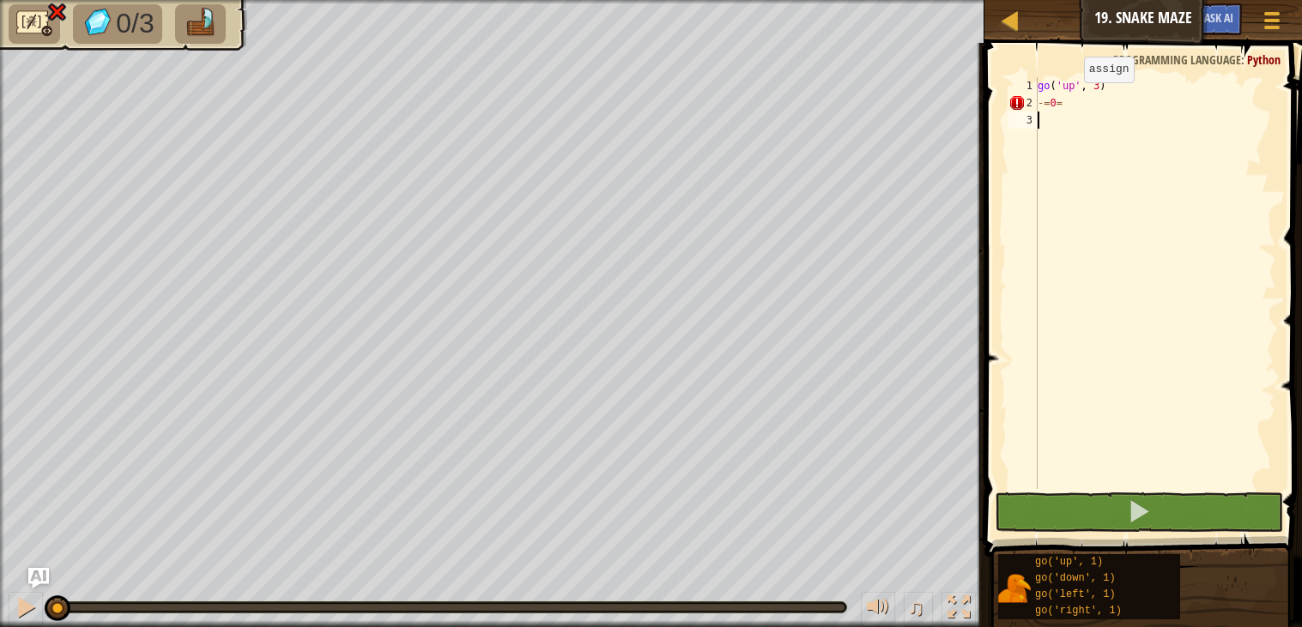
click at [1069, 100] on div "go ( 'up' , 3 ) -= 0 =" at bounding box center [1155, 300] width 242 height 446
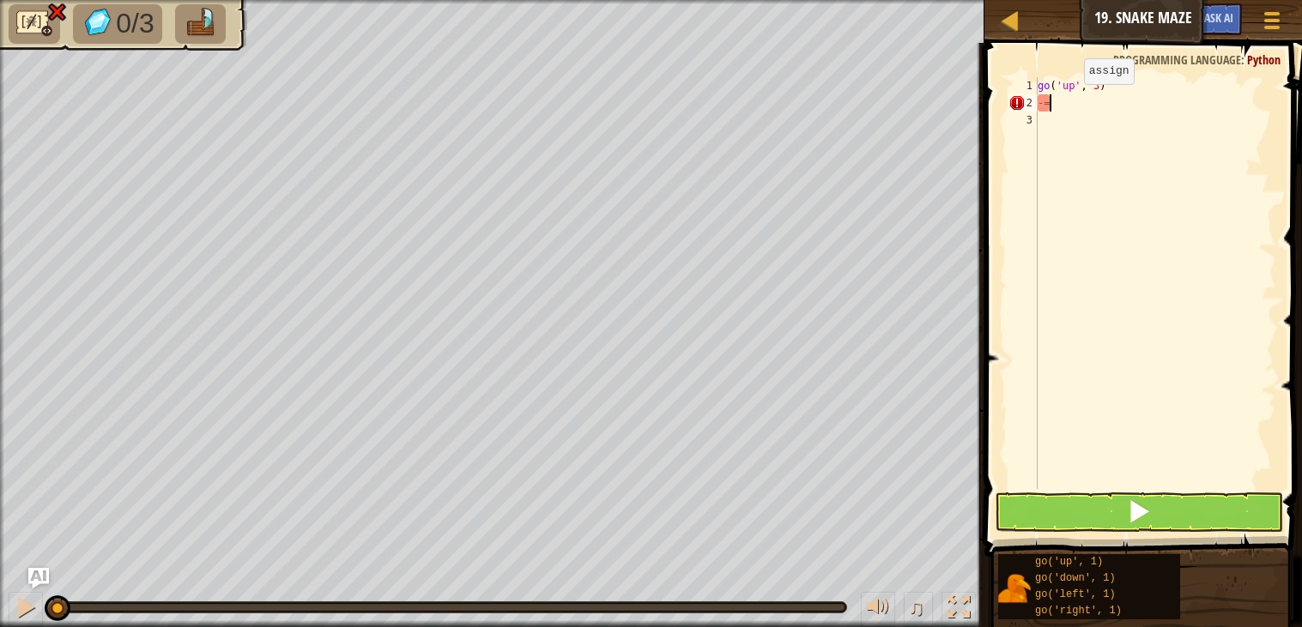
type textarea "-"
type textarea "r"
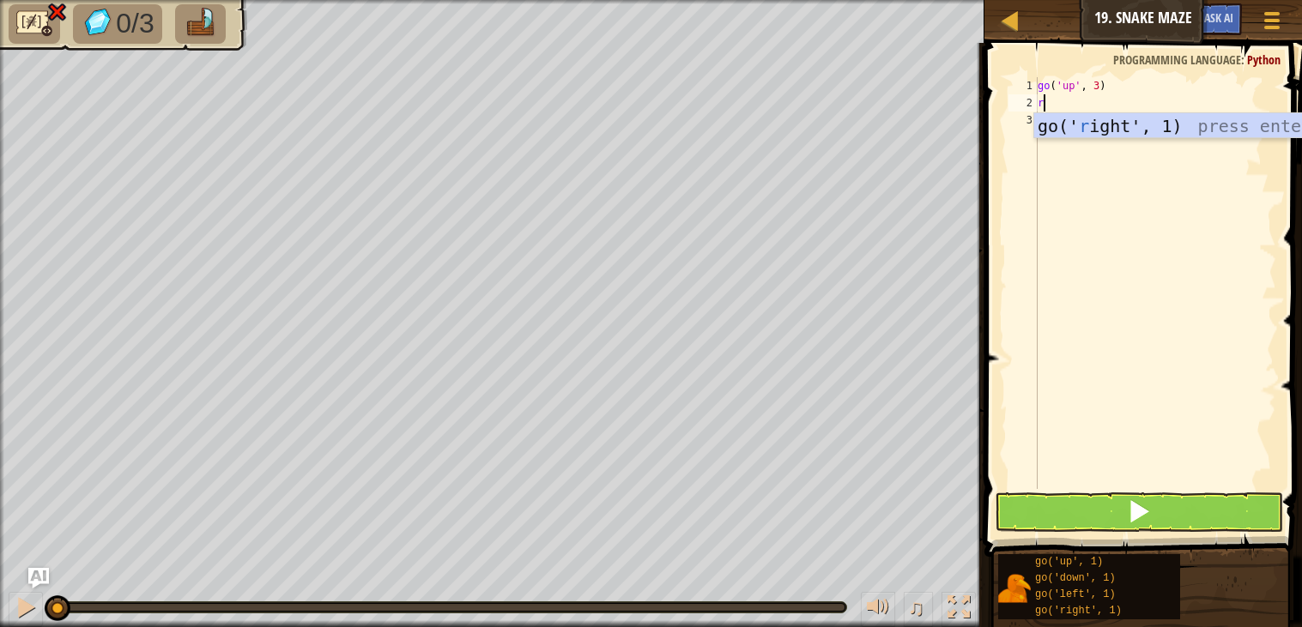
scroll to position [7, 0]
click at [1133, 120] on div "go(' r ight', 1) press enter" at bounding box center [1196, 151] width 324 height 77
click at [1118, 103] on div "go ( 'up' , 3 ) go ( 'right' , 1 )" at bounding box center [1155, 300] width 242 height 446
type textarea "go('right', 2)"
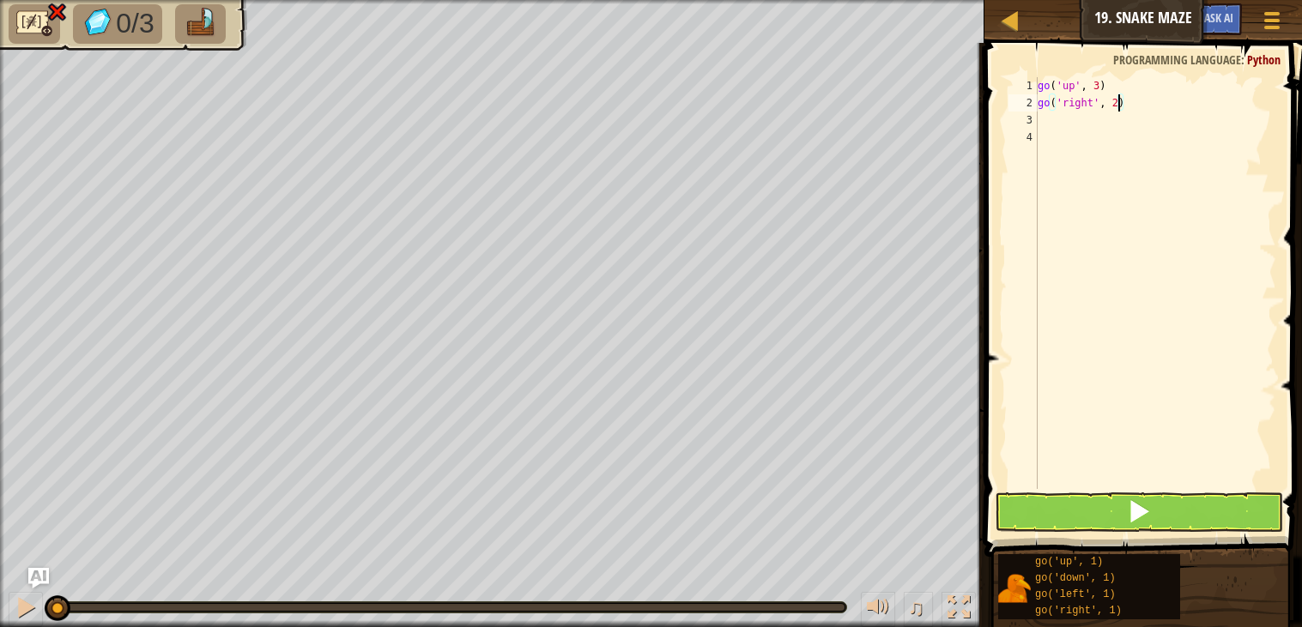
click at [1042, 116] on div "go ( 'up' , 3 ) go ( 'right' , 2 )" at bounding box center [1155, 300] width 242 height 446
type textarea "u"
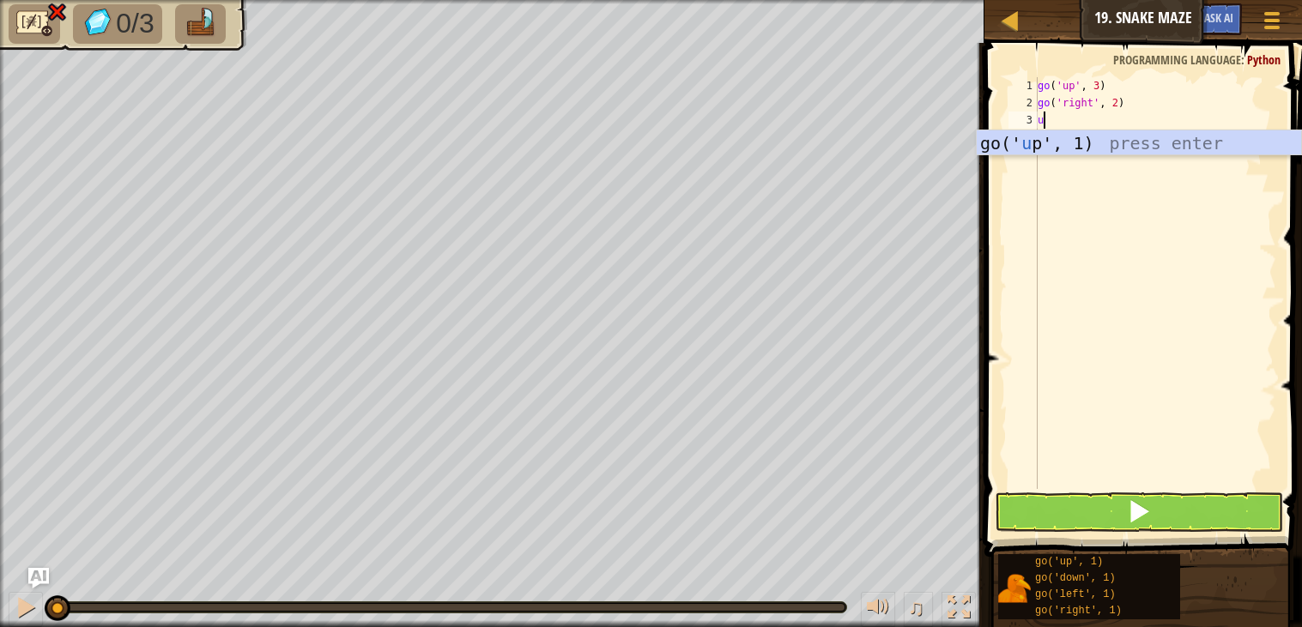
click at [1108, 143] on div "go(' u p', 1) press enter" at bounding box center [1138, 168] width 324 height 77
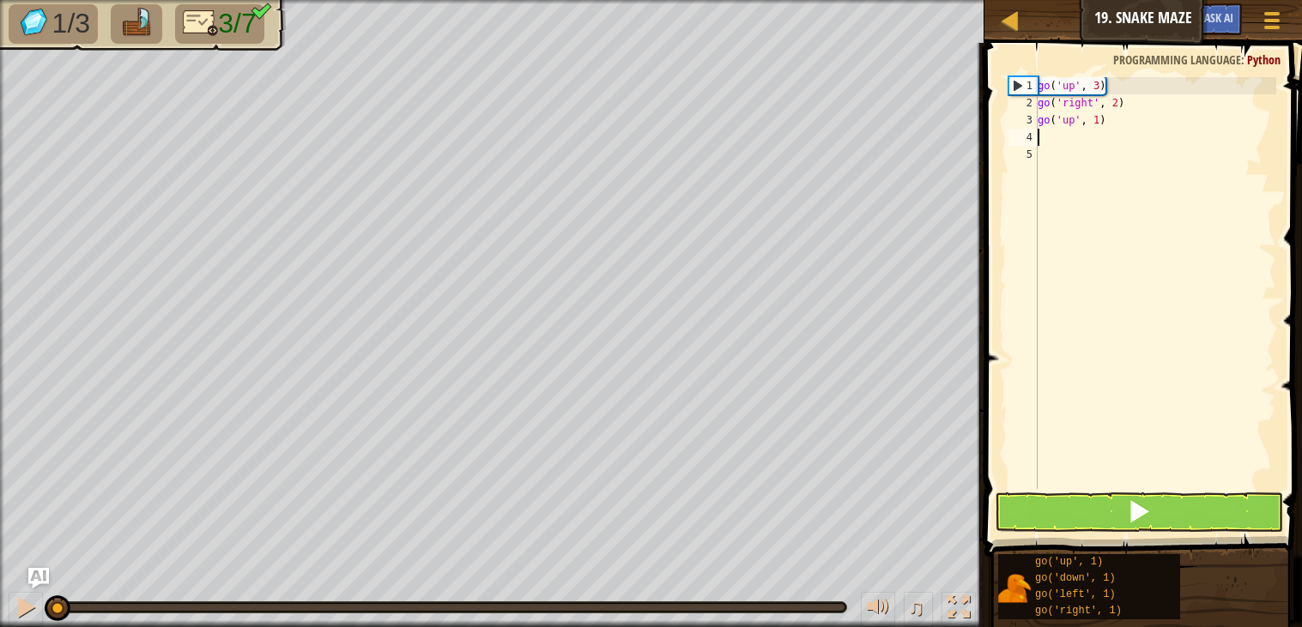
type textarea "r"
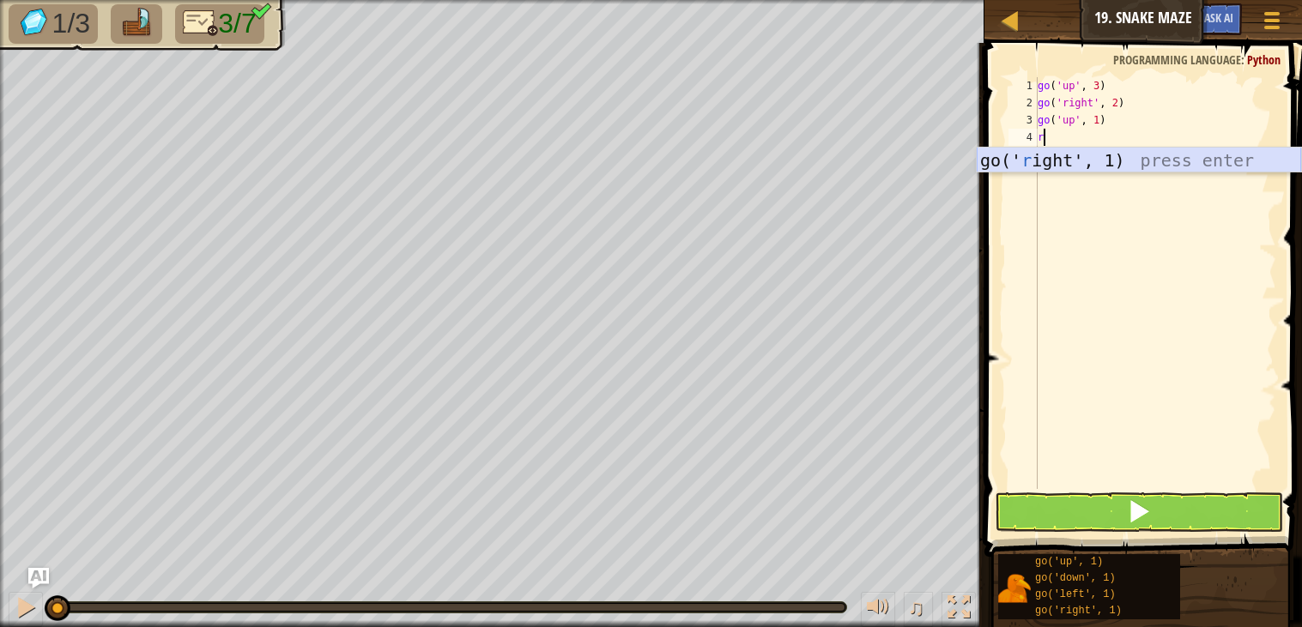
click at [1118, 160] on div "go(' r ight', 1) press enter" at bounding box center [1138, 186] width 324 height 77
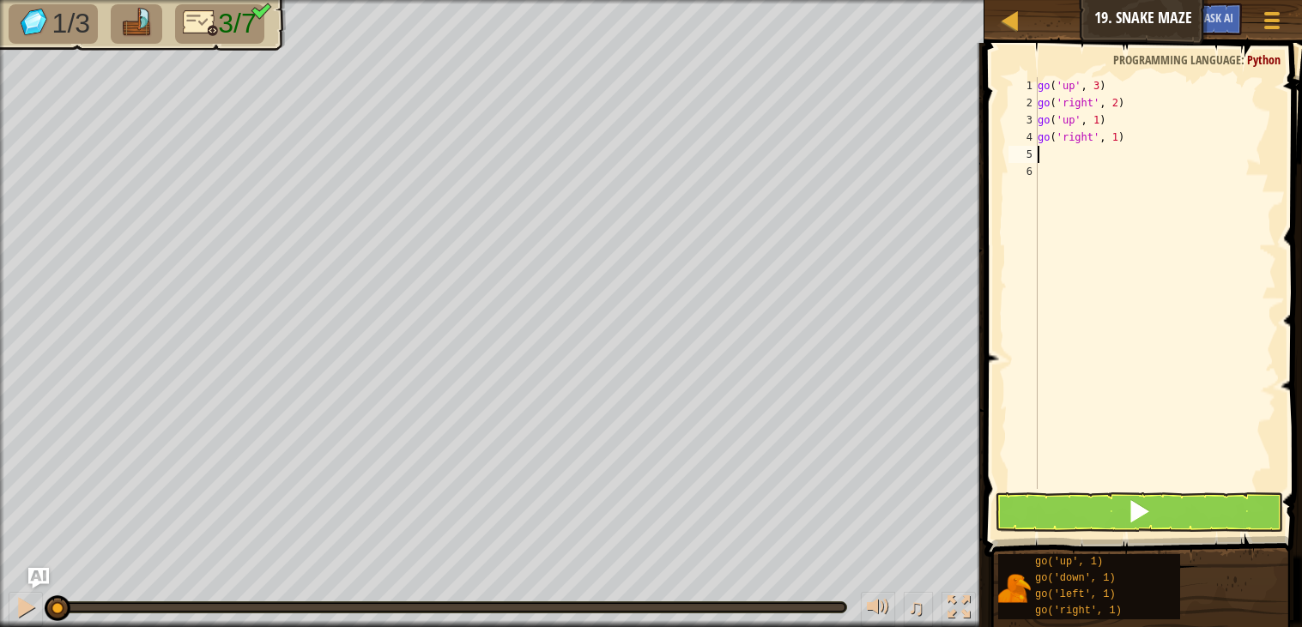
click at [1121, 136] on div "go ( 'up' , 3 ) go ( 'right' , 2 ) go ( 'up' , 1 ) go ( 'right' , 1 )" at bounding box center [1155, 300] width 242 height 446
type textarea "g"
type textarea "r"
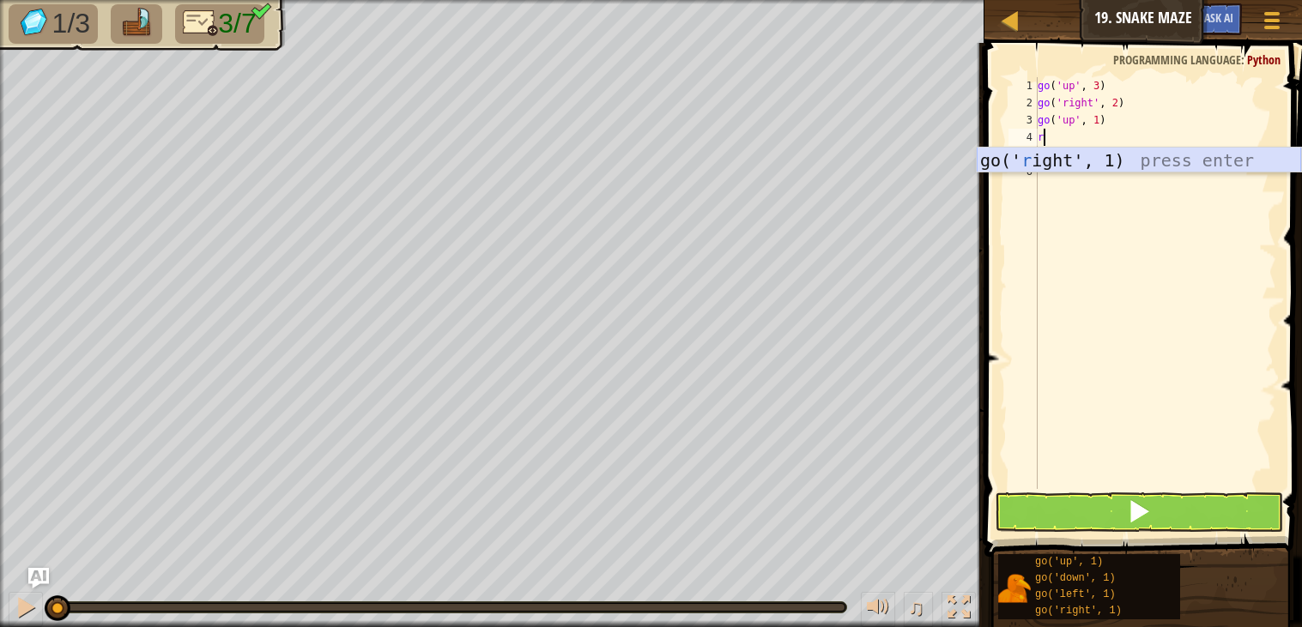
click at [1110, 154] on div "go(' r ight', 1) press enter" at bounding box center [1138, 186] width 324 height 77
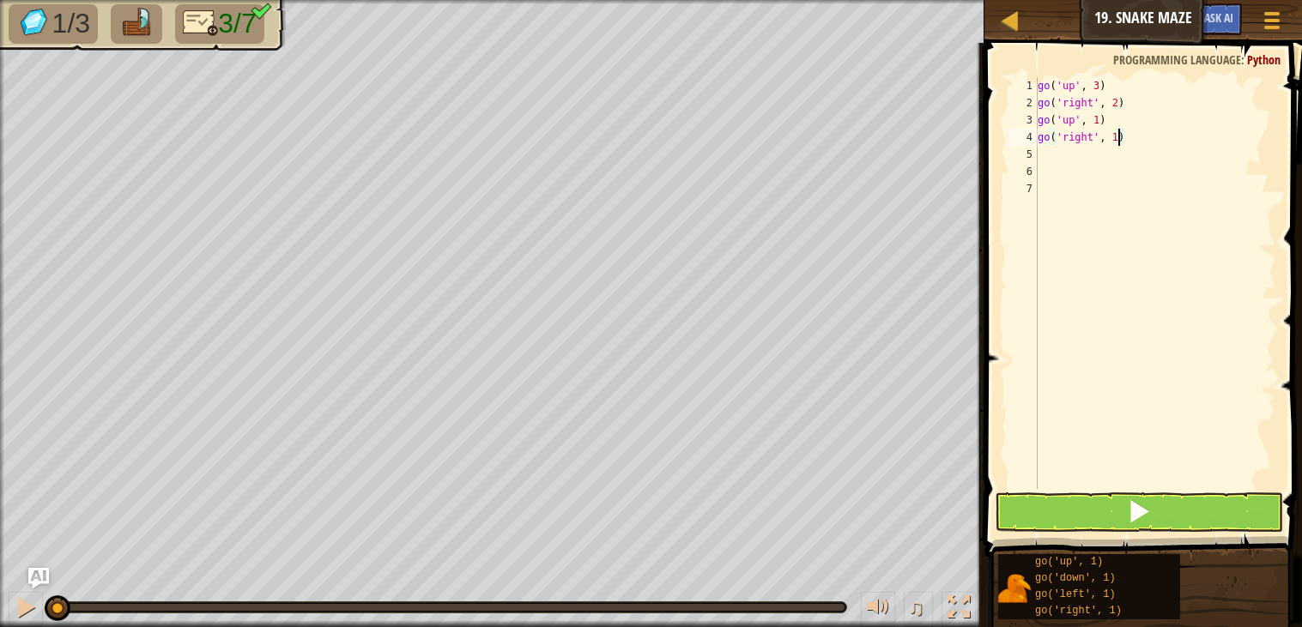
click at [1119, 137] on div "go ( 'up' , 3 ) go ( 'right' , 2 ) go ( 'up' , 1 ) go ( 'right' , 1 )" at bounding box center [1155, 300] width 242 height 446
type textarea "go('right', 2)"
click at [1043, 155] on div "go ( 'up' , 3 ) go ( 'right' , 2 ) go ( 'up' , 1 ) go ( 'right' , 2 )" at bounding box center [1155, 300] width 242 height 446
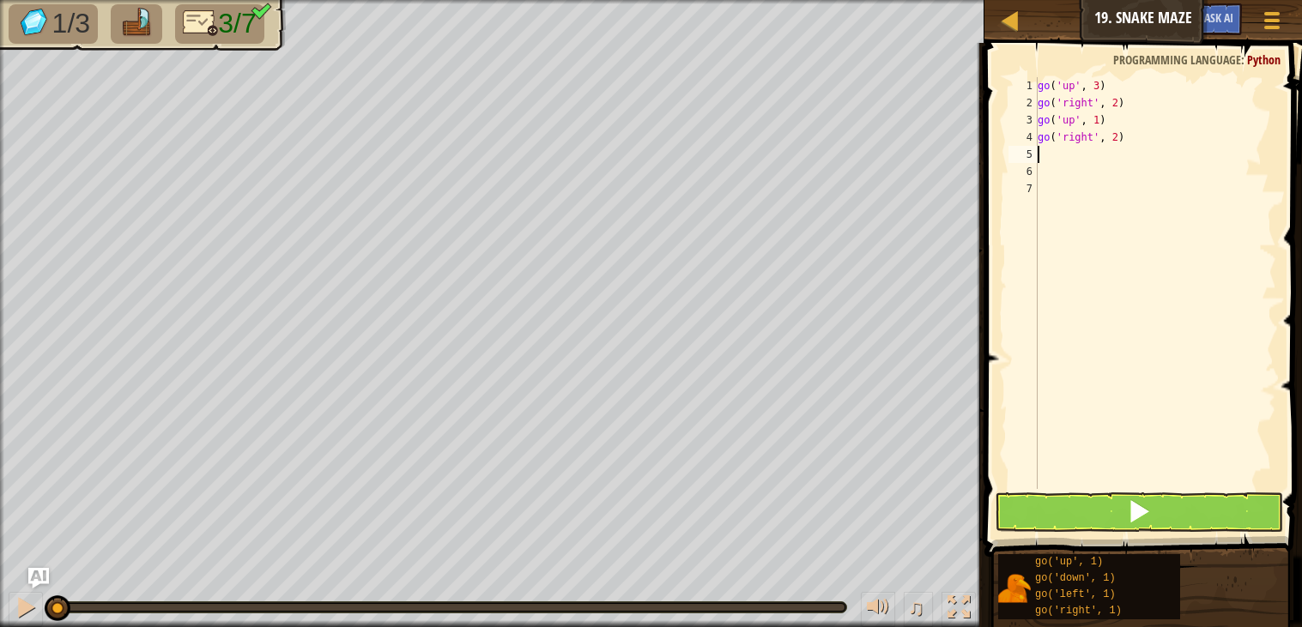
type textarea "d"
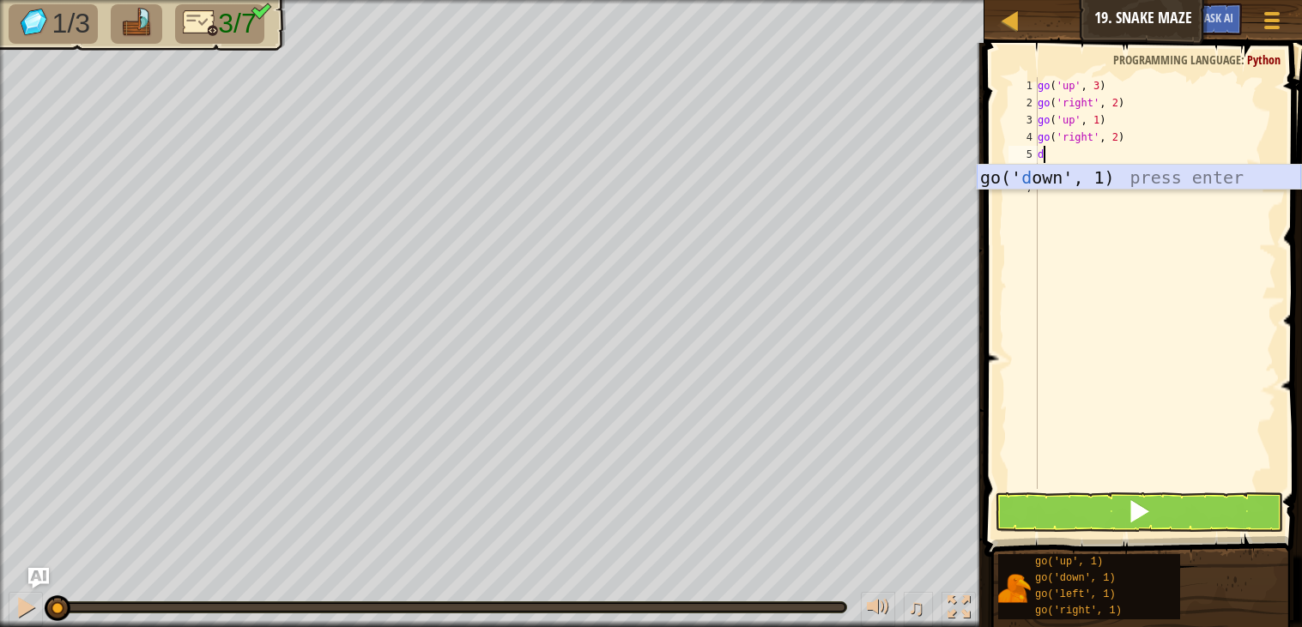
click at [1056, 173] on div "go(' d own', 1) press enter" at bounding box center [1138, 203] width 324 height 77
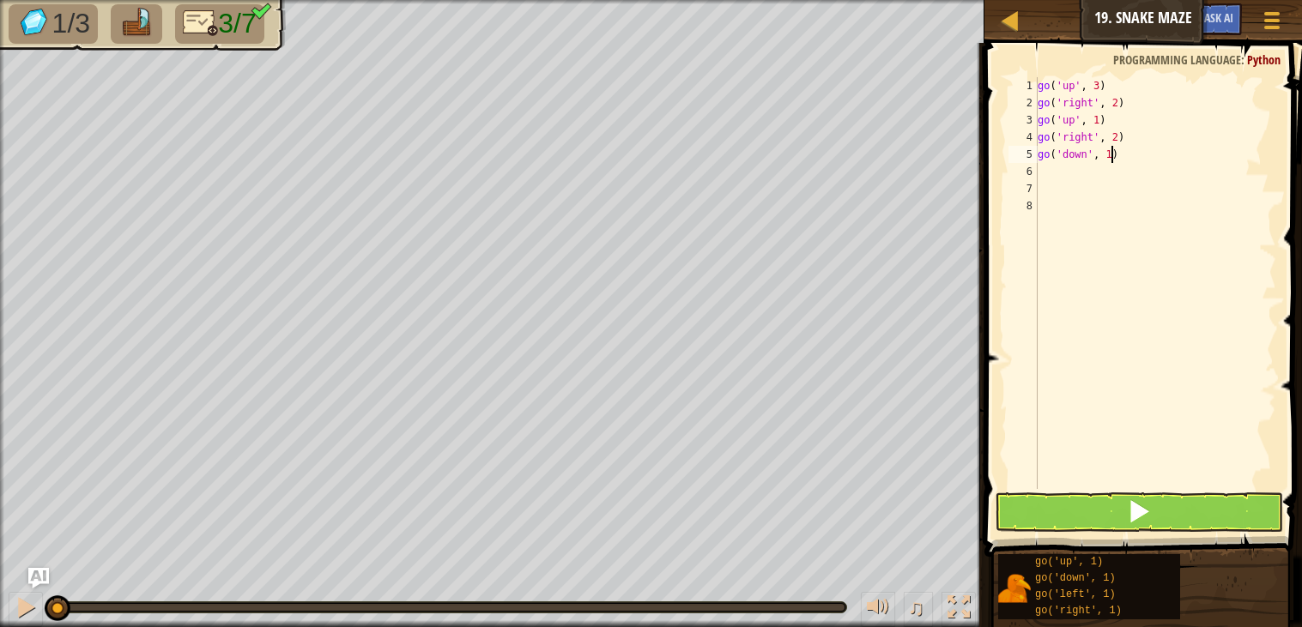
click at [1112, 151] on div "go ( 'up' , 3 ) go ( 'right' , 2 ) go ( 'up' , 1 ) go ( 'right' , 2 ) go ( 'dow…" at bounding box center [1155, 300] width 242 height 446
type textarea "go('down', 2)"
click at [1045, 172] on div "go ( 'up' , 3 ) go ( 'right' , 2 ) go ( 'up' , 1 ) go ( 'right' , 2 ) go ( 'dow…" at bounding box center [1155, 300] width 242 height 446
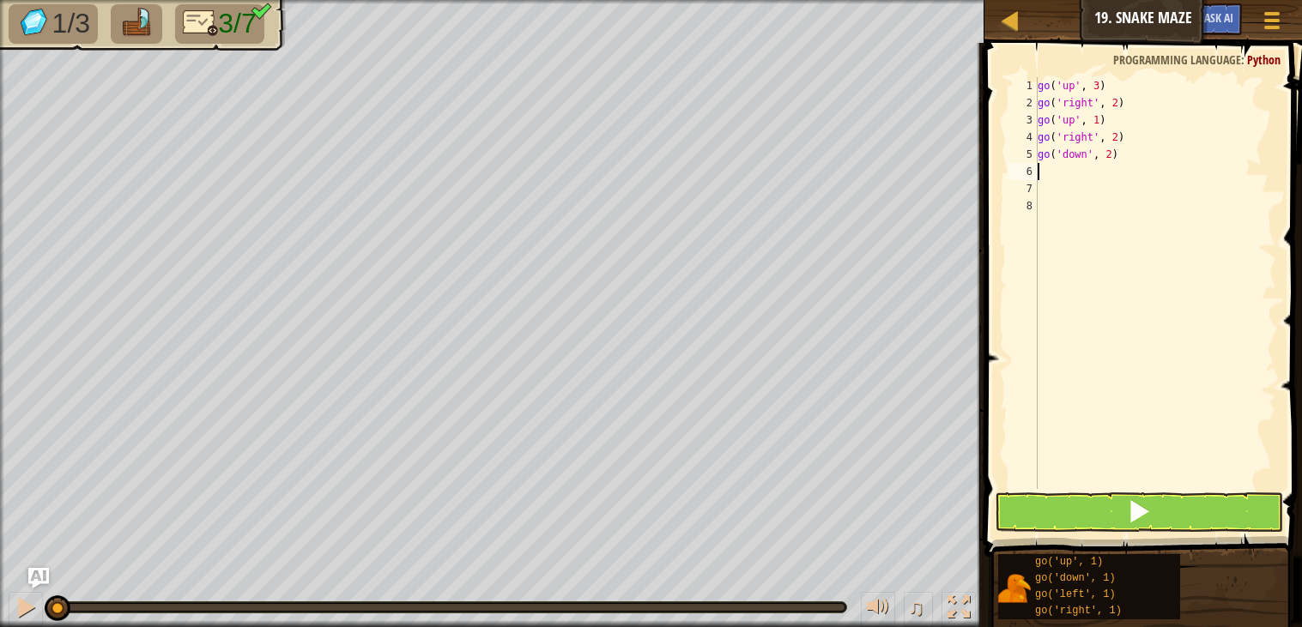
type textarea "r"
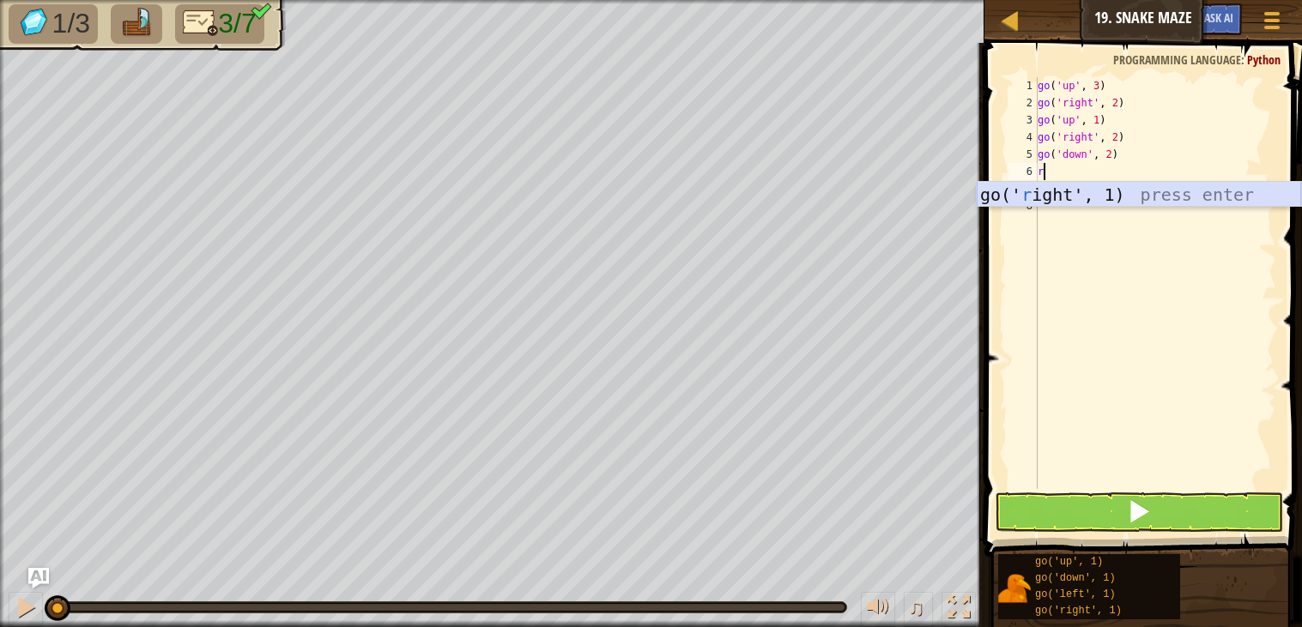
click at [1048, 192] on div "go(' r ight', 1) press enter" at bounding box center [1138, 220] width 324 height 77
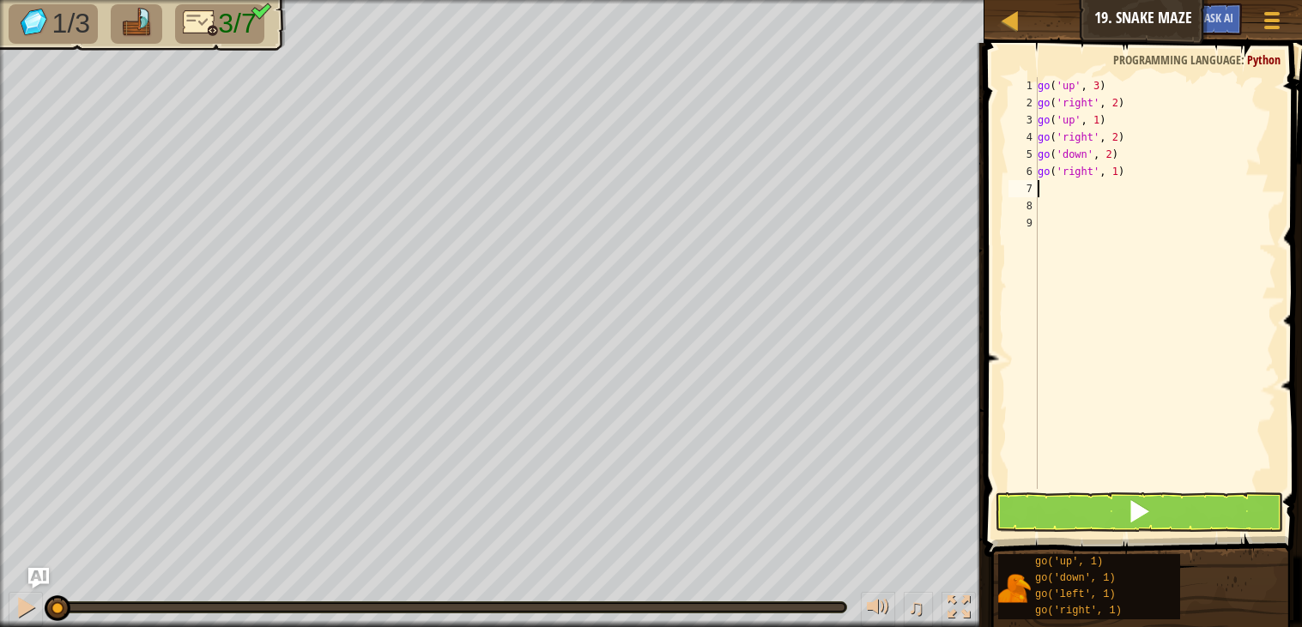
click at [1118, 170] on div "go ( 'up' , 3 ) go ( 'right' , 2 ) go ( 'up' , 1 ) go ( 'right' , 2 ) go ( 'dow…" at bounding box center [1155, 300] width 242 height 446
type textarea "go('right', 2)"
click at [1042, 191] on div "go ( 'up' , 3 ) go ( 'right' , 2 ) go ( 'up' , 1 ) go ( 'right' , 2 ) go ( 'dow…" at bounding box center [1155, 300] width 242 height 446
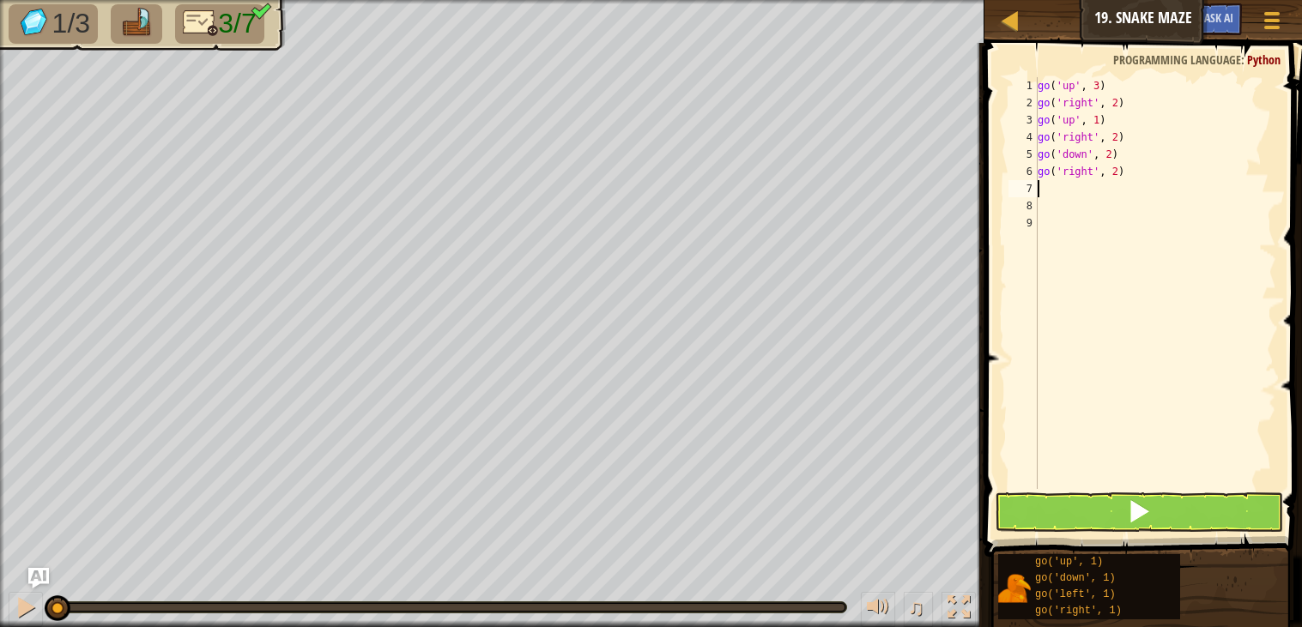
type textarea "u"
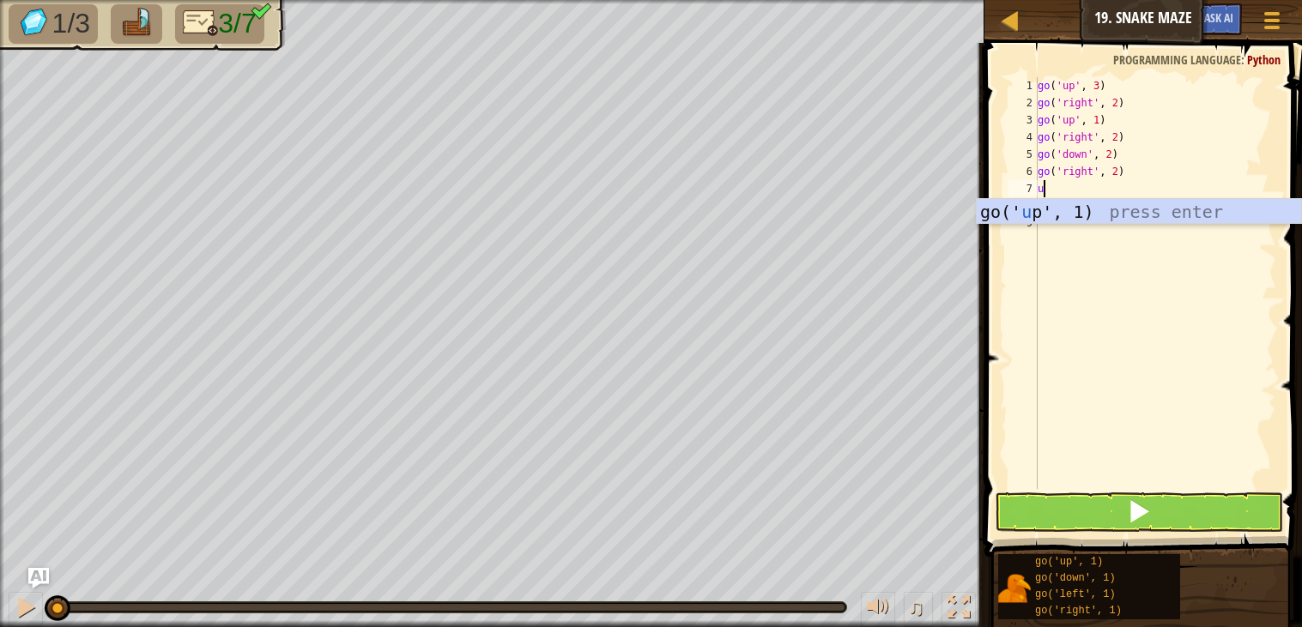
click at [1096, 213] on div "go(' u p', 1) press enter" at bounding box center [1138, 237] width 324 height 77
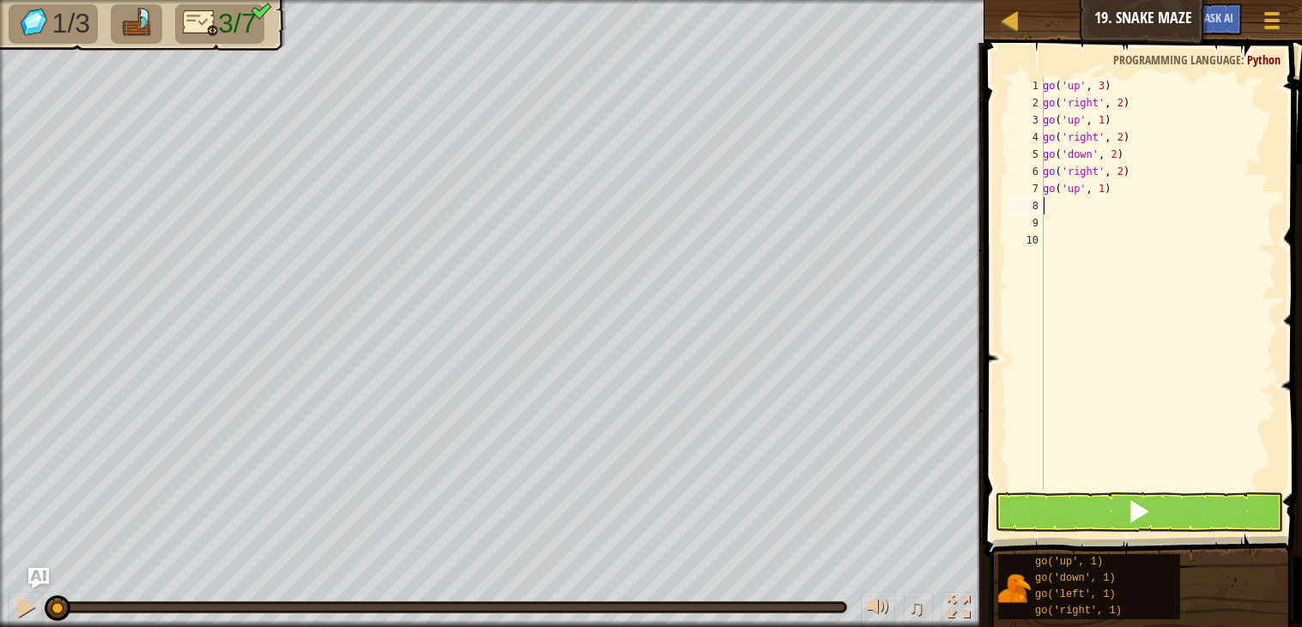
click at [1109, 183] on div "go ( 'up' , 3 ) go ( 'right' , 2 ) go ( 'up' , 1 ) go ( 'right' , 2 ) go ( 'dow…" at bounding box center [1157, 300] width 237 height 446
click at [1105, 189] on div "go ( 'up' , 3 ) go ( 'right' , 2 ) go ( 'up' , 1 ) go ( 'right' , 2 ) go ( 'dow…" at bounding box center [1157, 300] width 237 height 446
click at [1173, 502] on button at bounding box center [1138, 511] width 288 height 39
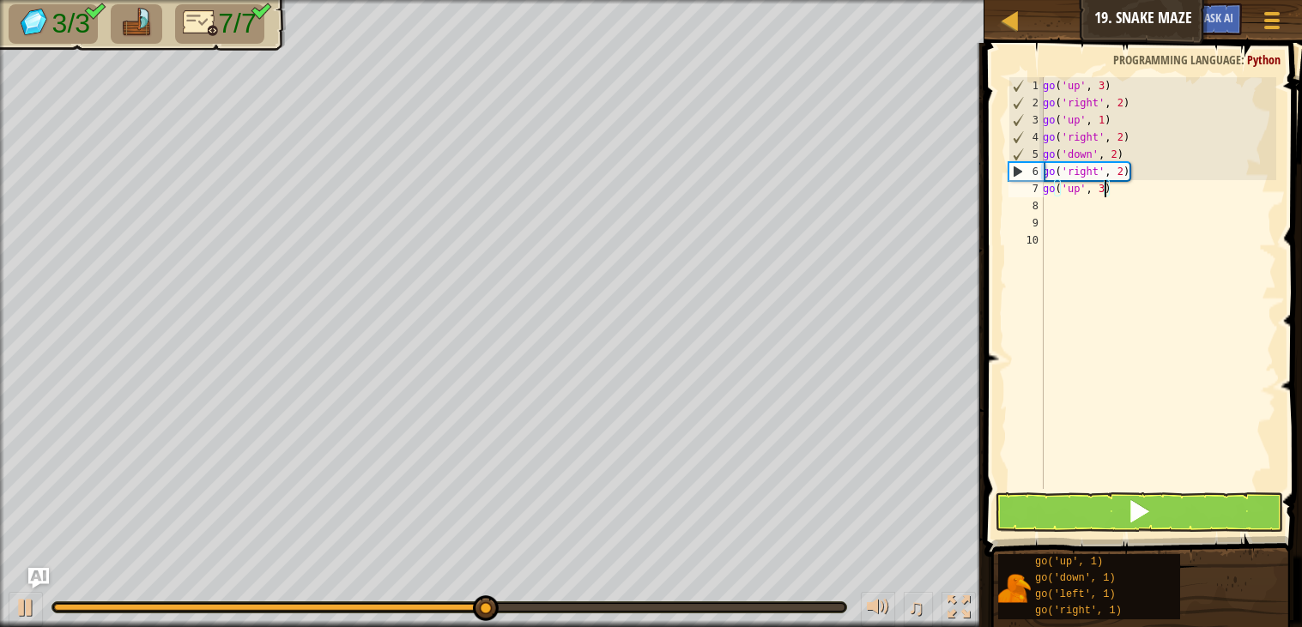
type textarea "go('up', 3)"
click at [1193, 517] on button at bounding box center [1138, 511] width 288 height 39
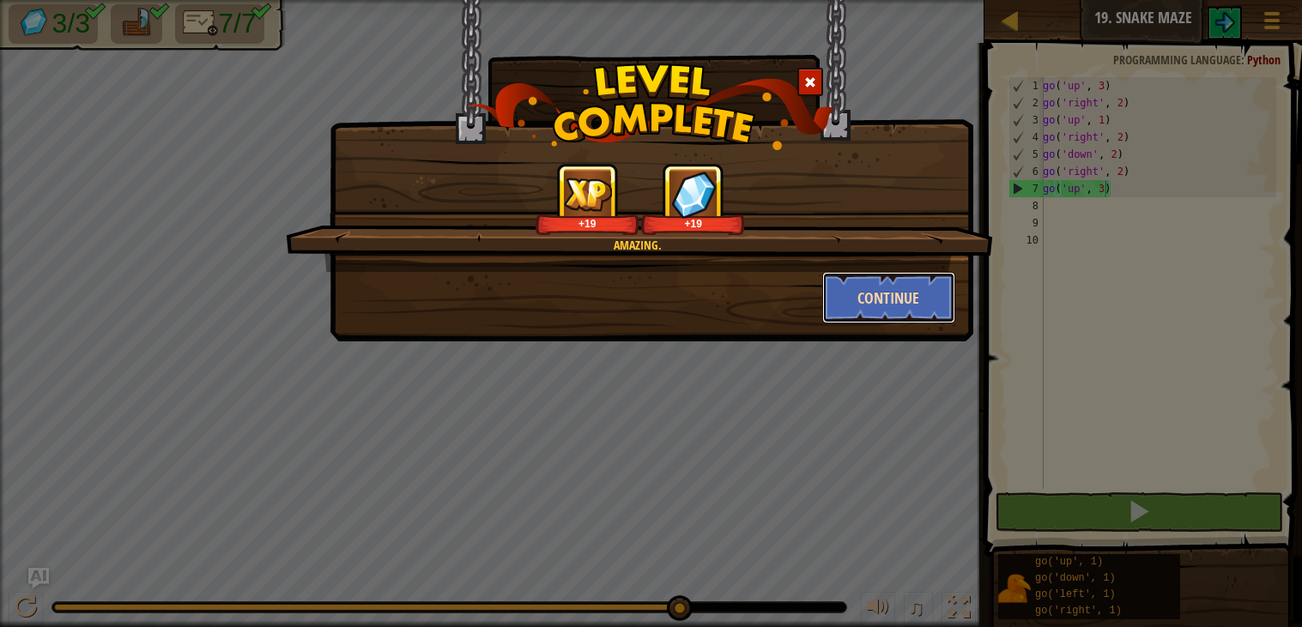
click at [891, 299] on button "Continue" at bounding box center [888, 297] width 133 height 51
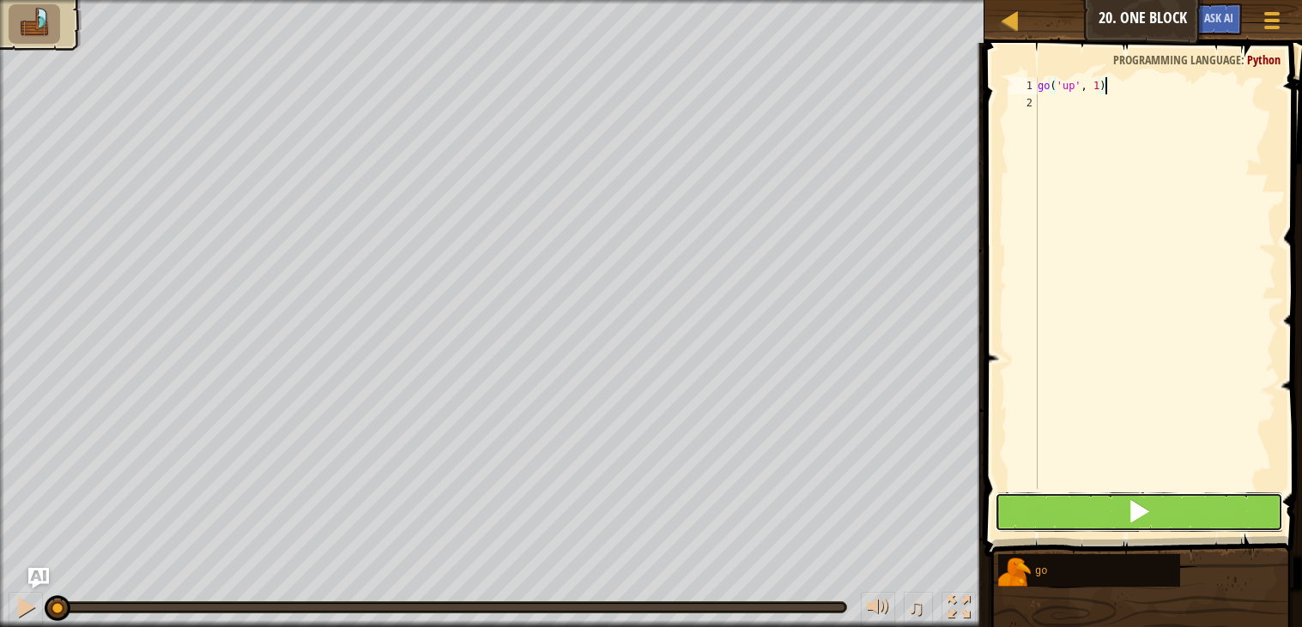
click at [1166, 498] on button at bounding box center [1138, 511] width 288 height 39
click at [1153, 530] on button at bounding box center [1138, 511] width 288 height 39
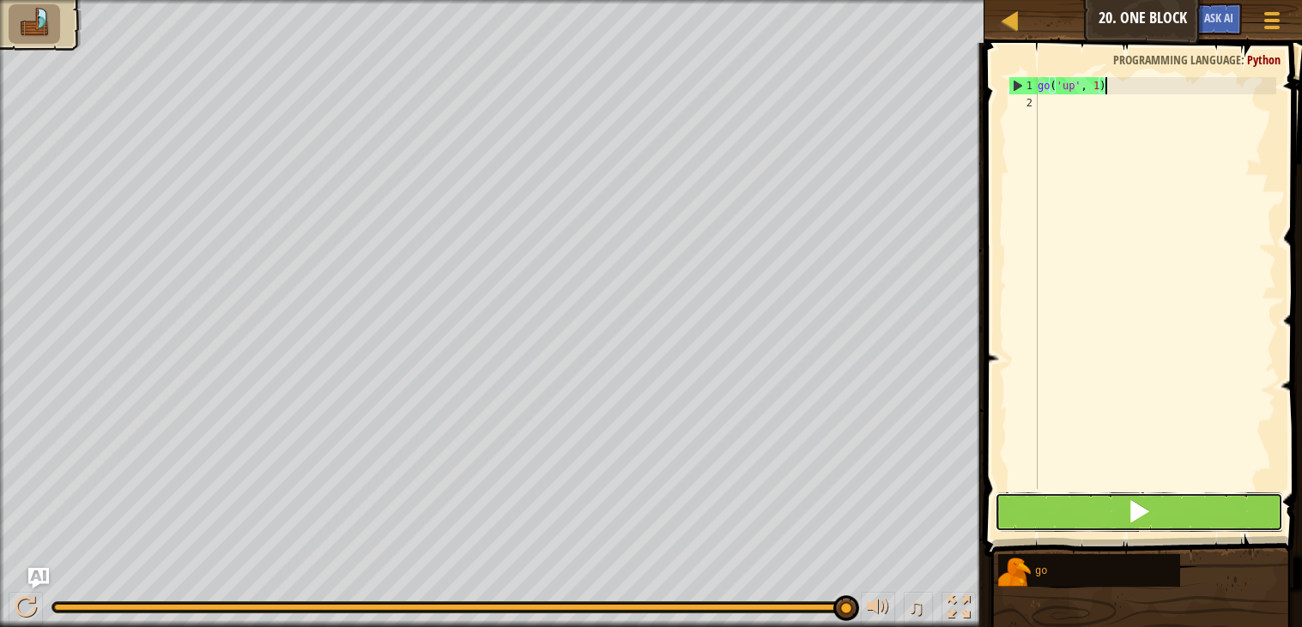
click at [1127, 523] on span at bounding box center [1139, 511] width 24 height 24
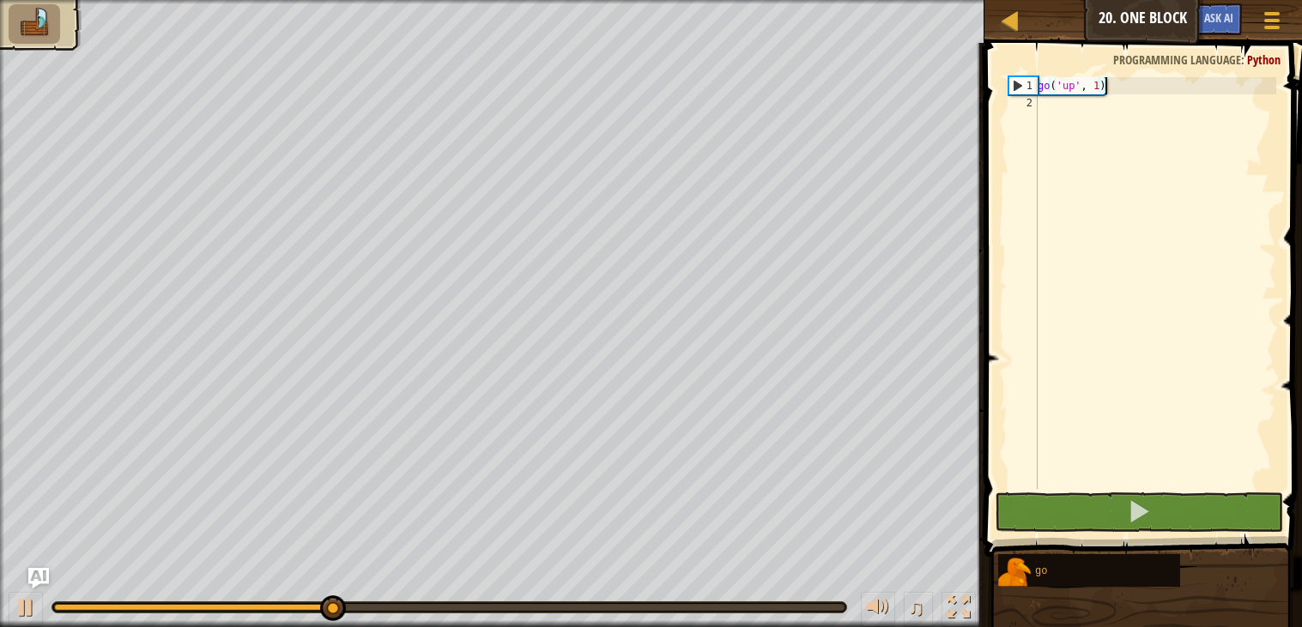
click at [1099, 84] on div "go ( 'up' , 1 )" at bounding box center [1155, 300] width 242 height 446
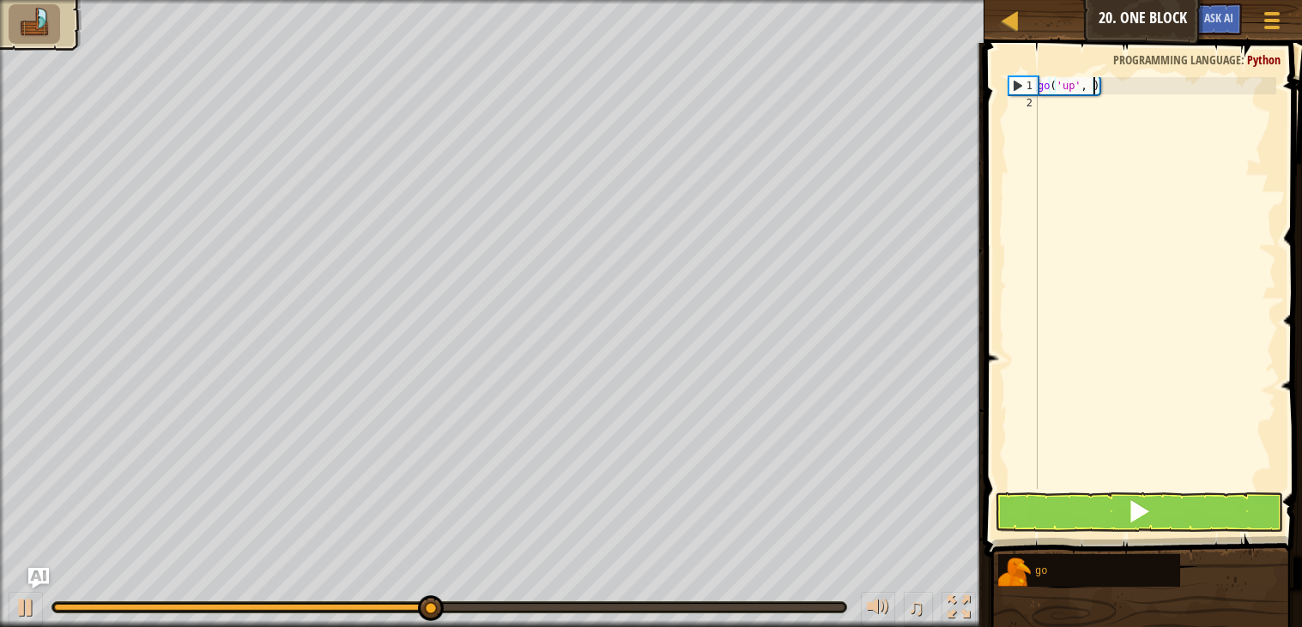
type textarea "go('up', 2)"
click at [1047, 103] on div "go ( 'up' , 2 )" at bounding box center [1155, 300] width 242 height 446
type textarea "r"
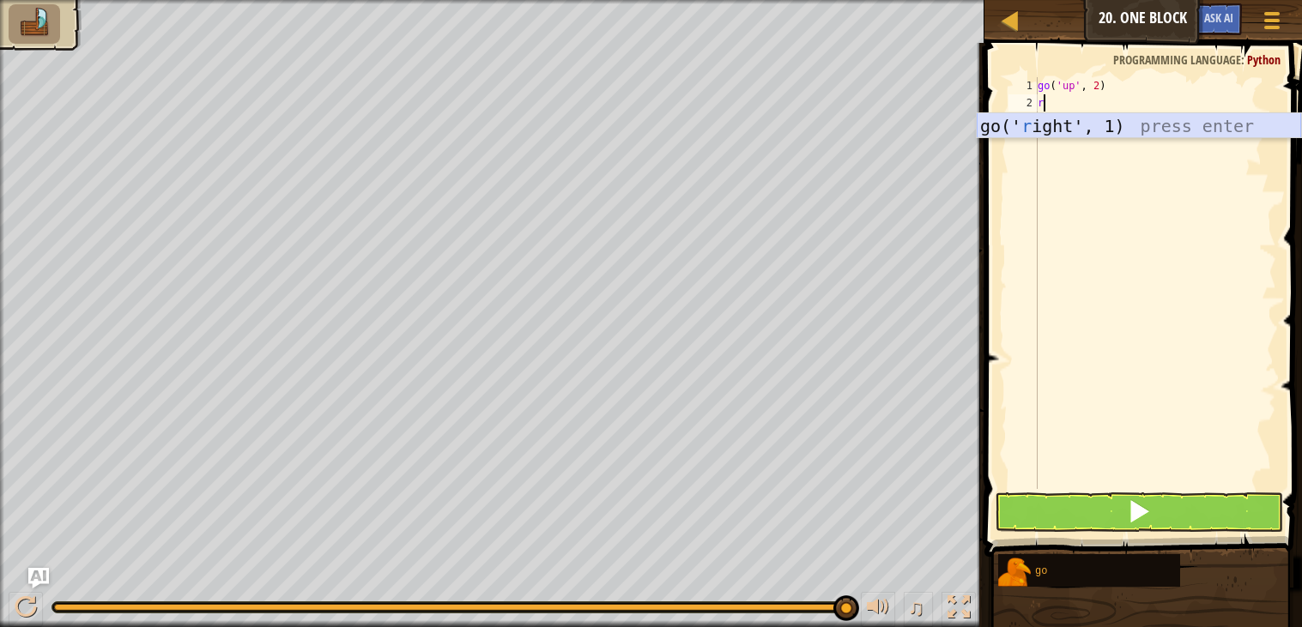
click at [1060, 120] on div "go(' r ight', 1) press enter" at bounding box center [1138, 151] width 324 height 77
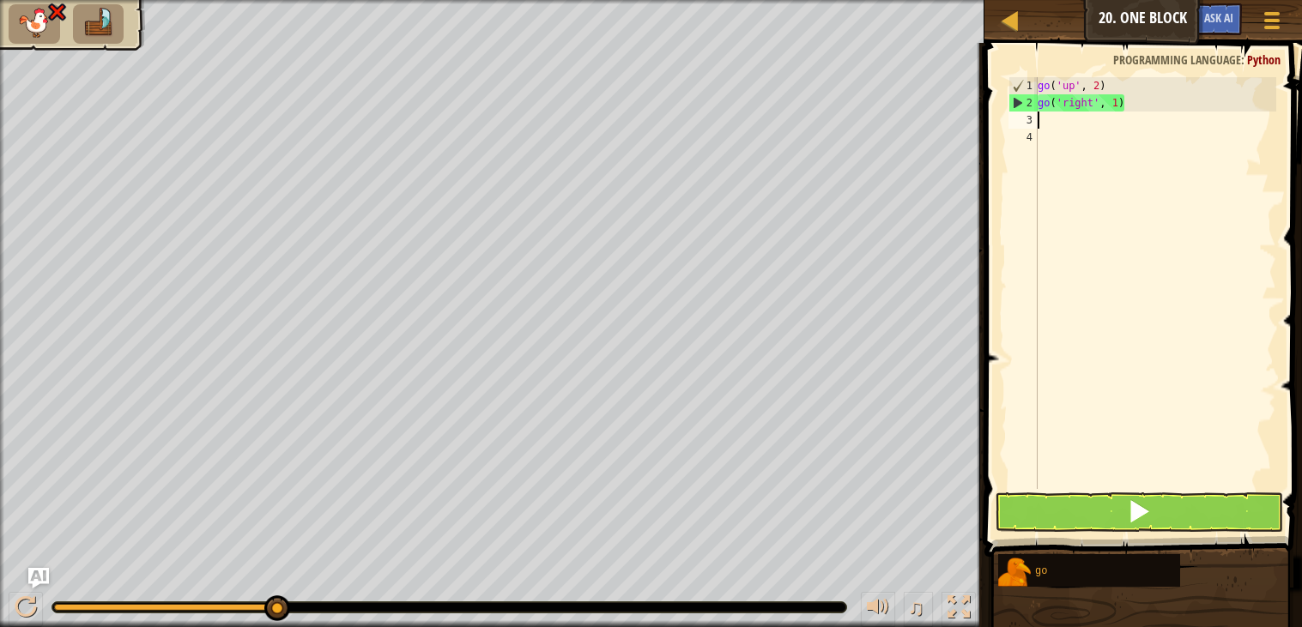
click at [1116, 104] on div "go ( 'up' , 2 ) go ( 'right' , 1 )" at bounding box center [1155, 300] width 242 height 446
type textarea "go('right', 3)"
click at [1039, 119] on div "go ( 'up' , 2 ) go ( 'right' , 3 )" at bounding box center [1155, 300] width 242 height 446
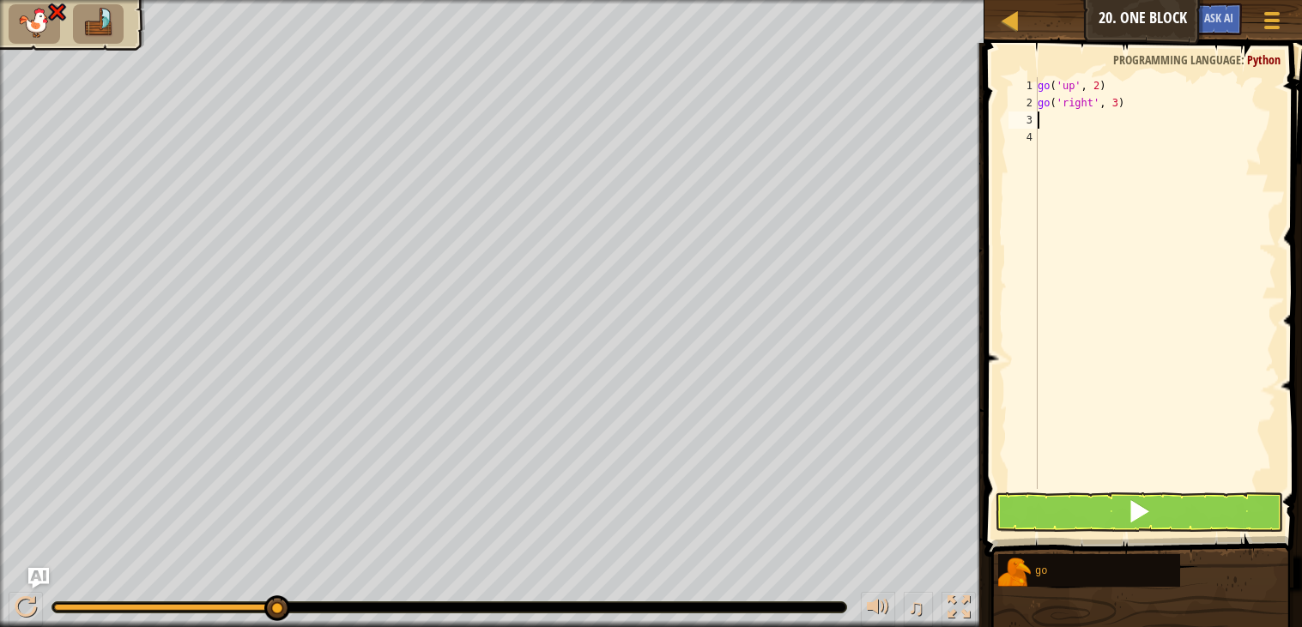
type textarea "d"
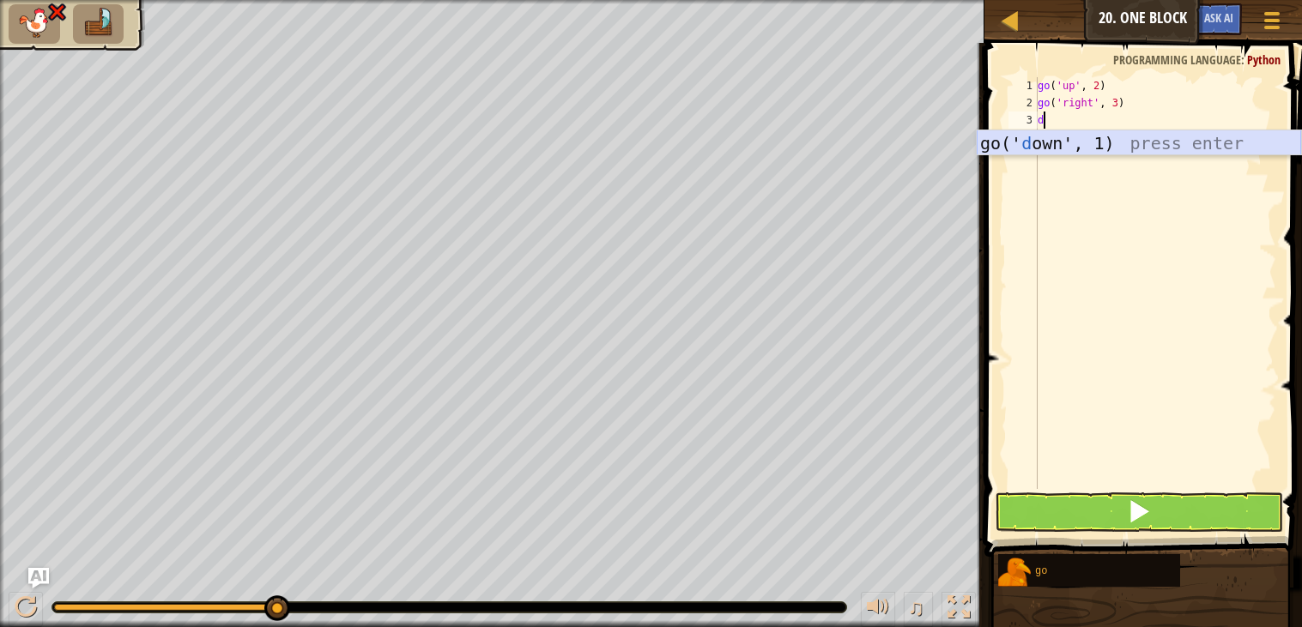
click at [1084, 142] on div "go(' d own', 1) press enter" at bounding box center [1138, 168] width 324 height 77
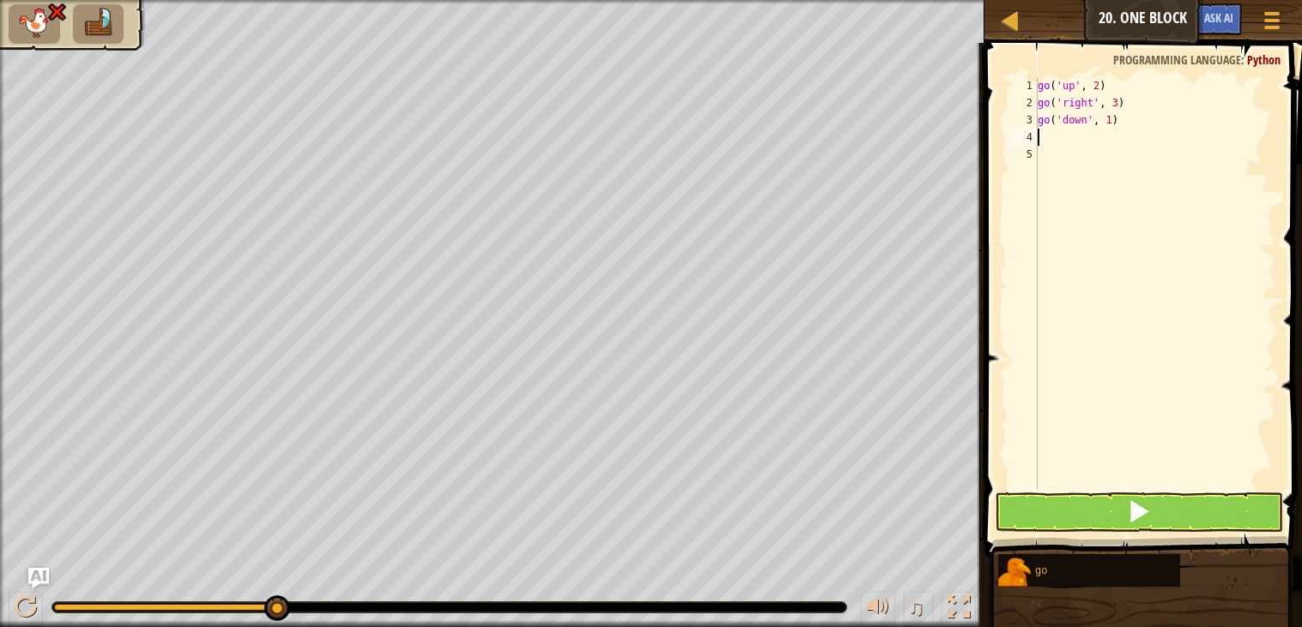
click at [1111, 118] on div "go ( 'up' , 2 ) go ( 'right' , 3 ) go ( 'down' , 1 )" at bounding box center [1155, 300] width 242 height 446
click at [1114, 119] on div "go ( 'up' , 2 ) go ( 'right' , 3 ) go ( 'down' , 1 )" at bounding box center [1155, 300] width 242 height 446
click at [1133, 102] on div "go ( 'up' , 2 ) go ( 'right' , 3 ) go ( 'down' , )" at bounding box center [1155, 300] width 242 height 446
click at [1125, 102] on div "go ( 'up' , 2 ) go ( 'right' , 3 ) go ( 'down' , )" at bounding box center [1155, 300] width 242 height 446
type textarea "g"
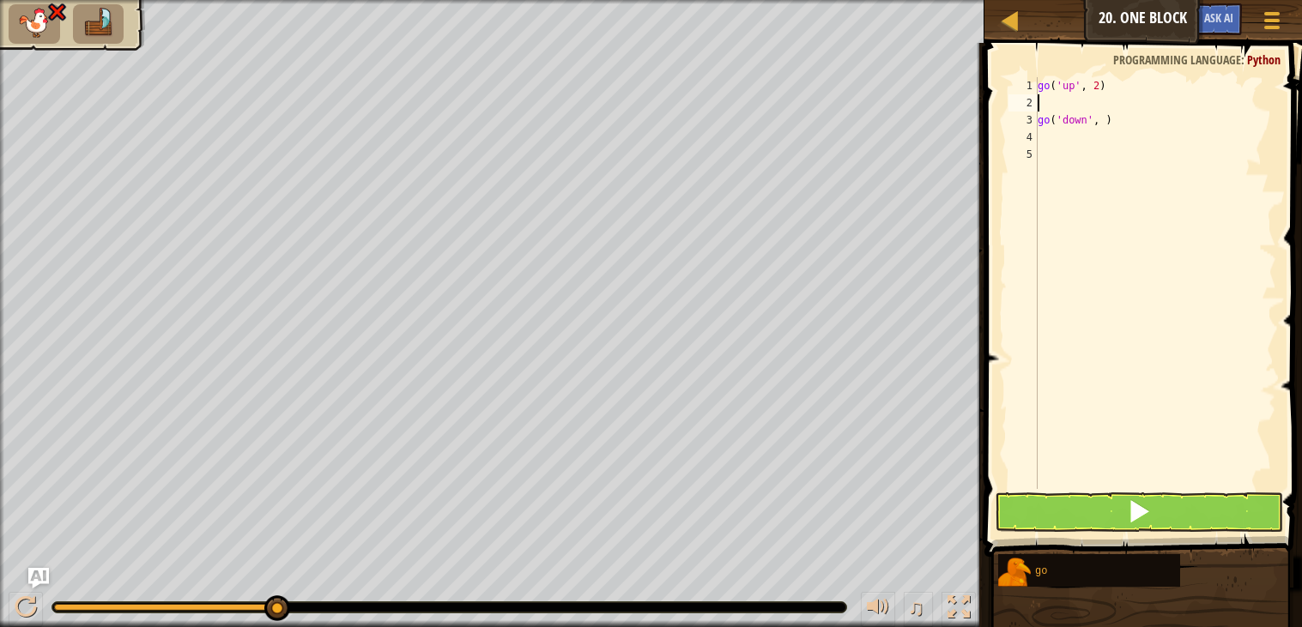
type textarea "k"
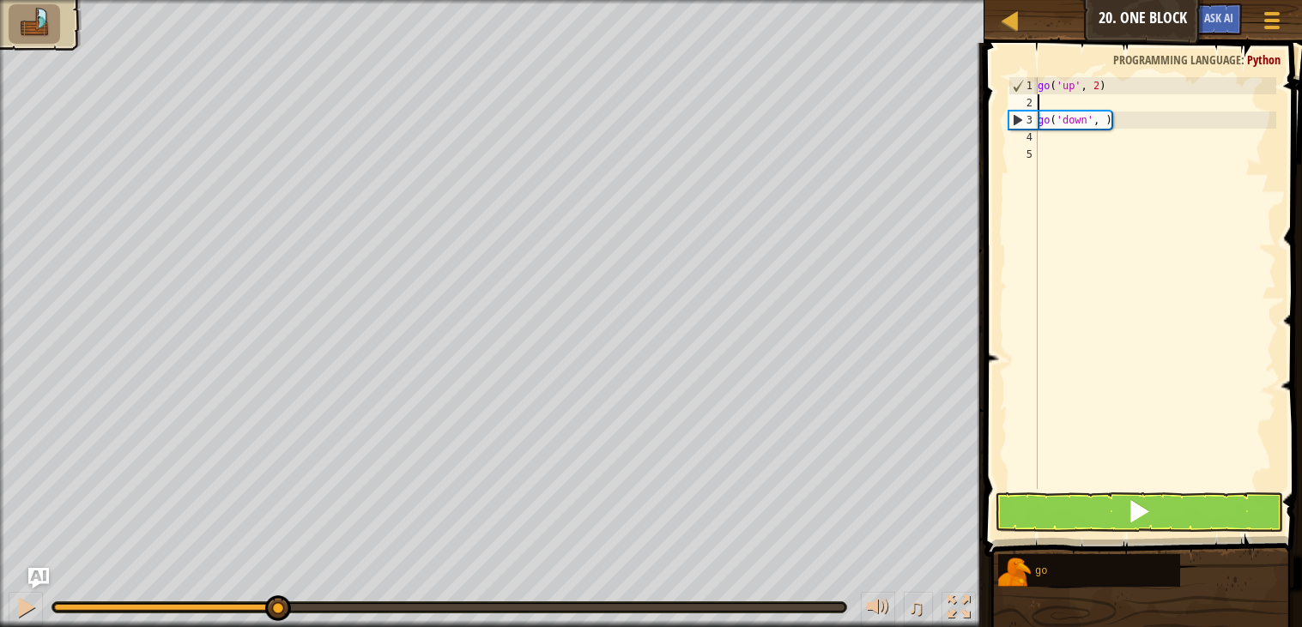
type textarea "l"
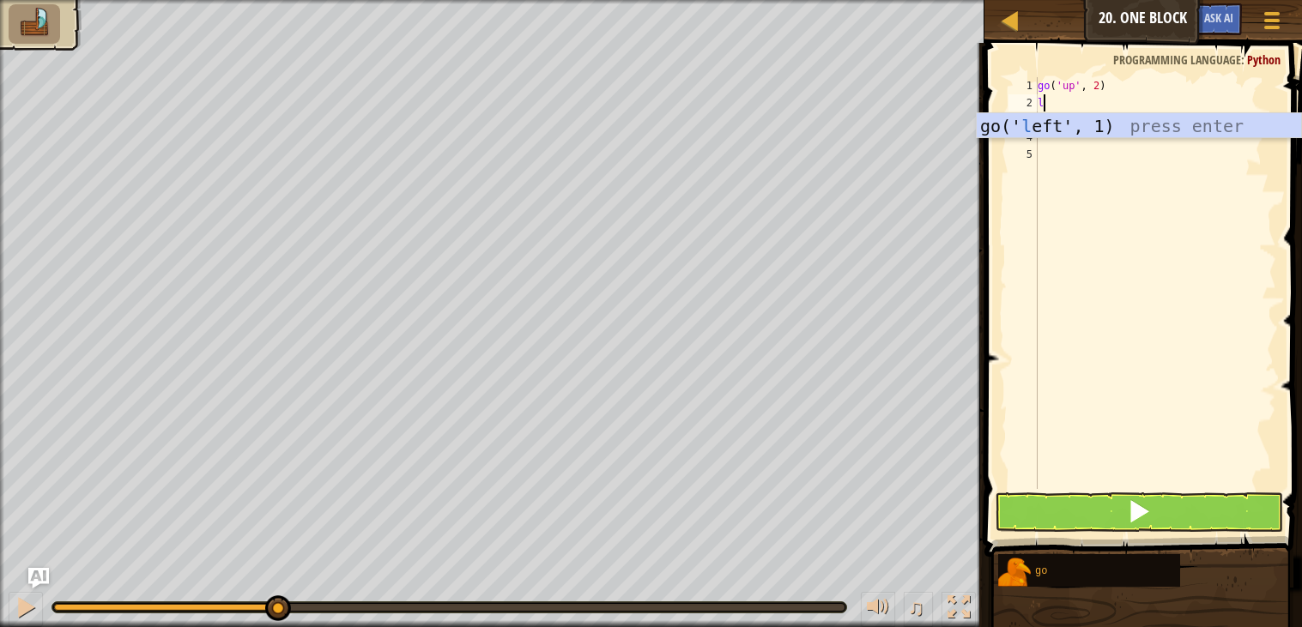
click at [1158, 126] on div "go(' l eft', 1) press enter" at bounding box center [1138, 151] width 324 height 77
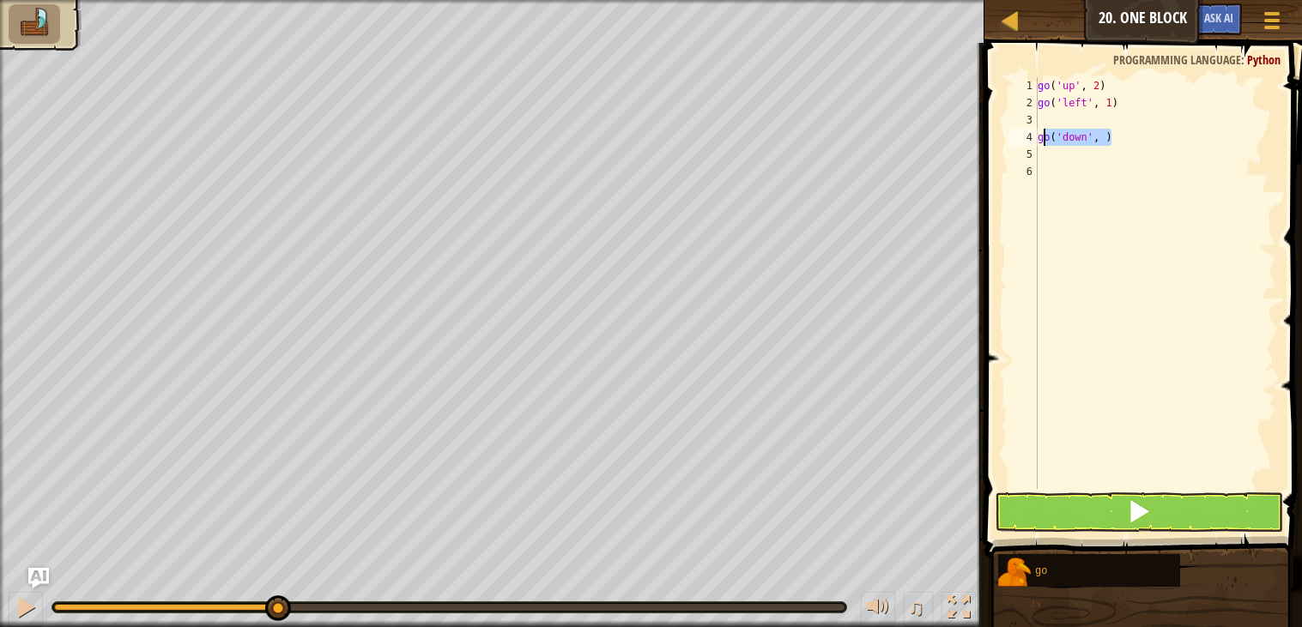
drag, startPoint x: 1110, startPoint y: 136, endPoint x: 1093, endPoint y: 133, distance: 17.4
click at [1041, 139] on div "go ( 'up' , 2 ) go ( 'left' , 1 ) go ( 'down' , )" at bounding box center [1155, 300] width 242 height 446
type textarea "g"
drag, startPoint x: 1114, startPoint y: 137, endPoint x: 1103, endPoint y: 342, distance: 205.4
click at [1060, 135] on div "go ( 'up' , 2 ) go ( 'left' , 1 ) g" at bounding box center [1155, 300] width 242 height 446
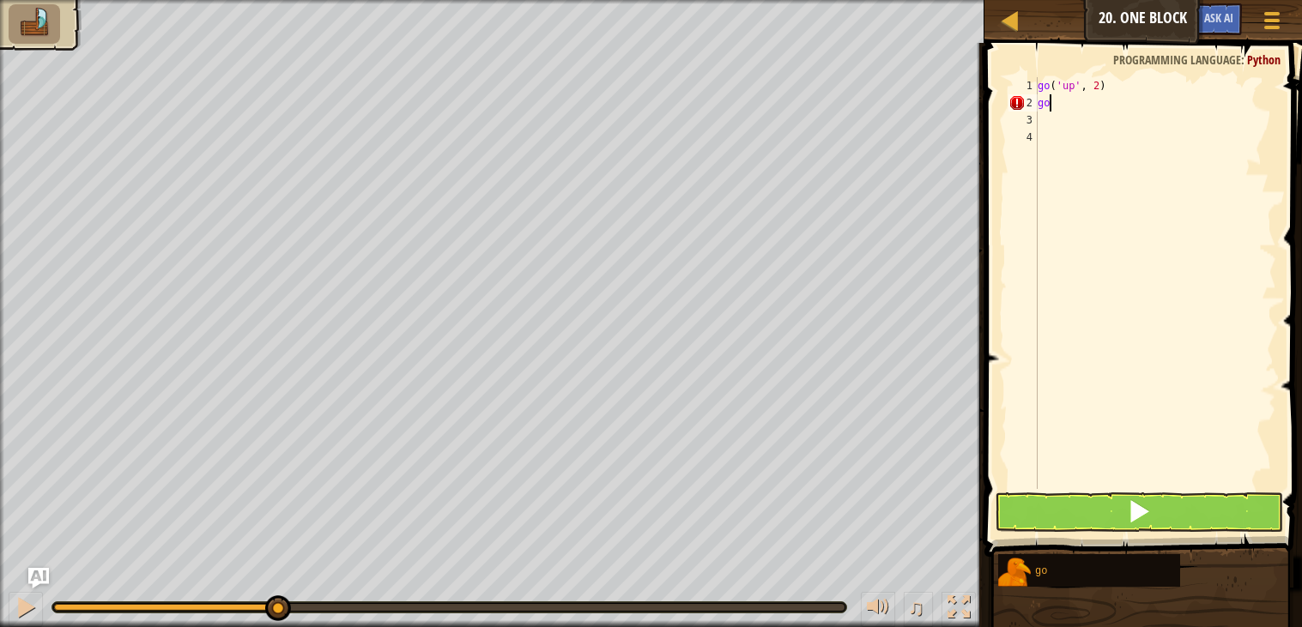
type textarea "g"
type textarea "l"
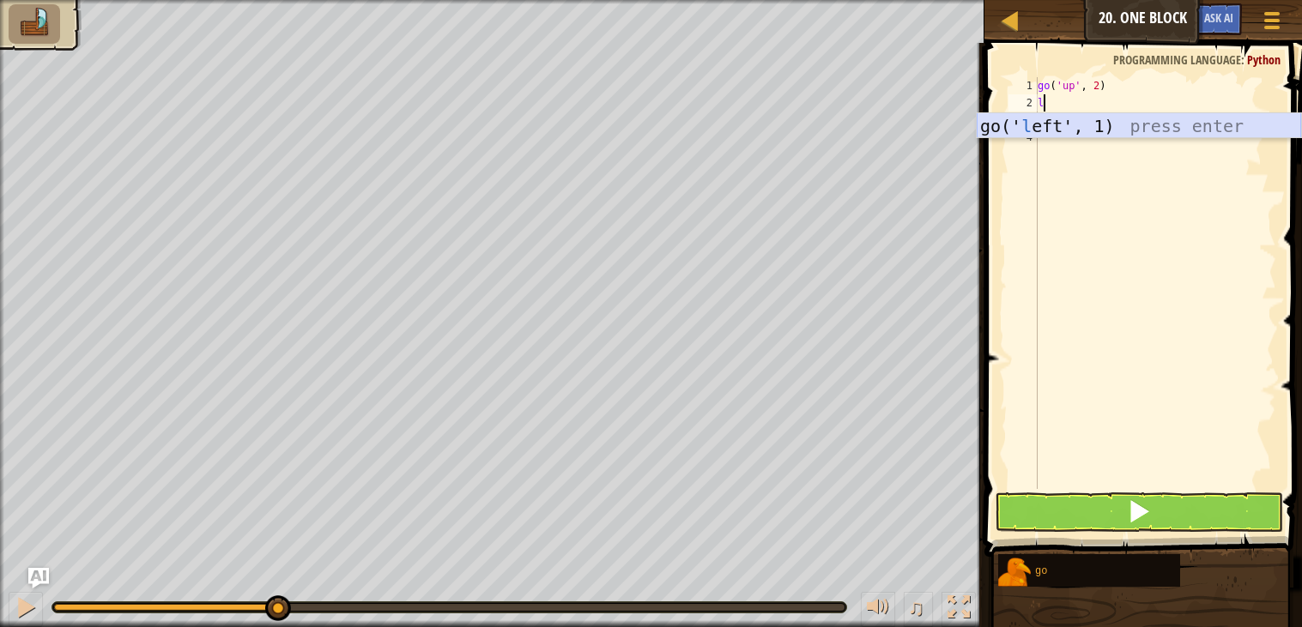
click at [1073, 116] on div "go(' l eft', 1) press enter" at bounding box center [1138, 151] width 324 height 77
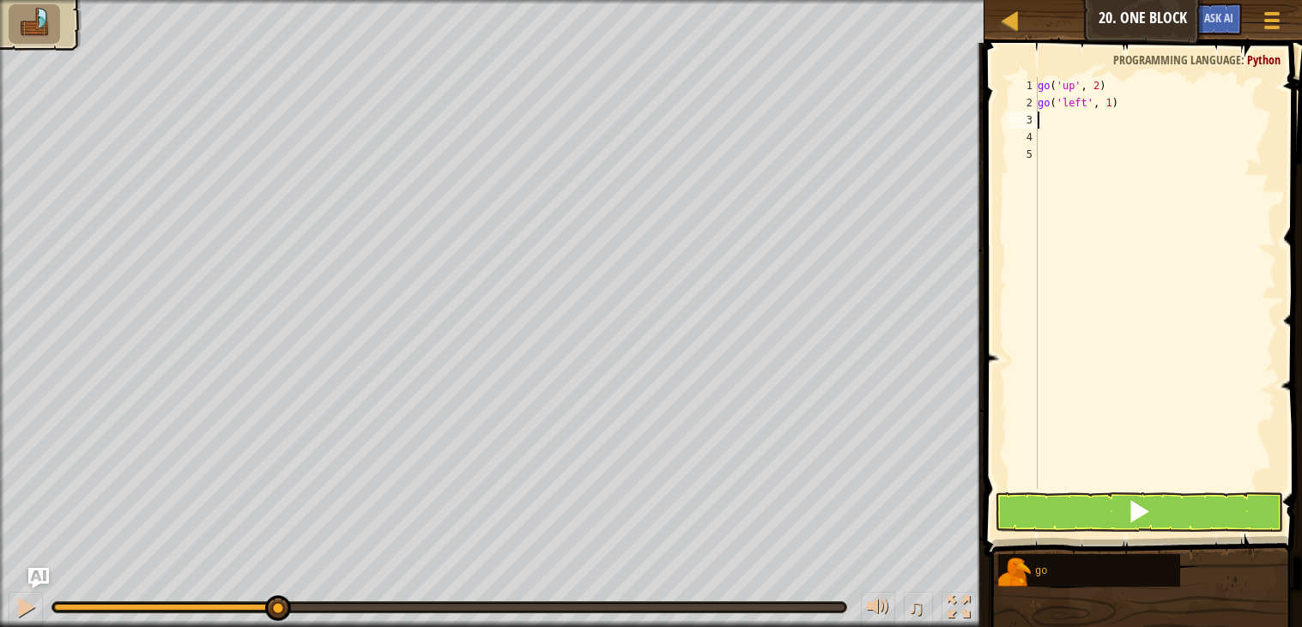
click at [1112, 102] on div "go ( 'up' , 2 ) go ( 'left' , 1 )" at bounding box center [1155, 300] width 242 height 446
type textarea "go('left', 3)"
click at [1042, 118] on div "go ( 'up' , 2 ) go ( 'left' , 3 )" at bounding box center [1155, 300] width 242 height 446
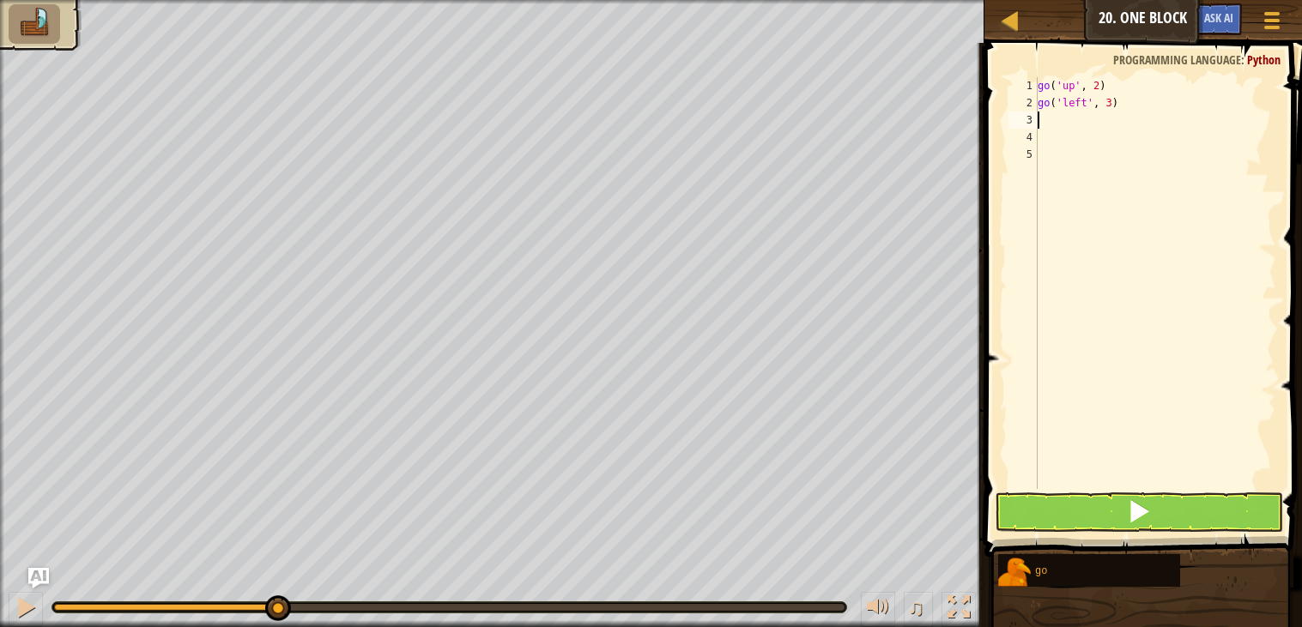
type textarea "d"
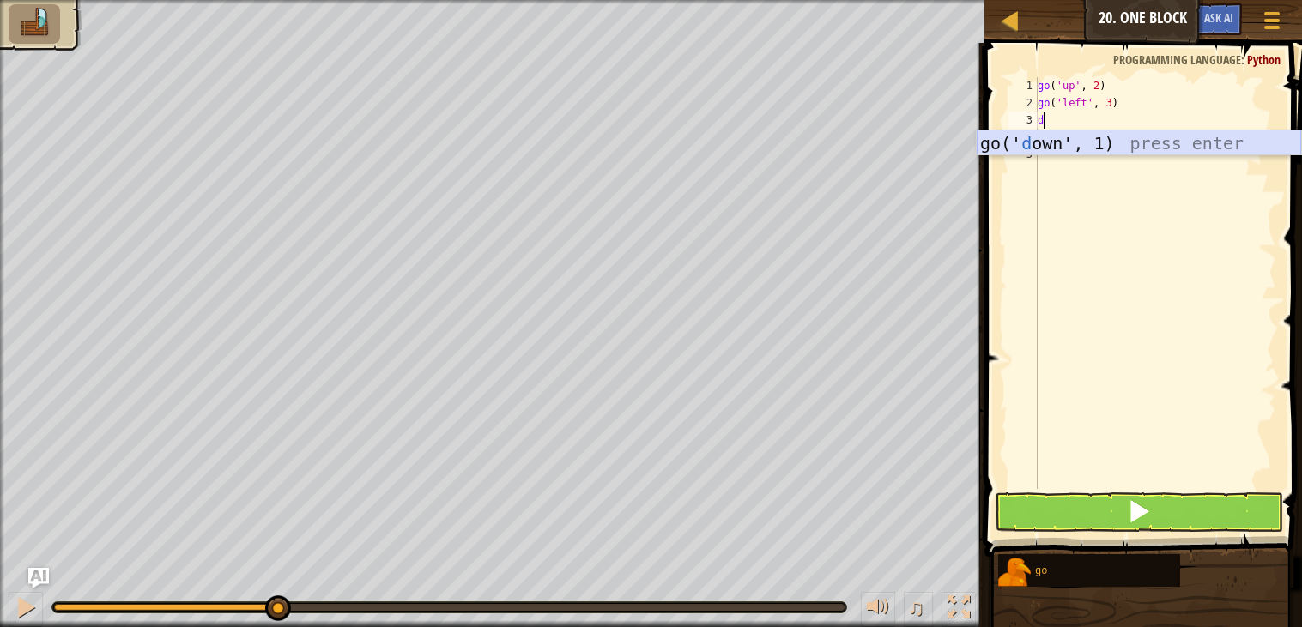
click at [1087, 142] on div "go(' d own', 1) press enter" at bounding box center [1138, 168] width 324 height 77
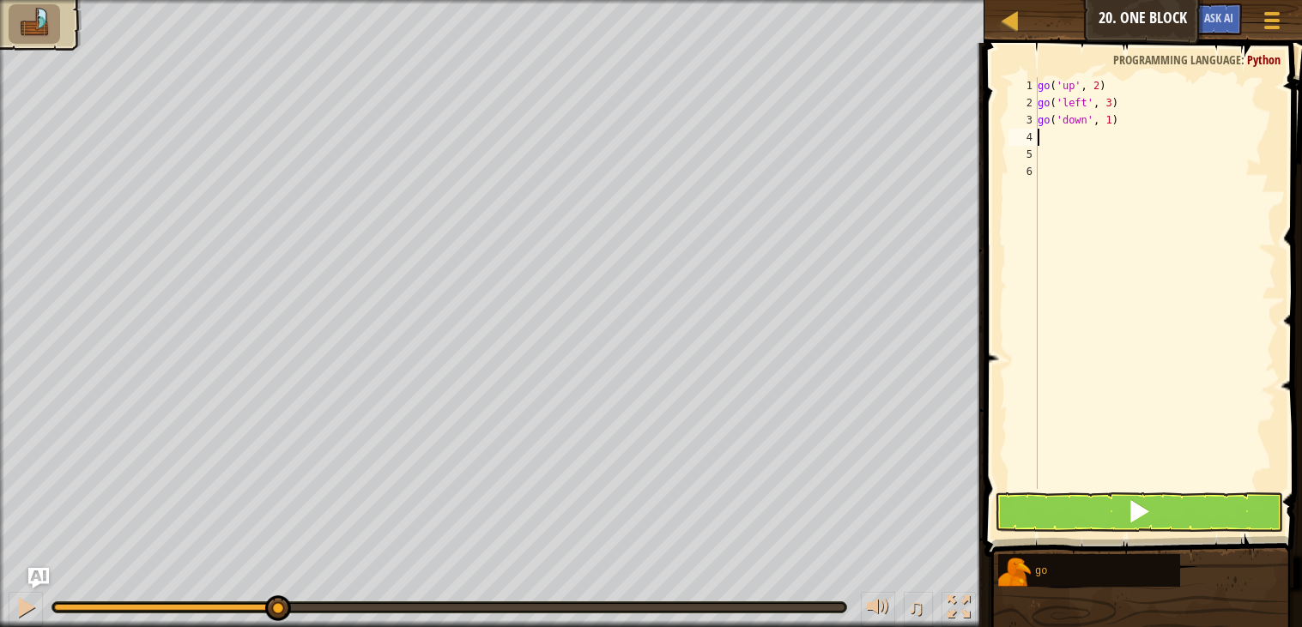
click at [1115, 118] on div "go ( 'up' , 2 ) go ( 'left' , 3 ) go ( 'down' , 1 )" at bounding box center [1155, 300] width 242 height 446
click at [1114, 118] on div "go ( 'up' , 2 ) go ( 'left' , 3 ) go ( 'down' , 1 )" at bounding box center [1155, 300] width 242 height 446
type textarea "go('down', 2)"
click at [1042, 136] on div "go ( 'up' , 2 ) go ( 'left' , 3 ) go ( 'down' , 2 )" at bounding box center [1155, 300] width 242 height 446
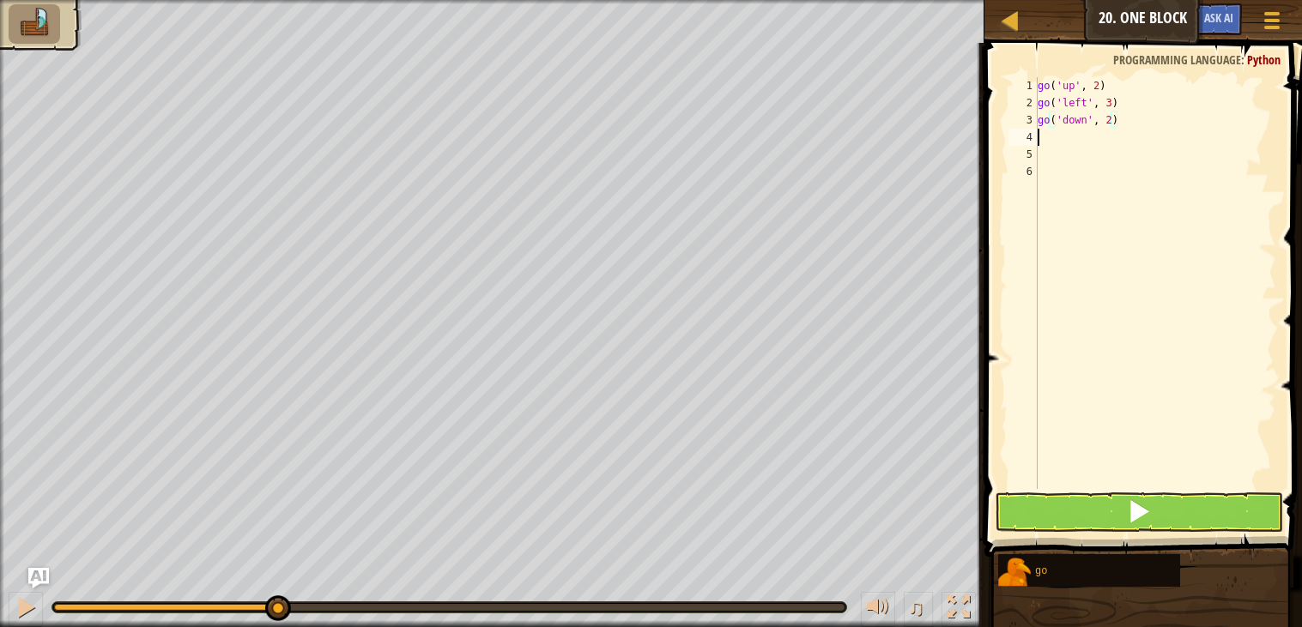
scroll to position [7, 0]
type textarea "r"
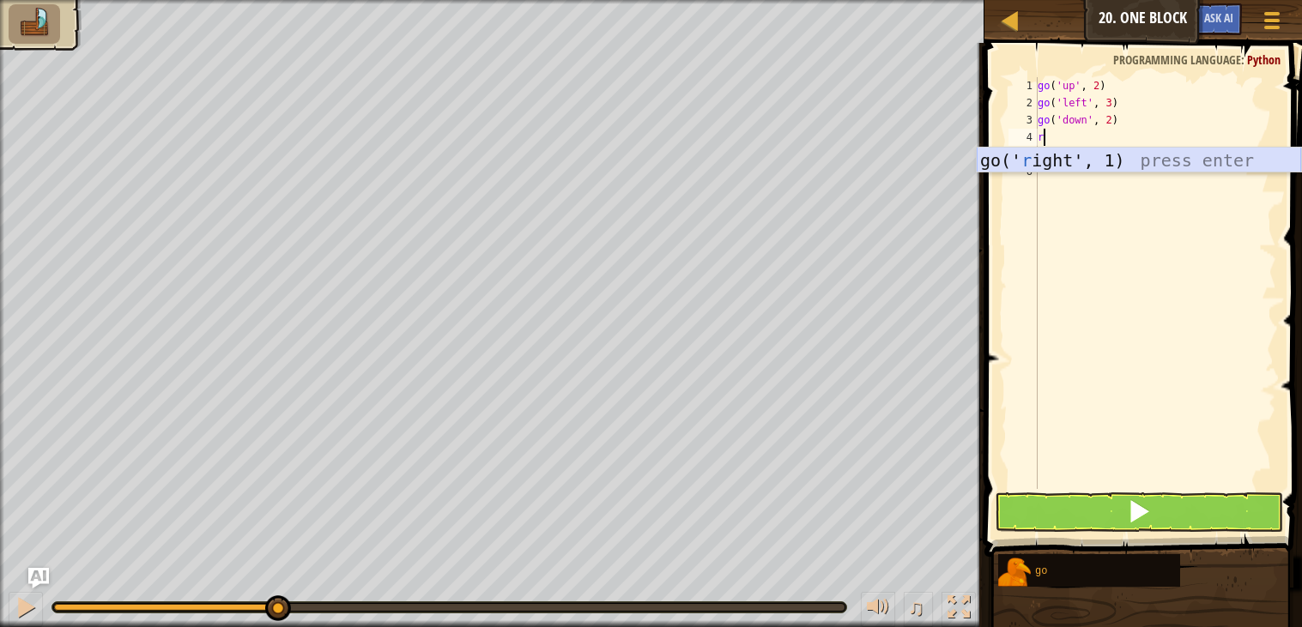
click at [1057, 157] on div "go(' r ight', 1) press enter" at bounding box center [1138, 186] width 324 height 77
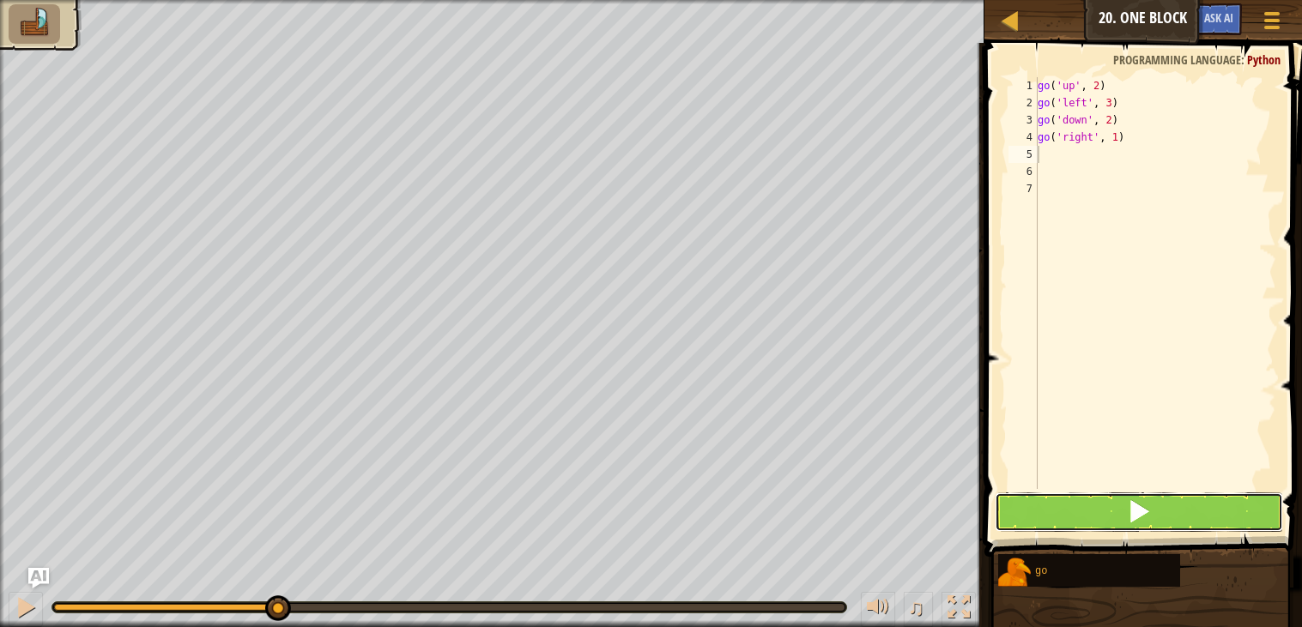
click at [1181, 508] on button at bounding box center [1138, 511] width 288 height 39
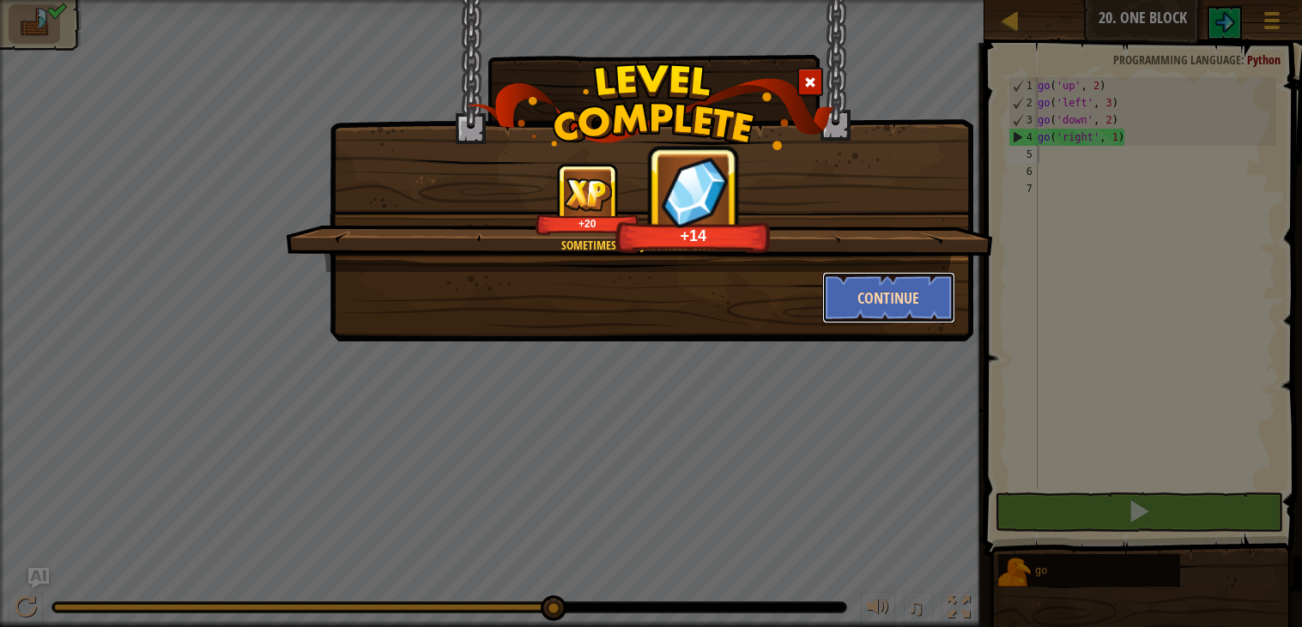
click at [893, 296] on button "Continue" at bounding box center [888, 297] width 133 height 51
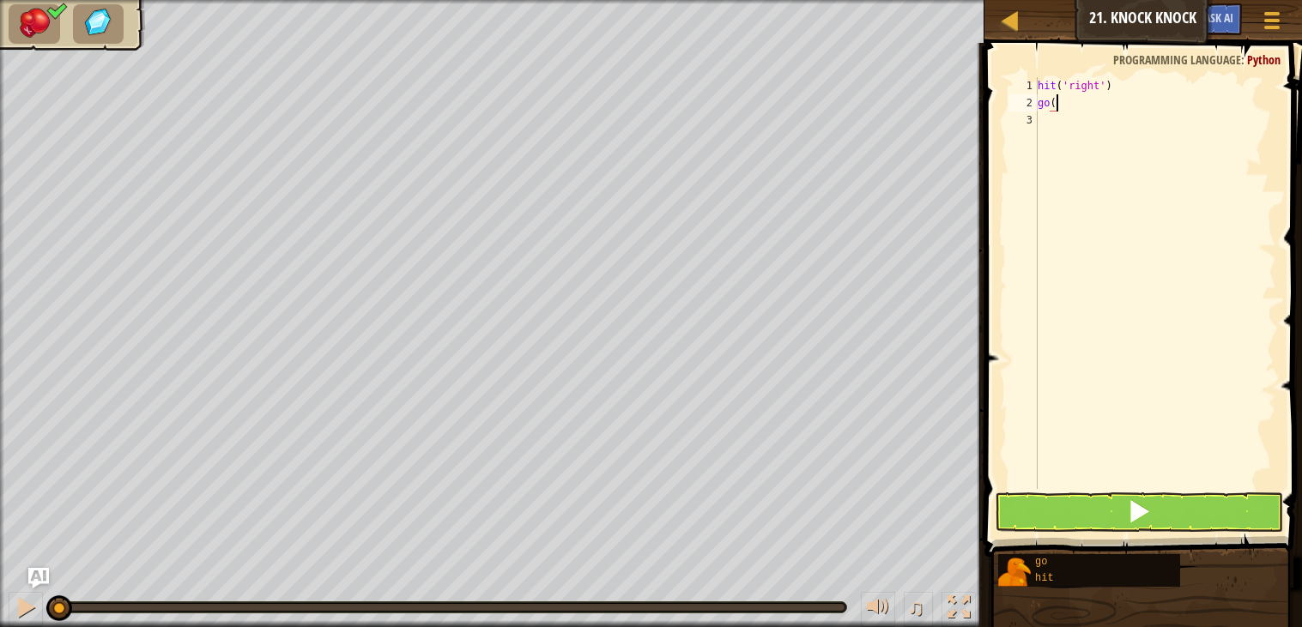
type textarea "g"
type textarea "h"
type textarea "r"
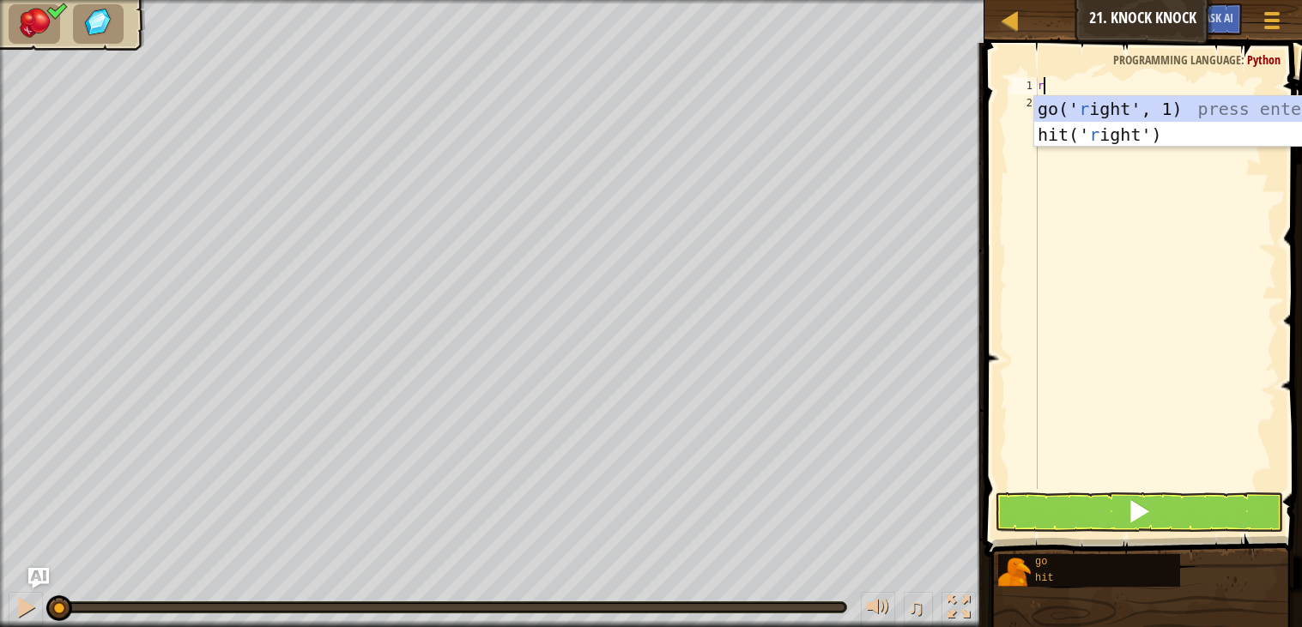
scroll to position [7, 0]
click at [1134, 108] on div "go(' r ight', 1) press enter hit(' r ight') press enter" at bounding box center [1196, 147] width 324 height 103
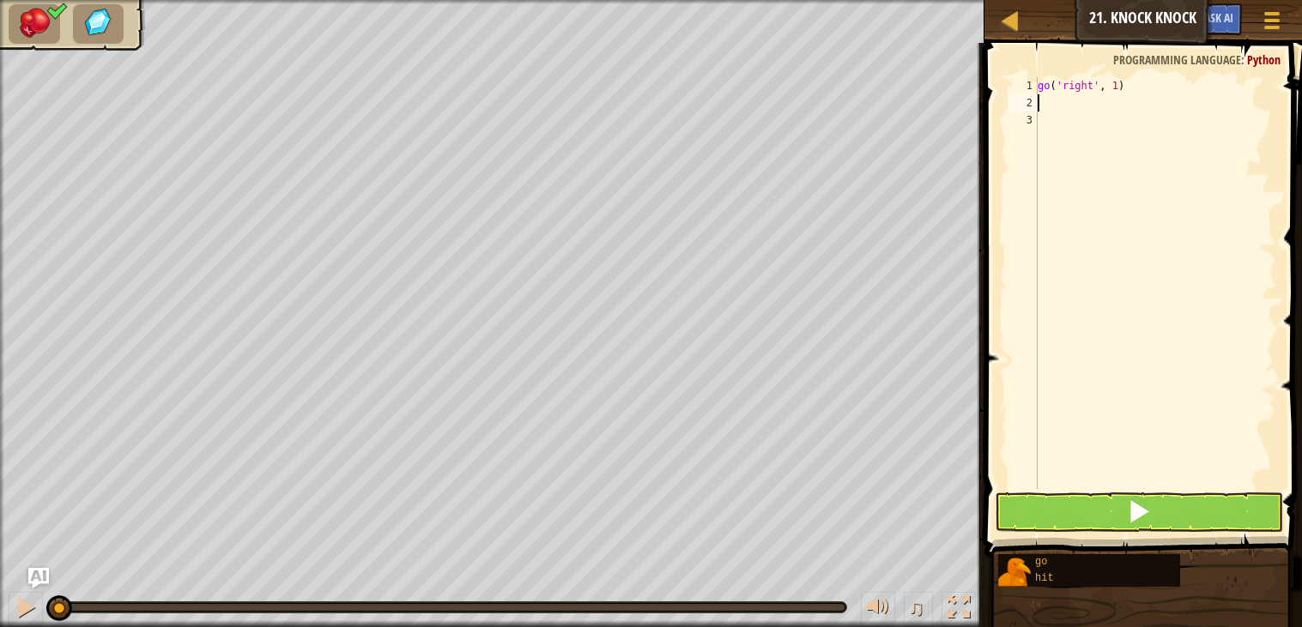
click at [1128, 87] on div "go ( 'right' , 1 )" at bounding box center [1155, 300] width 242 height 446
click at [1127, 83] on div "go ( 'right' , 1 )" at bounding box center [1155, 300] width 242 height 446
type textarea "g"
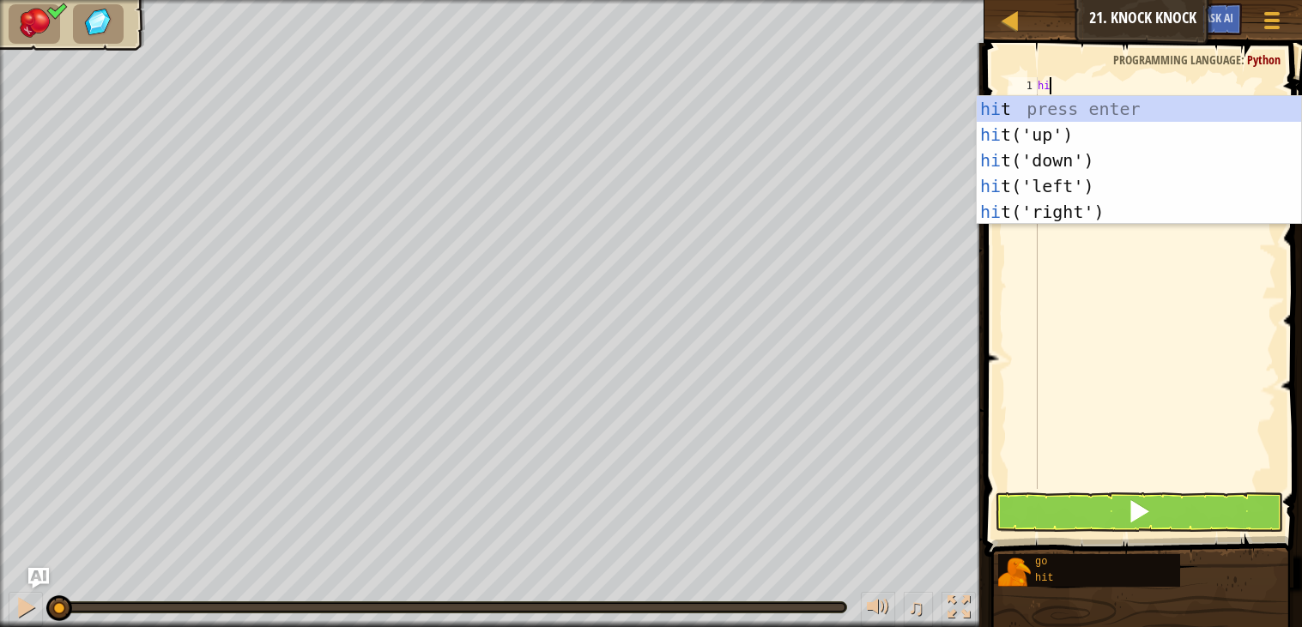
type textarea "hit"
click at [1115, 209] on div "hit press enter hit ('up') press enter hit ('down') press enter hit ('left') pr…" at bounding box center [1138, 186] width 324 height 180
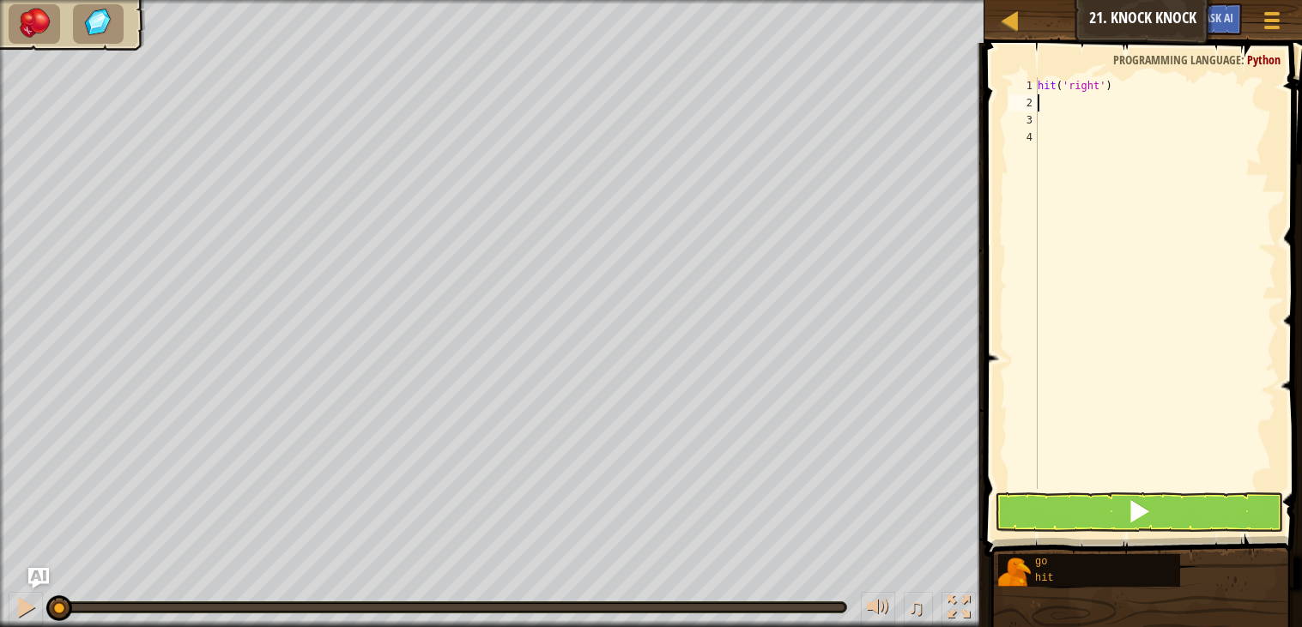
scroll to position [7, 0]
click at [1042, 110] on div "hit ( 'right' ) r" at bounding box center [1155, 300] width 242 height 446
type textarea "ri"
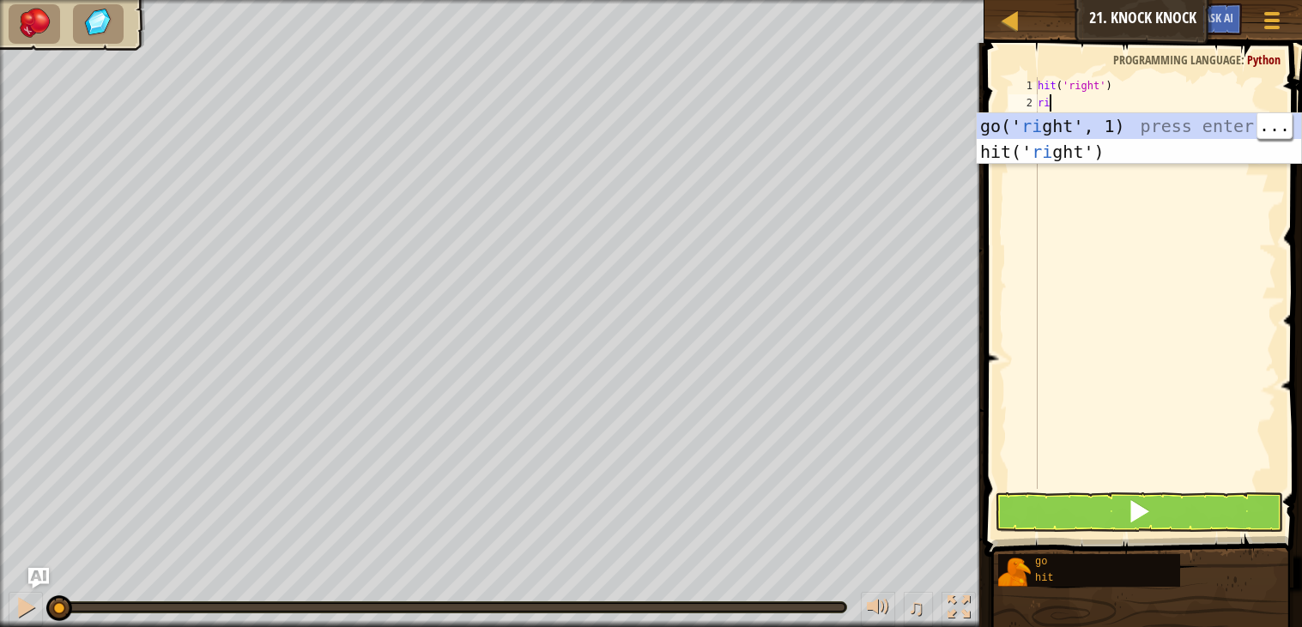
click at [1132, 132] on div "go(' ri ght', 1) press enter hit(' ri ght') press enter" at bounding box center [1138, 164] width 324 height 103
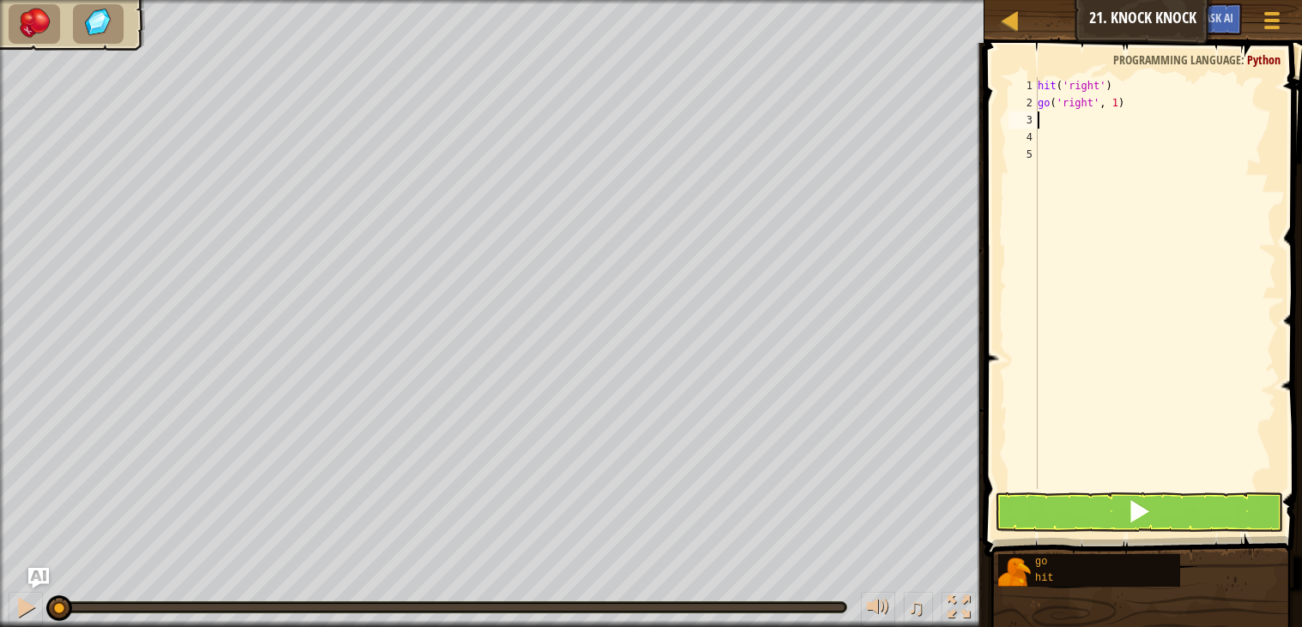
click at [1116, 100] on div "hit ( 'right' ) go ( 'right' , 1 )" at bounding box center [1155, 300] width 242 height 446
click at [1118, 103] on div "hit ( 'right' ) go ( 'right' , 1 )" at bounding box center [1155, 300] width 242 height 446
type textarea "go('right', 2)"
click at [1184, 500] on button at bounding box center [1138, 511] width 288 height 39
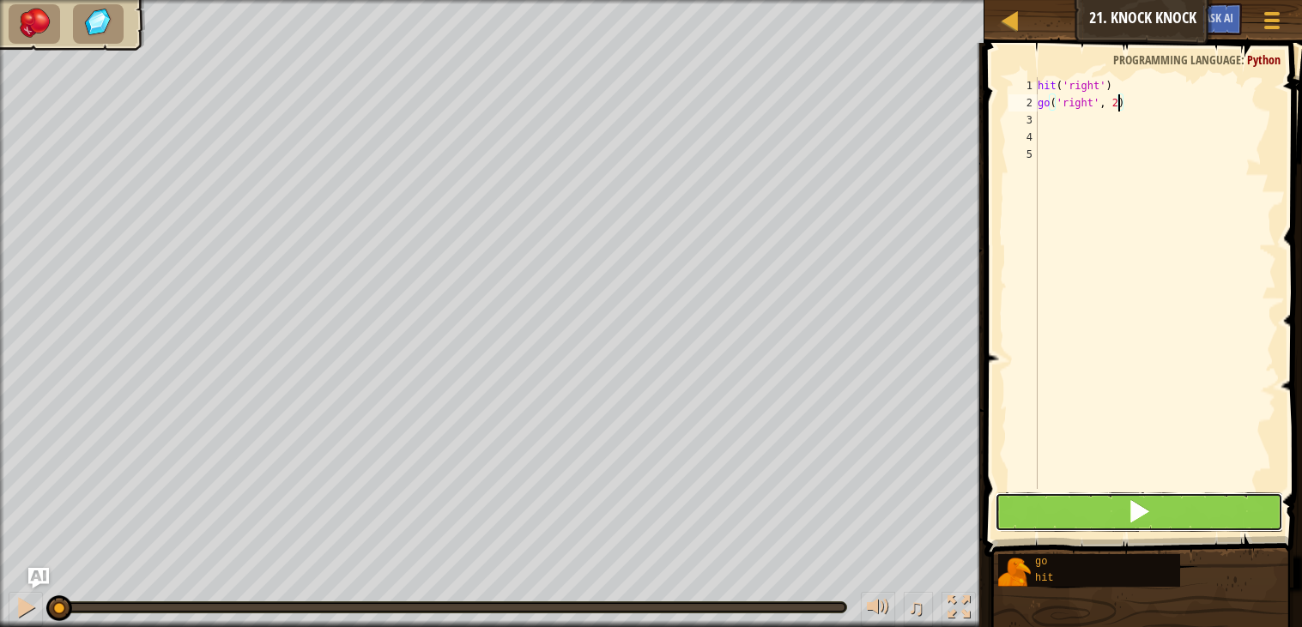
click at [1172, 503] on button at bounding box center [1138, 511] width 288 height 39
click at [1143, 505] on span at bounding box center [1139, 511] width 24 height 24
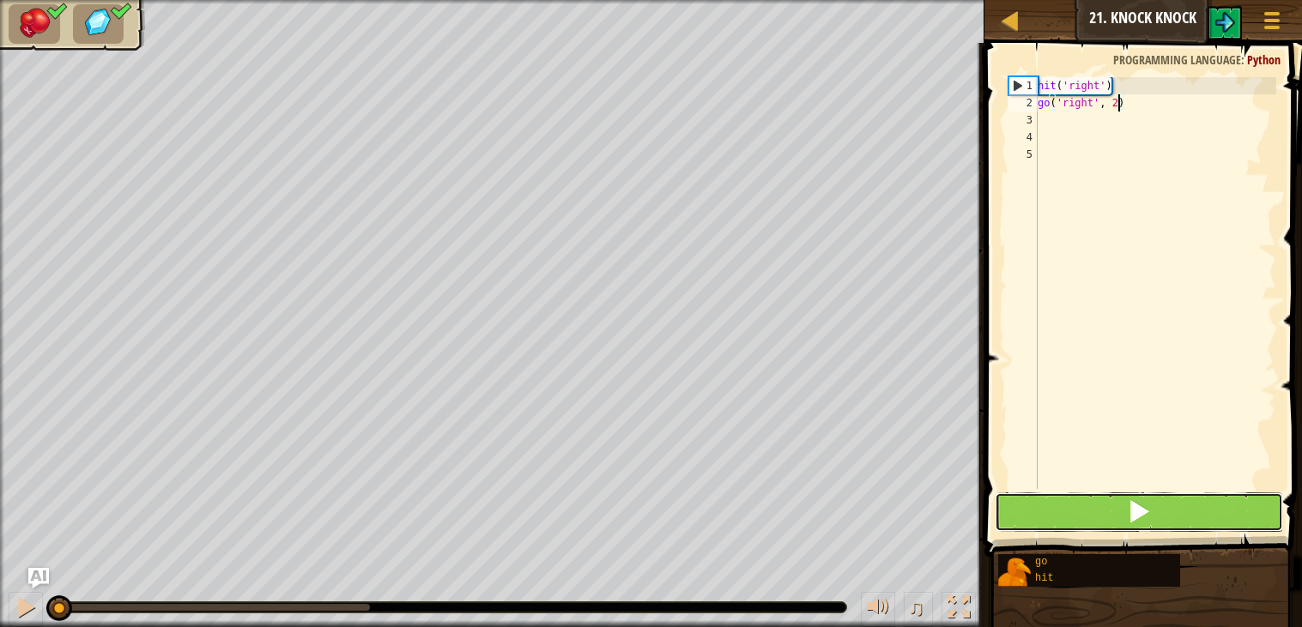
click at [1143, 505] on span at bounding box center [1139, 511] width 24 height 24
click at [1151, 499] on button at bounding box center [1138, 511] width 288 height 39
